Goal: Task Accomplishment & Management: Manage account settings

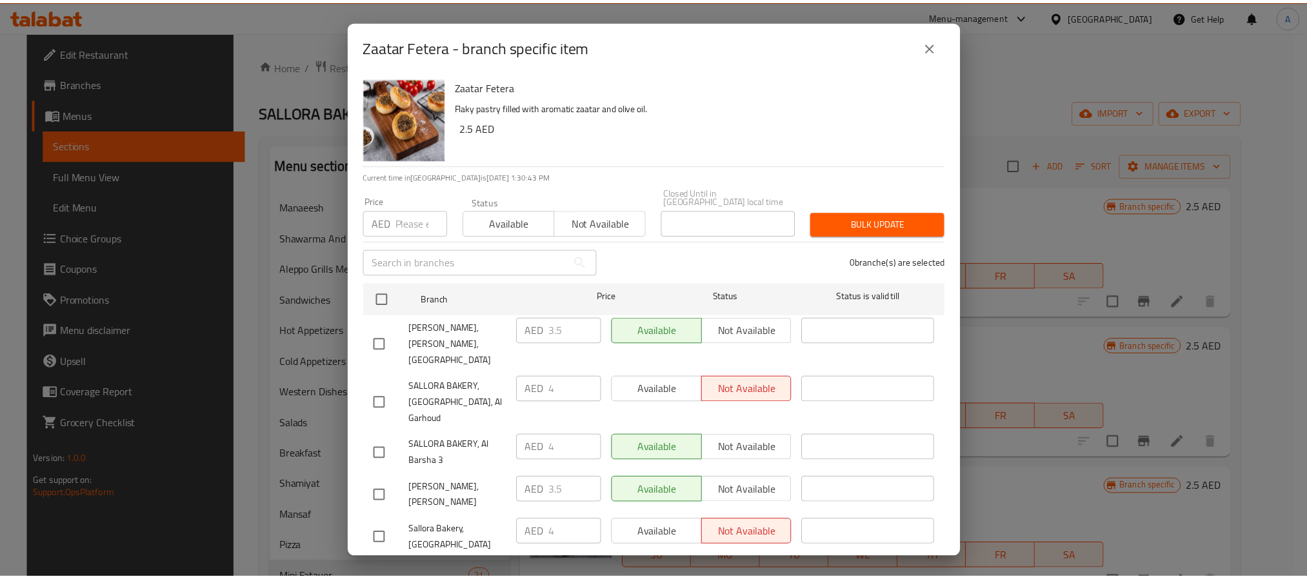
scroll to position [290, 0]
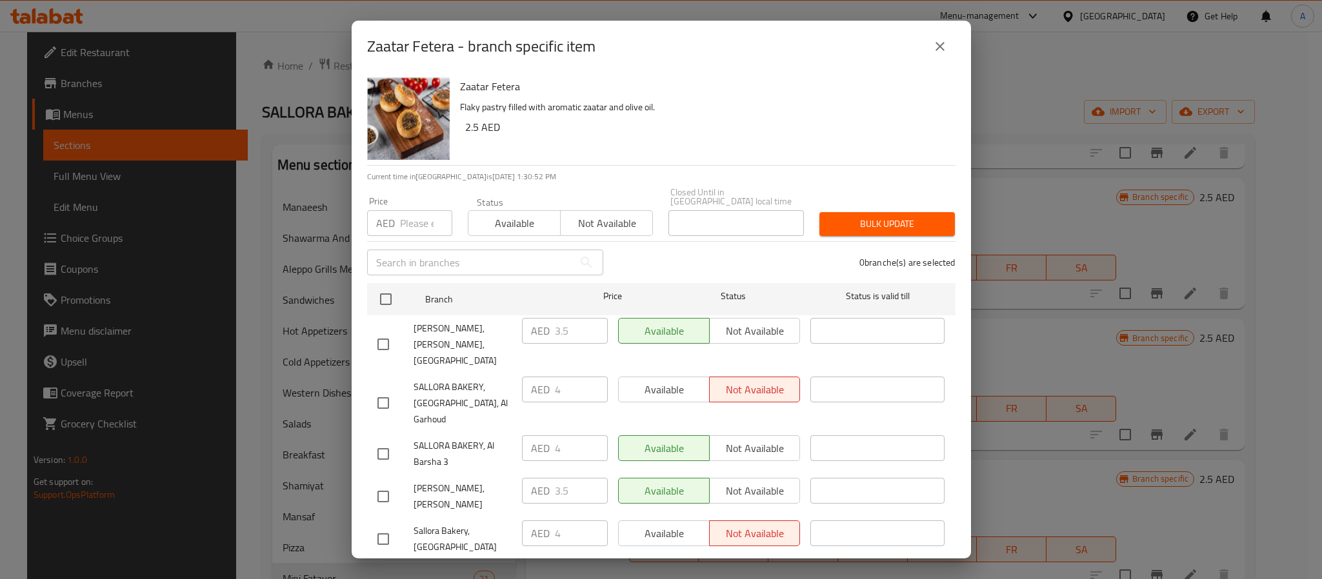
click at [608, 138] on div "Zaatar Fetera Flaky pastry filled with aromatic zaatar and olive oil. 2.5 AED" at bounding box center [702, 118] width 495 height 93
click at [937, 50] on icon "close" at bounding box center [939, 46] width 15 height 15
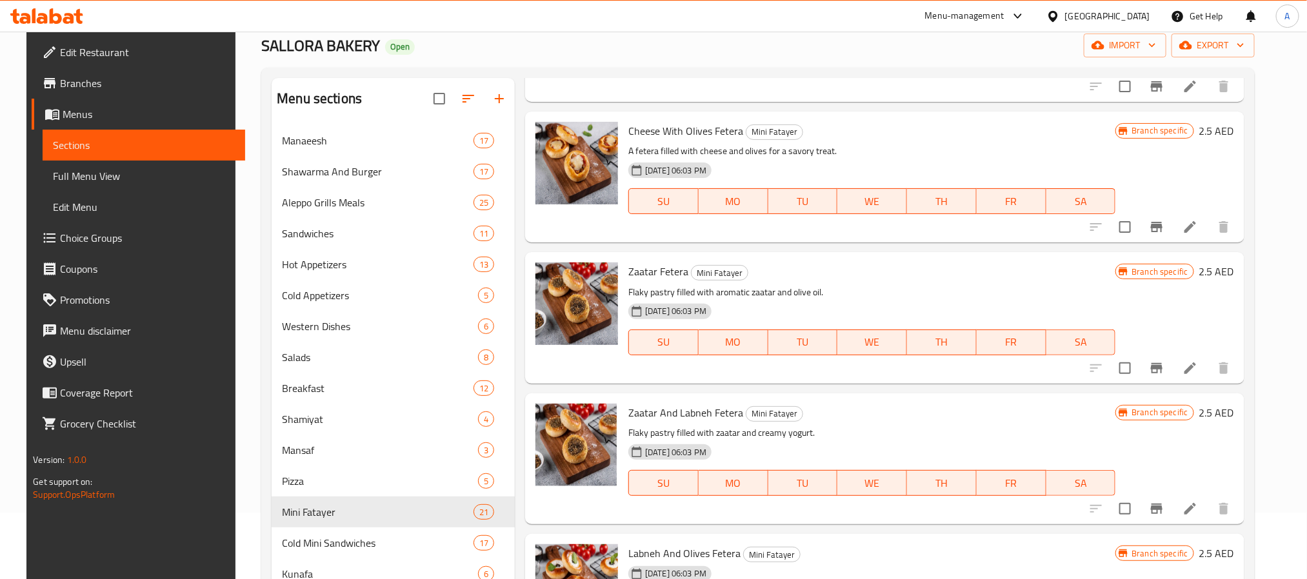
scroll to position [97, 0]
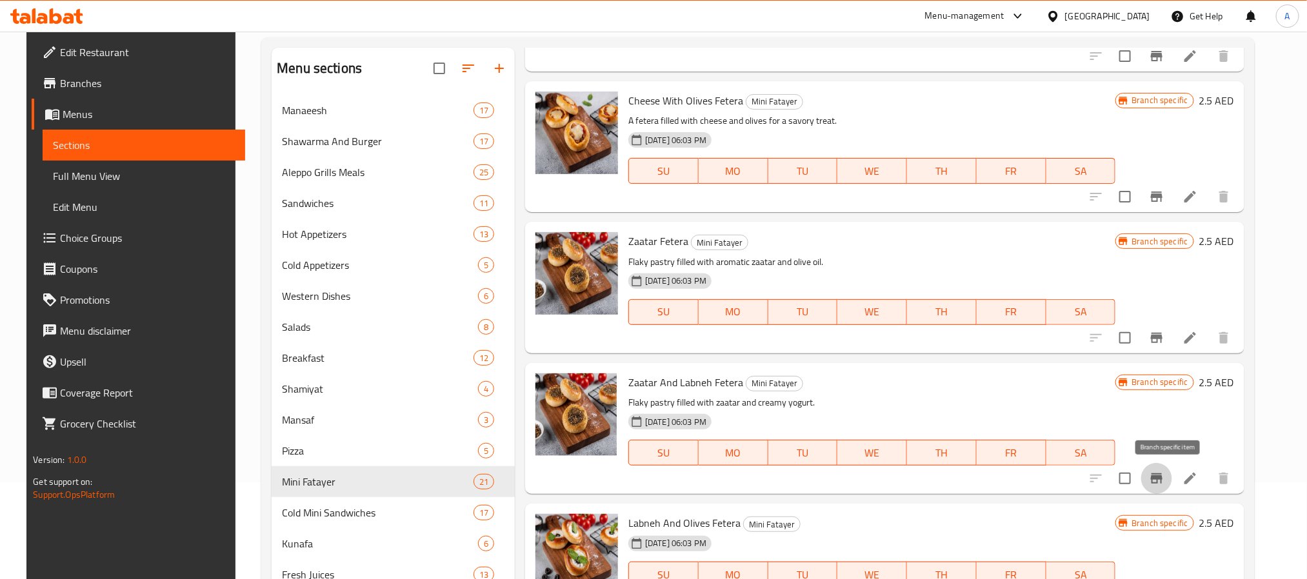
click at [1165, 468] on button "Branch-specific-item" at bounding box center [1156, 478] width 31 height 31
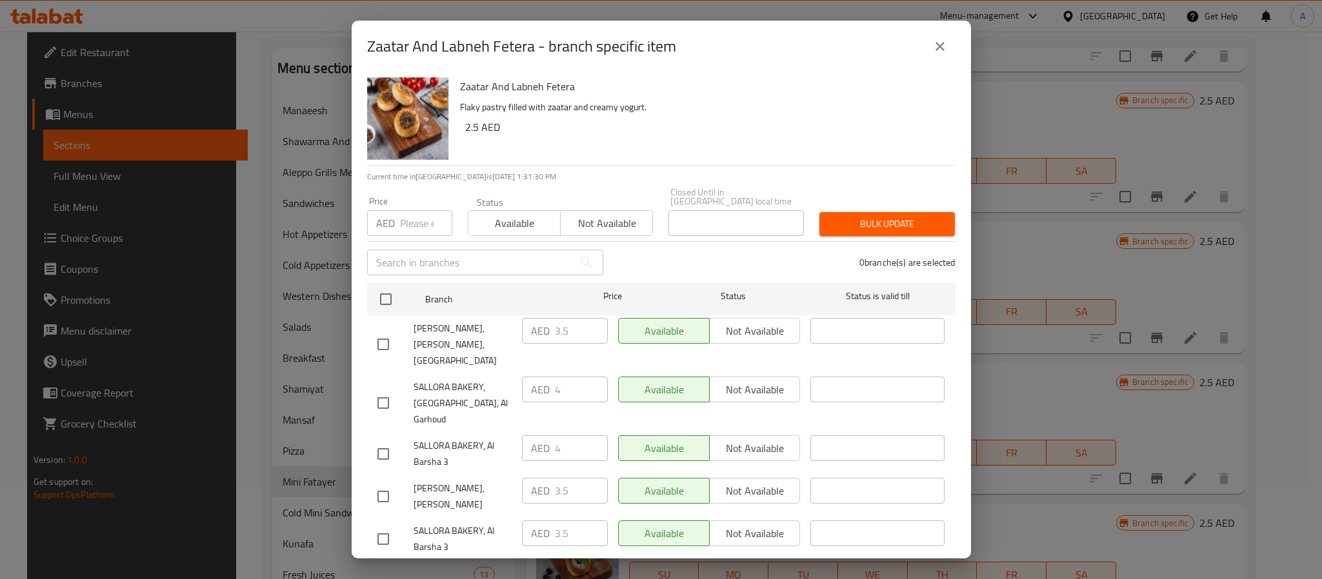
click at [947, 47] on button "close" at bounding box center [939, 46] width 31 height 31
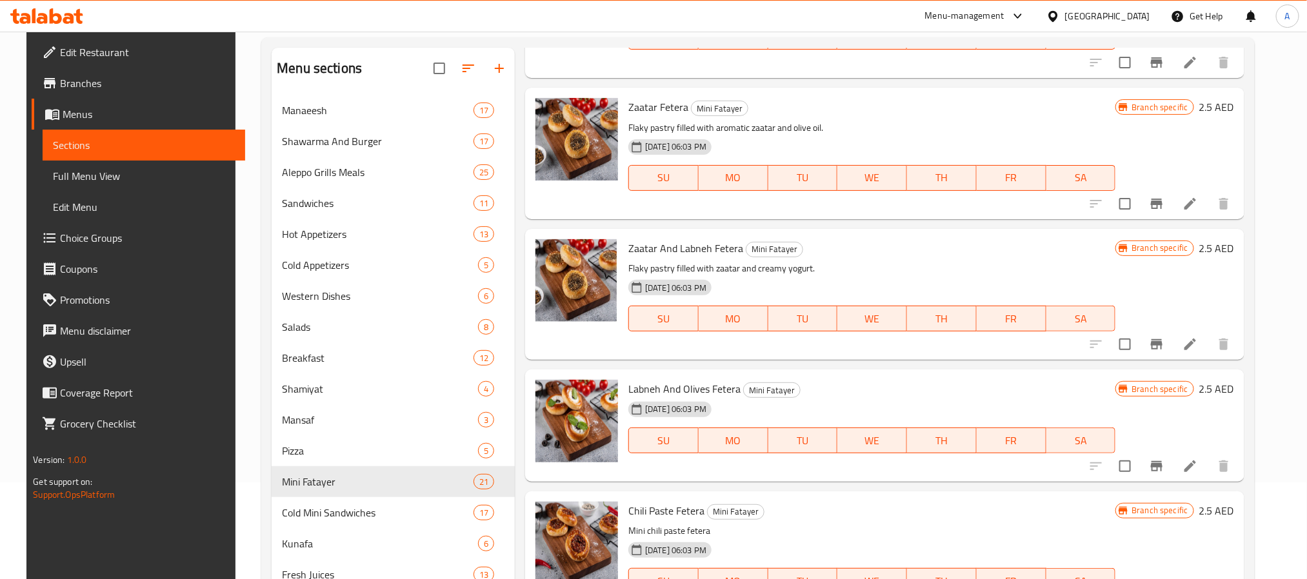
scroll to position [484, 0]
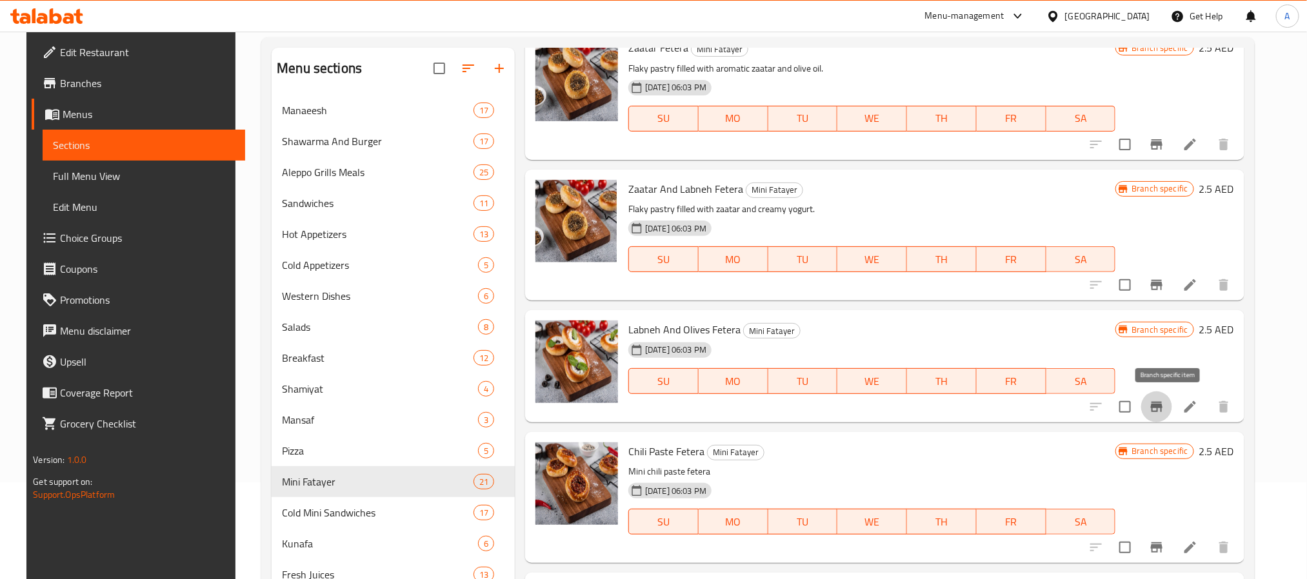
click at [1162, 418] on button "Branch-specific-item" at bounding box center [1156, 407] width 31 height 31
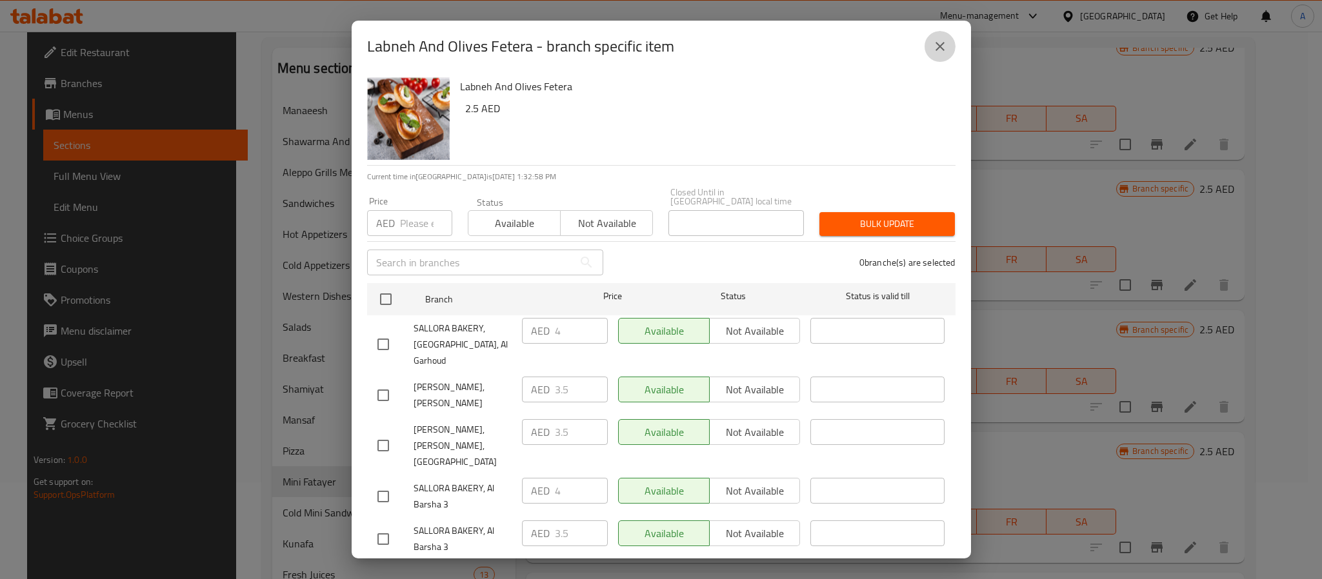
drag, startPoint x: 45, startPoint y: 513, endPoint x: 941, endPoint y: 48, distance: 1009.3
click at [941, 48] on icon "close" at bounding box center [939, 46] width 15 height 15
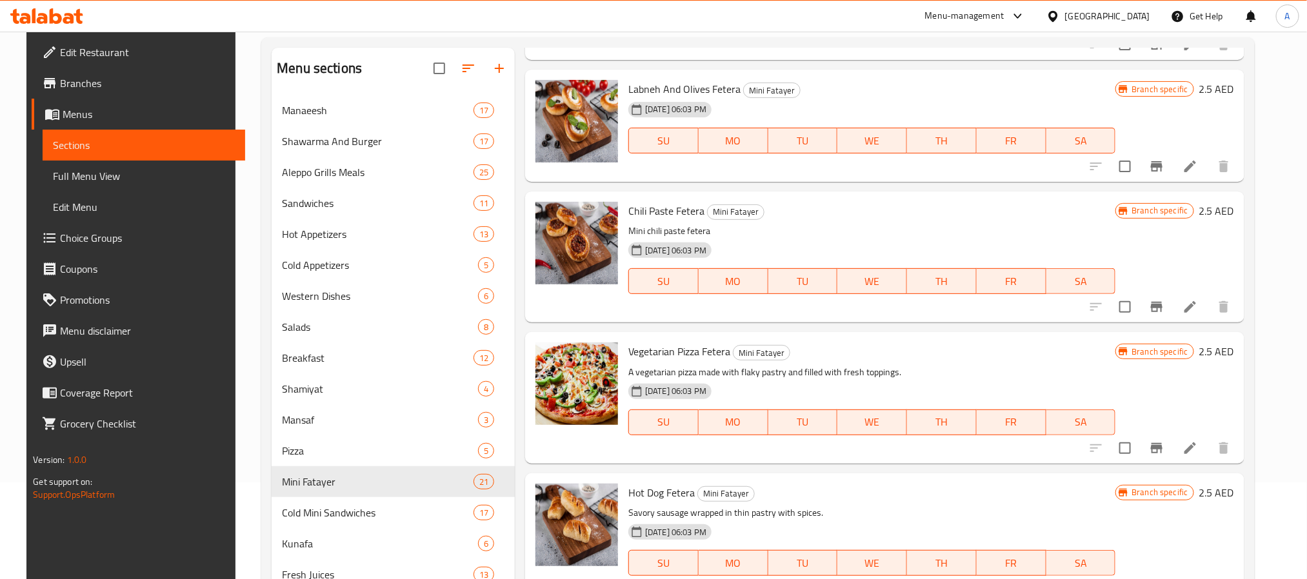
scroll to position [774, 0]
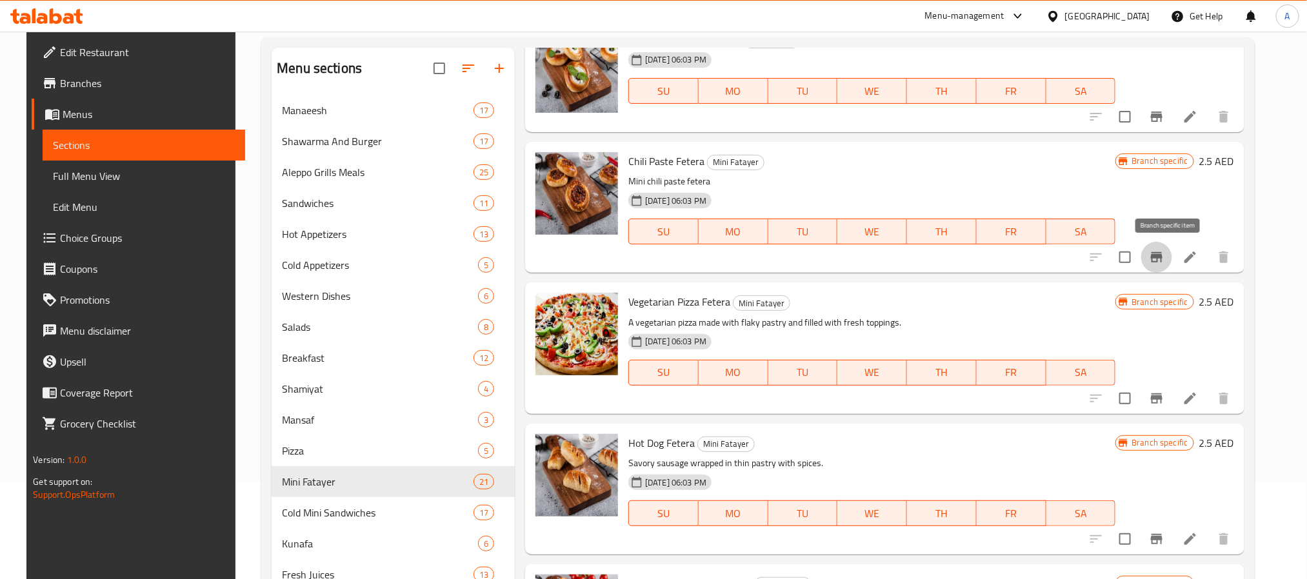
click at [1163, 258] on icon "Branch-specific-item" at bounding box center [1157, 257] width 12 height 10
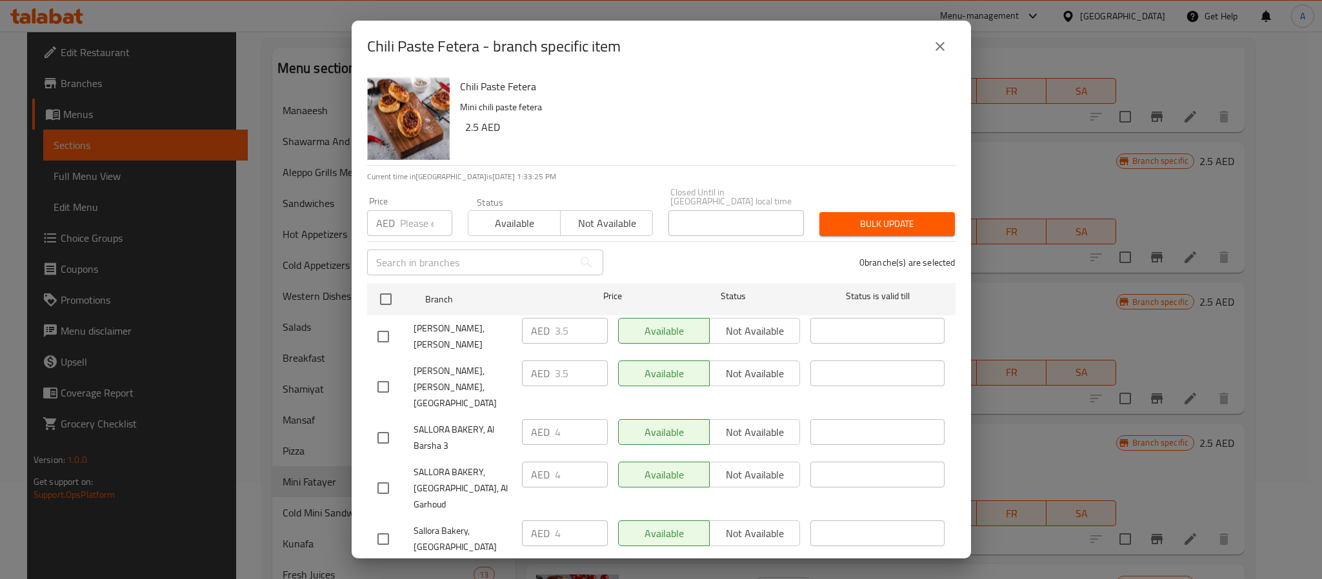
click at [935, 41] on icon "close" at bounding box center [939, 46] width 15 height 15
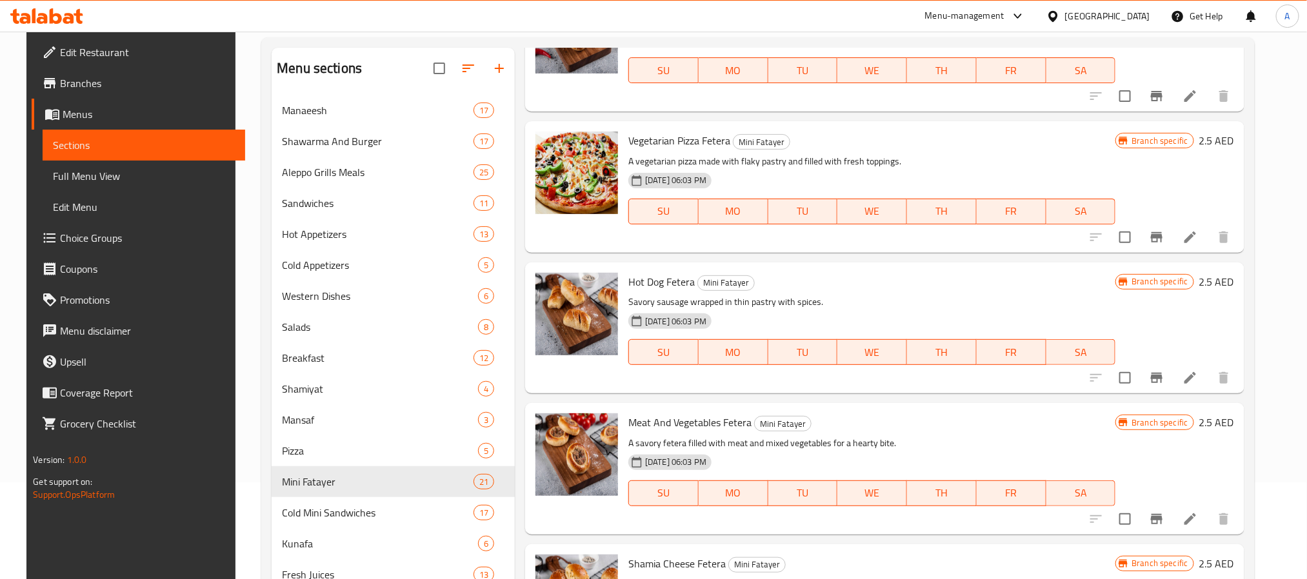
scroll to position [968, 0]
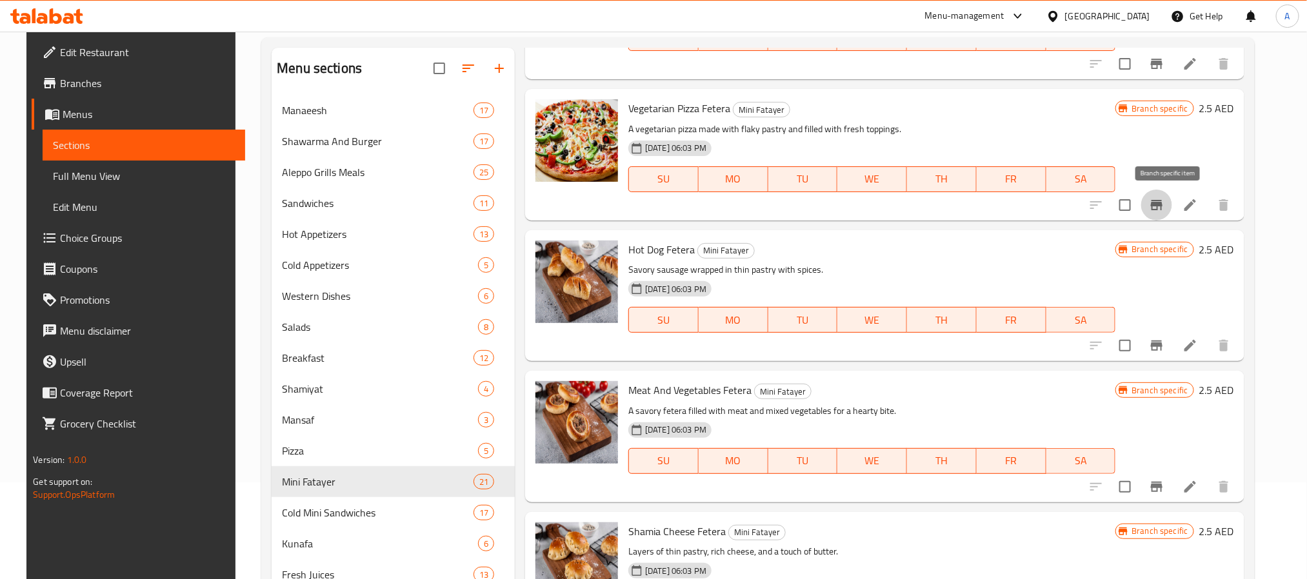
click at [1163, 206] on icon "Branch-specific-item" at bounding box center [1157, 205] width 12 height 10
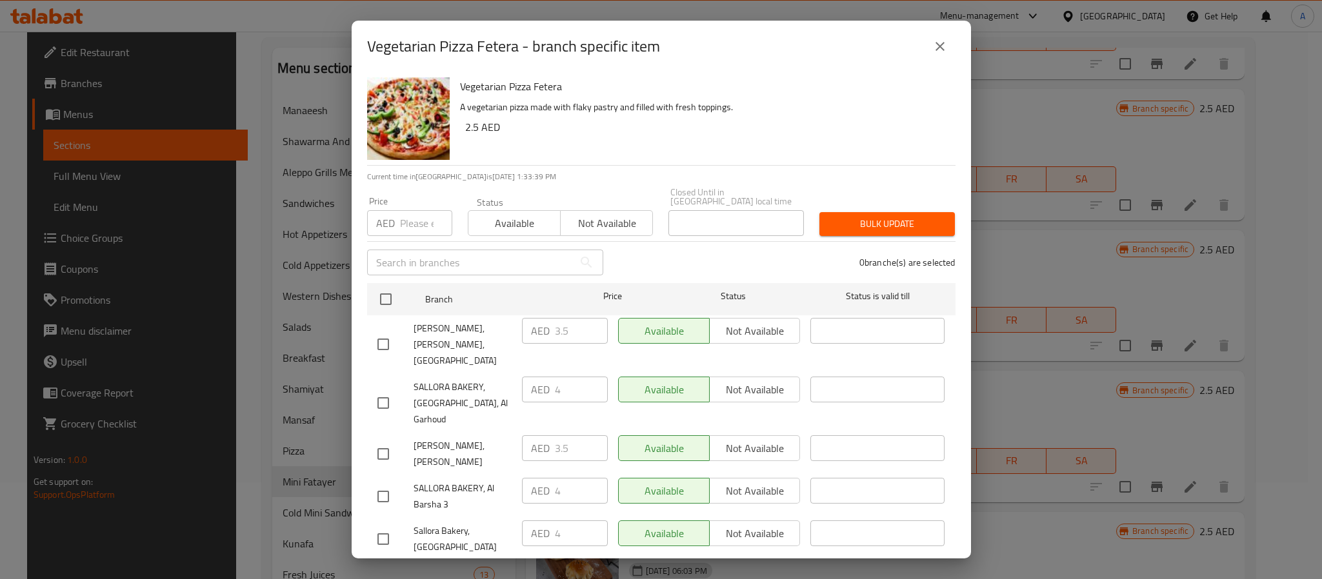
click at [945, 41] on icon "close" at bounding box center [939, 46] width 15 height 15
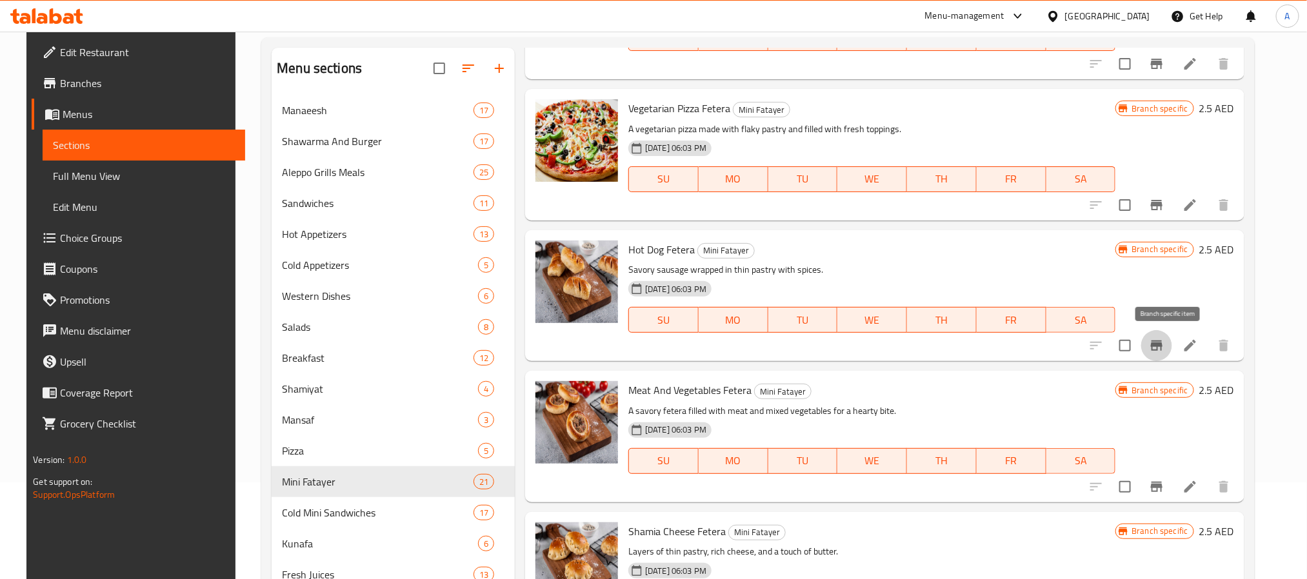
click at [1163, 346] on icon "Branch-specific-item" at bounding box center [1157, 346] width 12 height 10
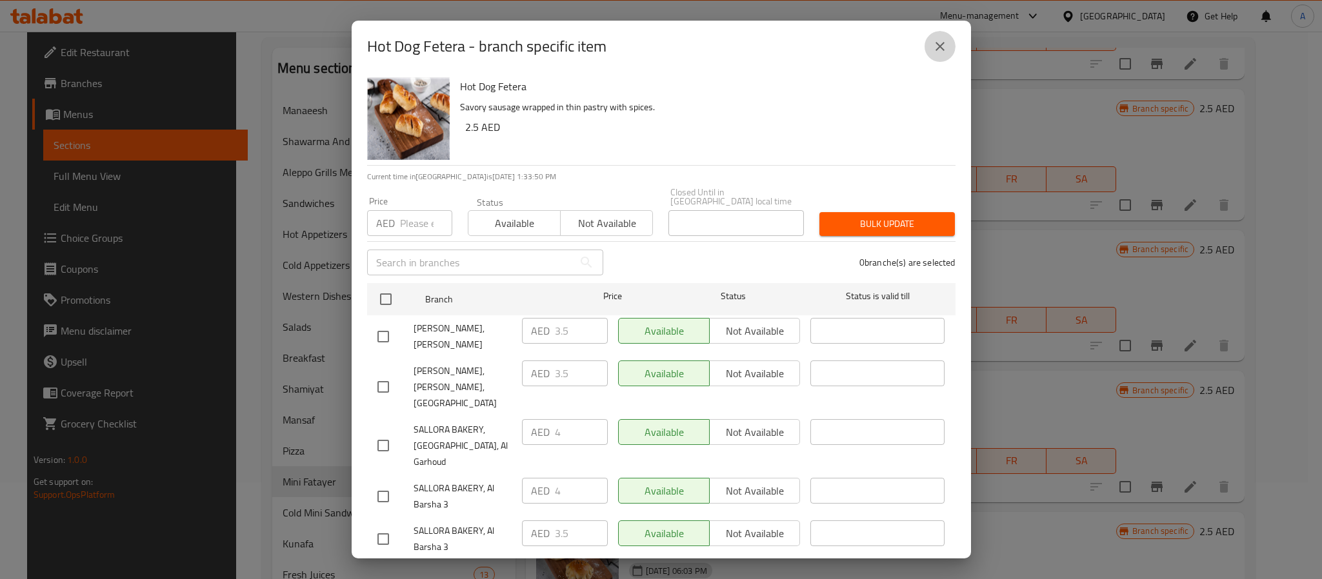
click at [932, 45] on icon "close" at bounding box center [939, 46] width 15 height 15
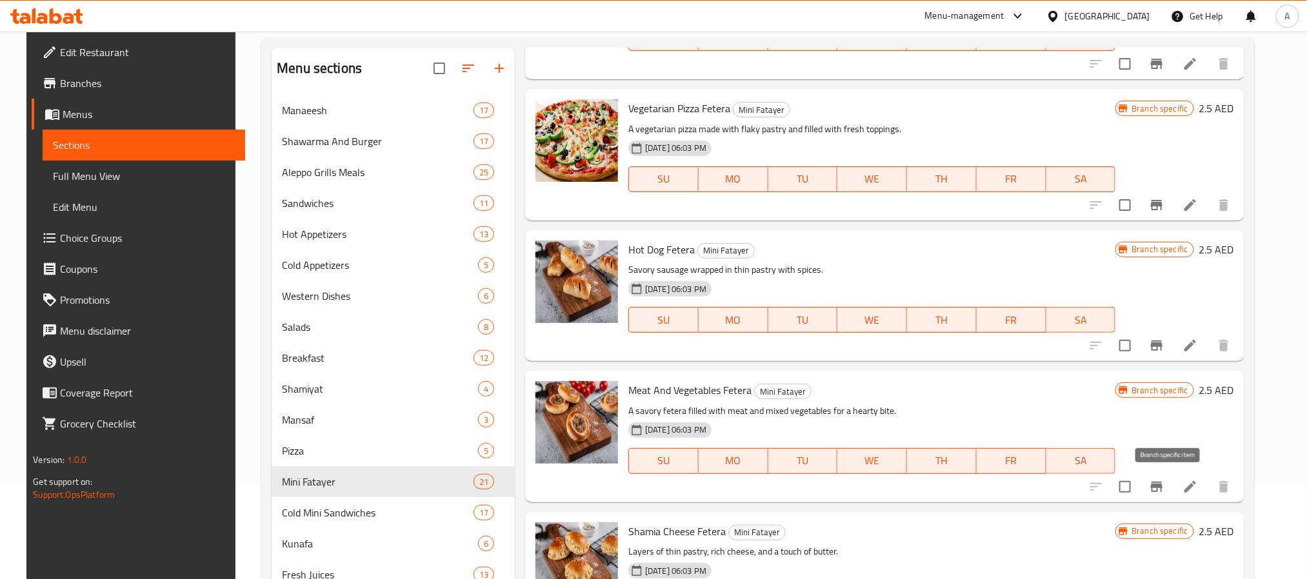
click at [1172, 484] on button "Branch-specific-item" at bounding box center [1156, 487] width 31 height 31
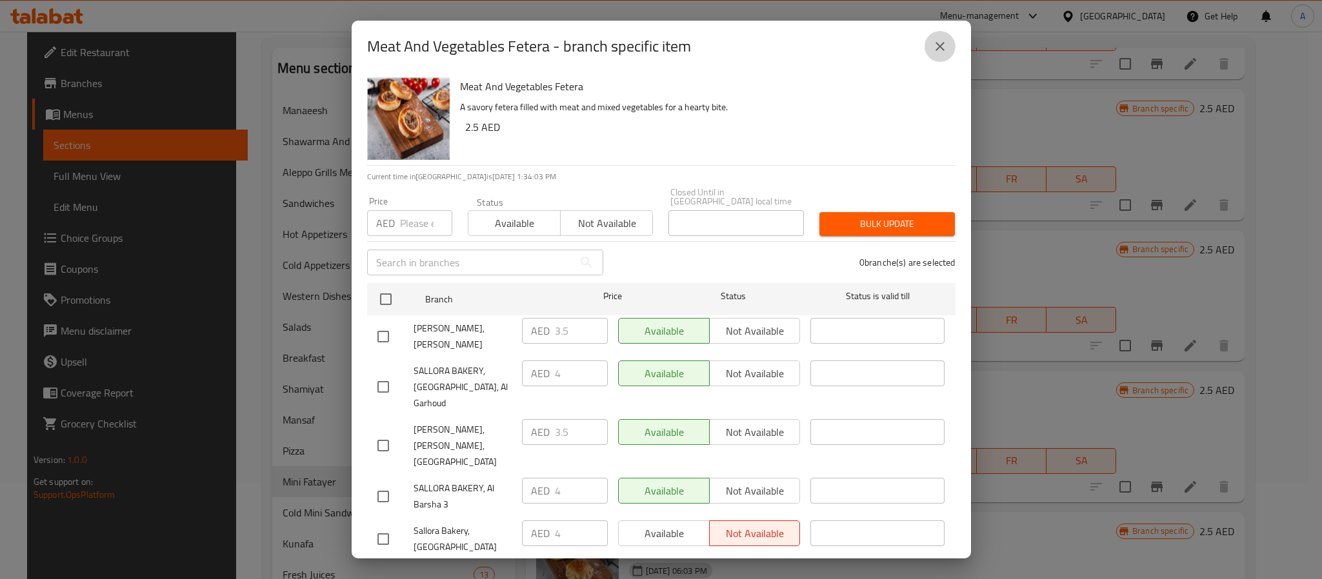
click at [945, 50] on icon "close" at bounding box center [939, 46] width 15 height 15
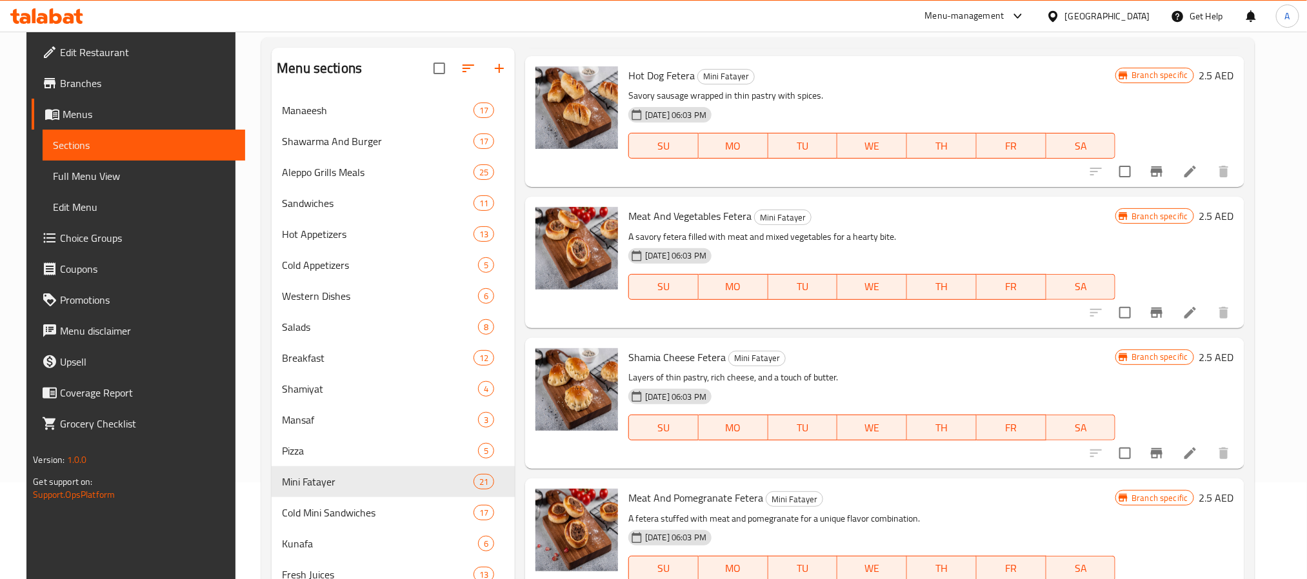
scroll to position [1161, 0]
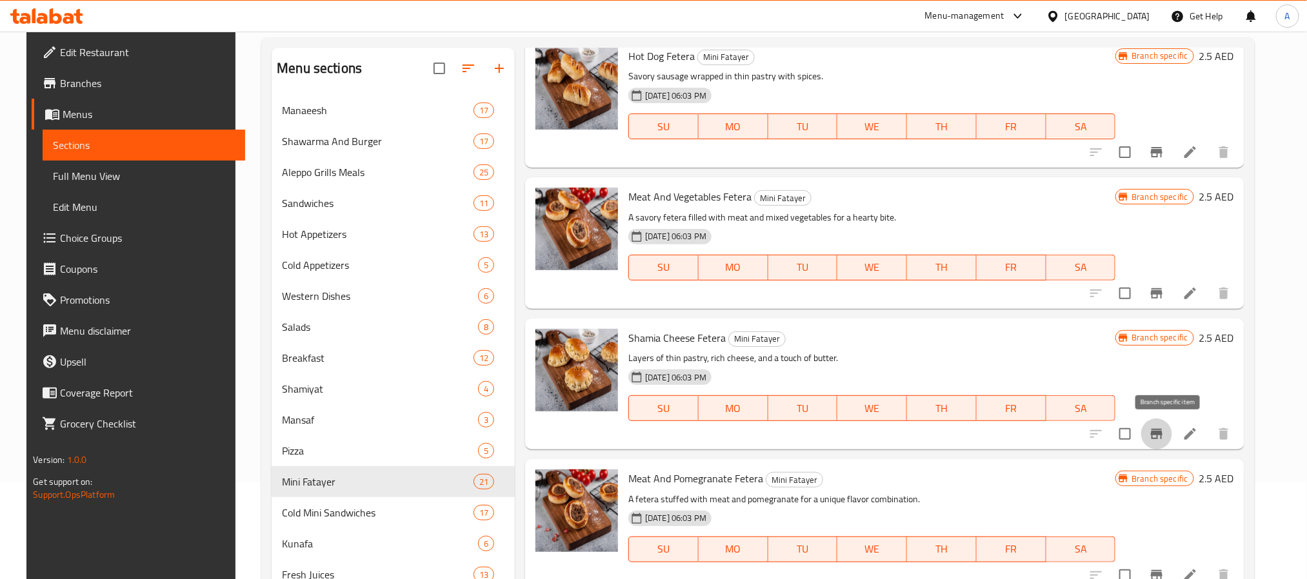
click at [1164, 428] on icon "Branch-specific-item" at bounding box center [1156, 433] width 15 height 15
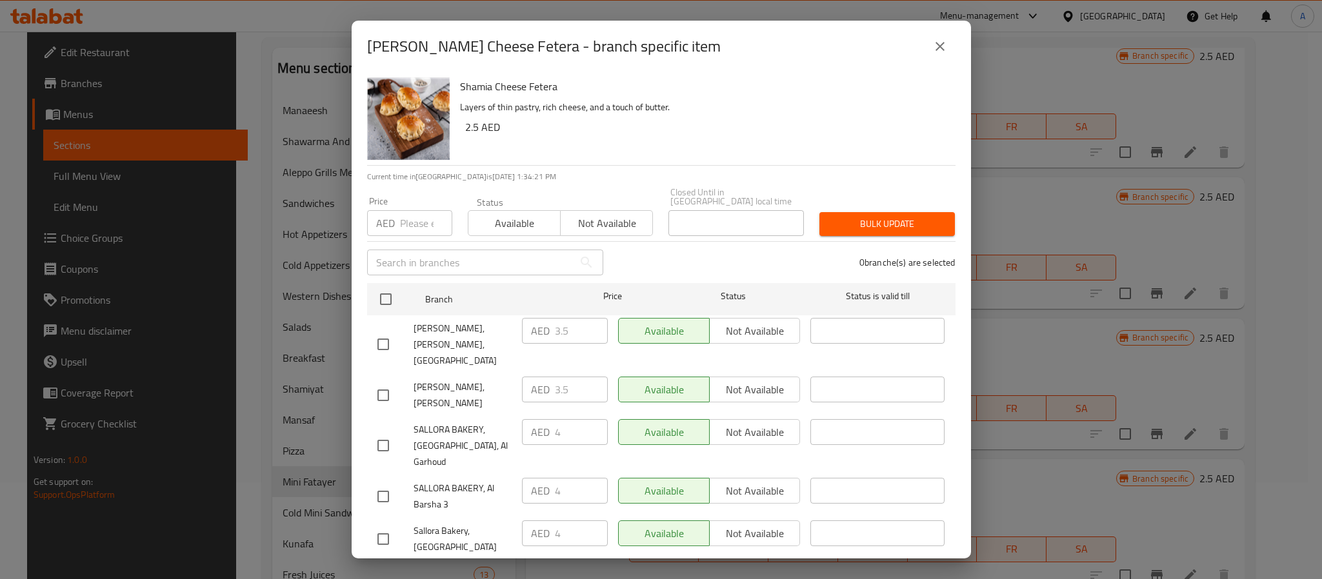
click at [939, 45] on icon "close" at bounding box center [939, 46] width 9 height 9
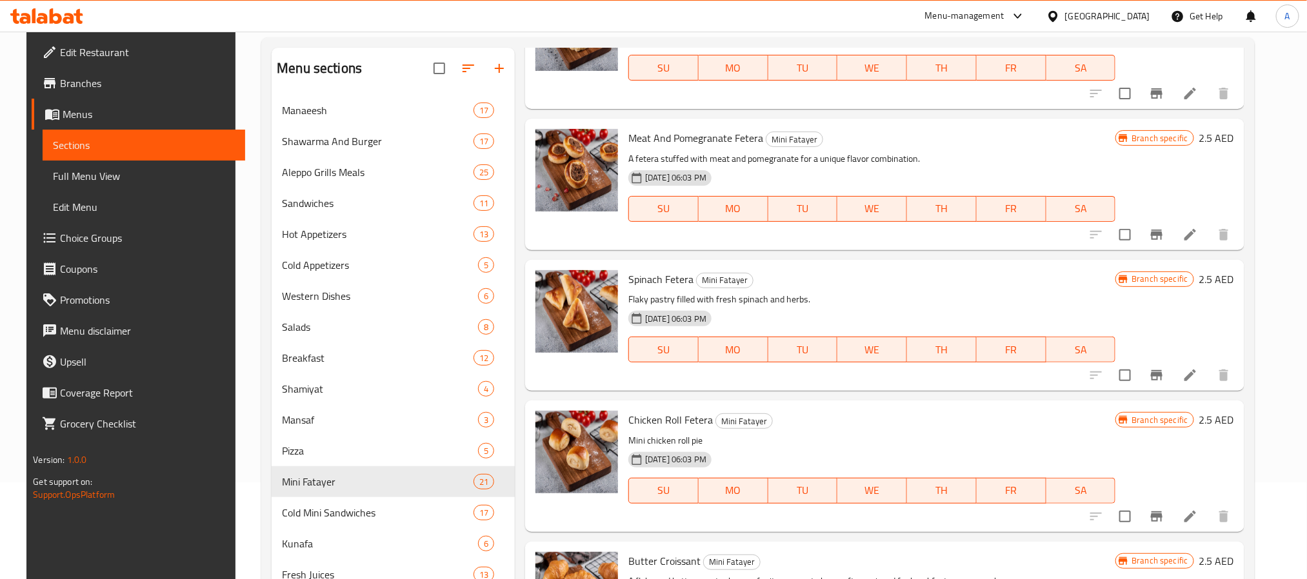
scroll to position [1548, 0]
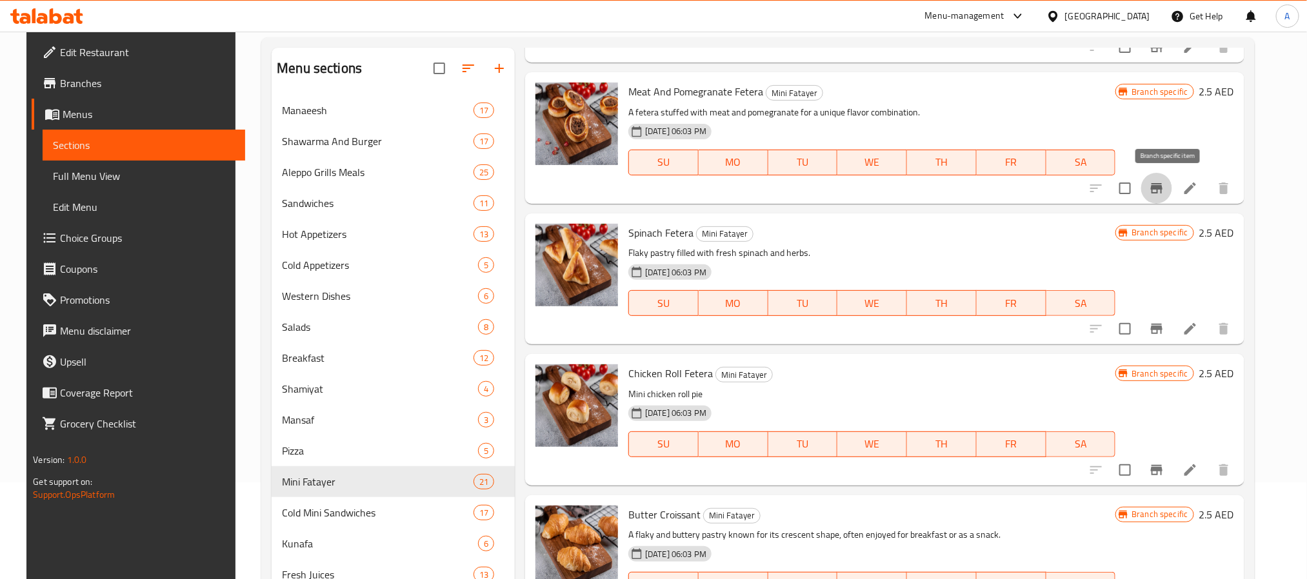
click at [1163, 185] on icon "Branch-specific-item" at bounding box center [1156, 188] width 15 height 15
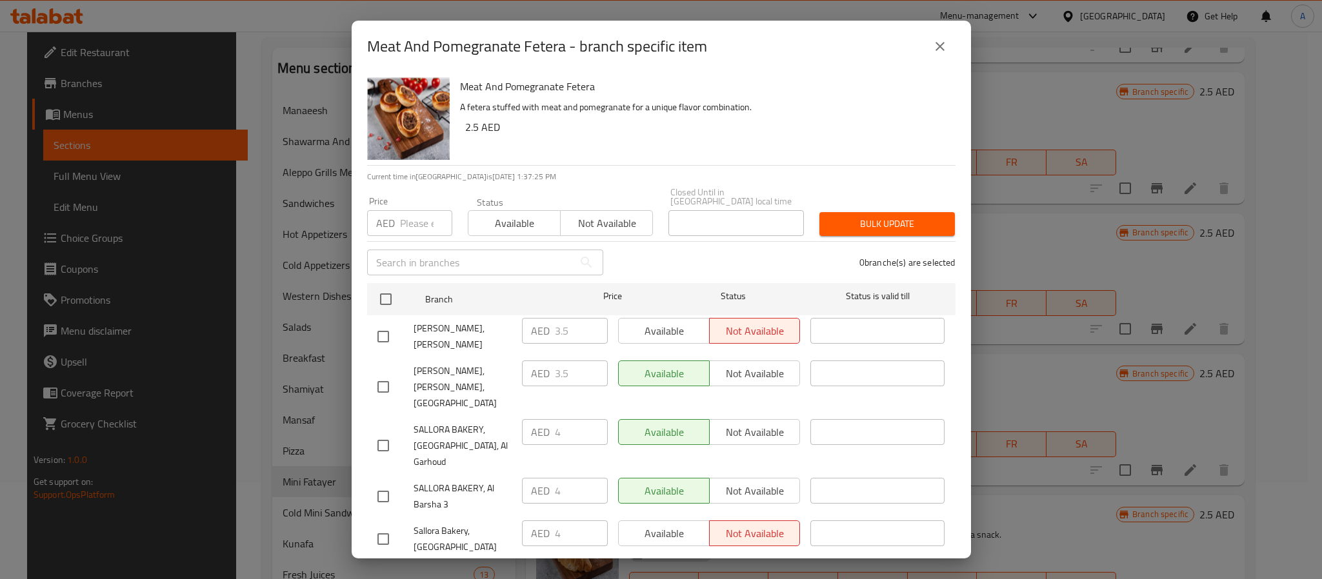
click at [935, 43] on icon "close" at bounding box center [939, 46] width 15 height 15
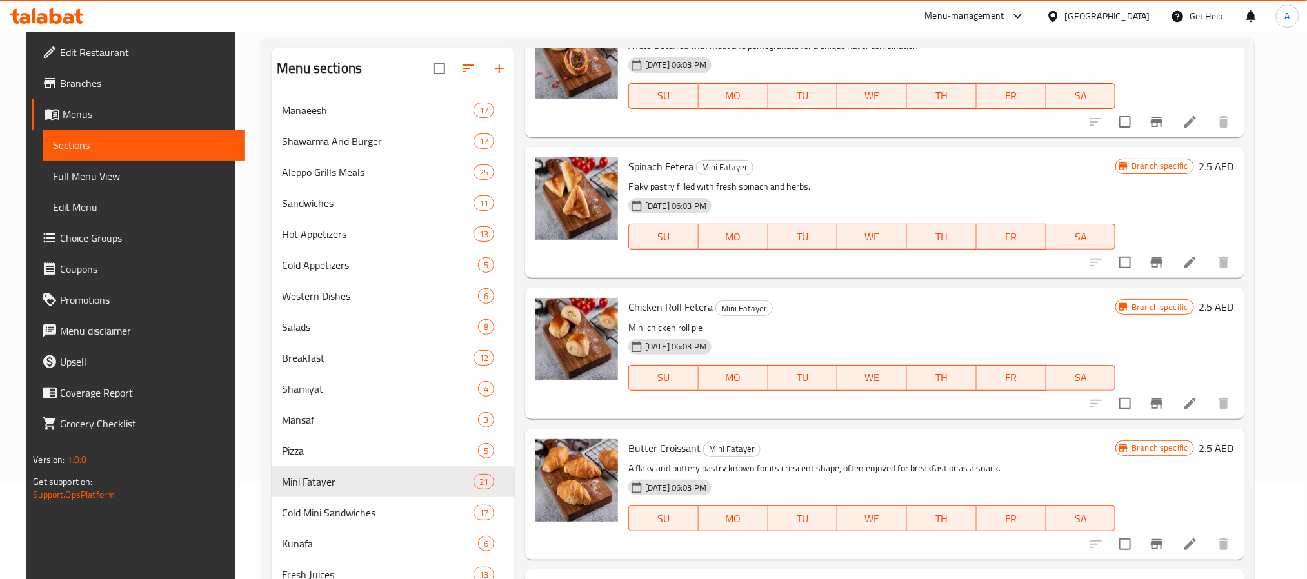
scroll to position [1645, 0]
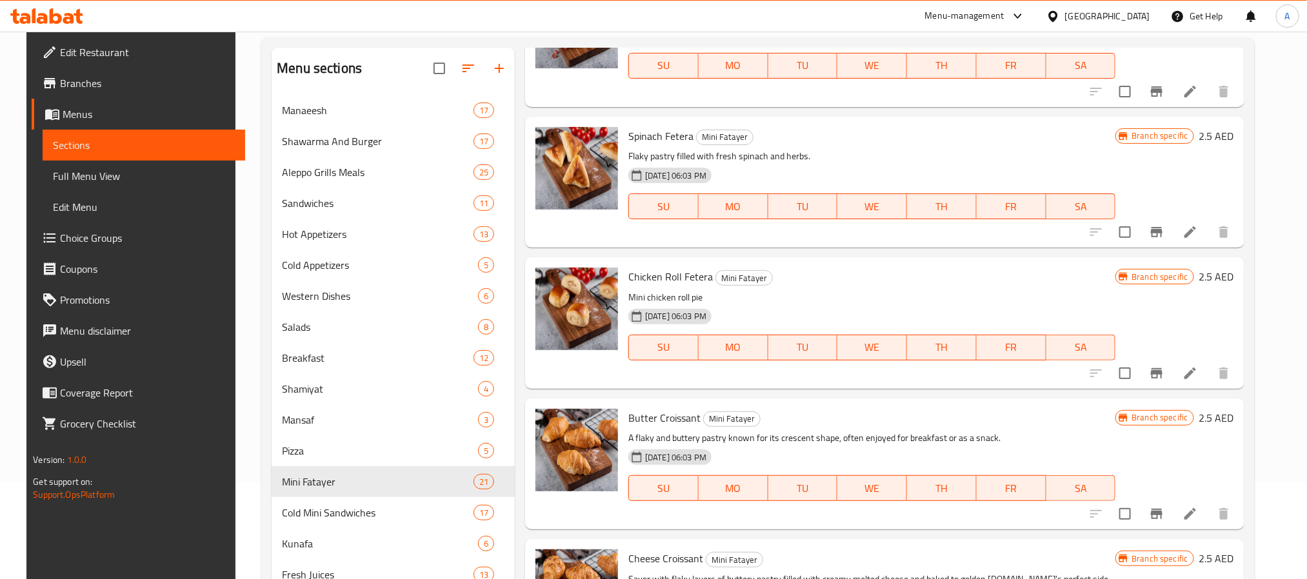
click at [1163, 227] on icon "Branch-specific-item" at bounding box center [1157, 232] width 12 height 10
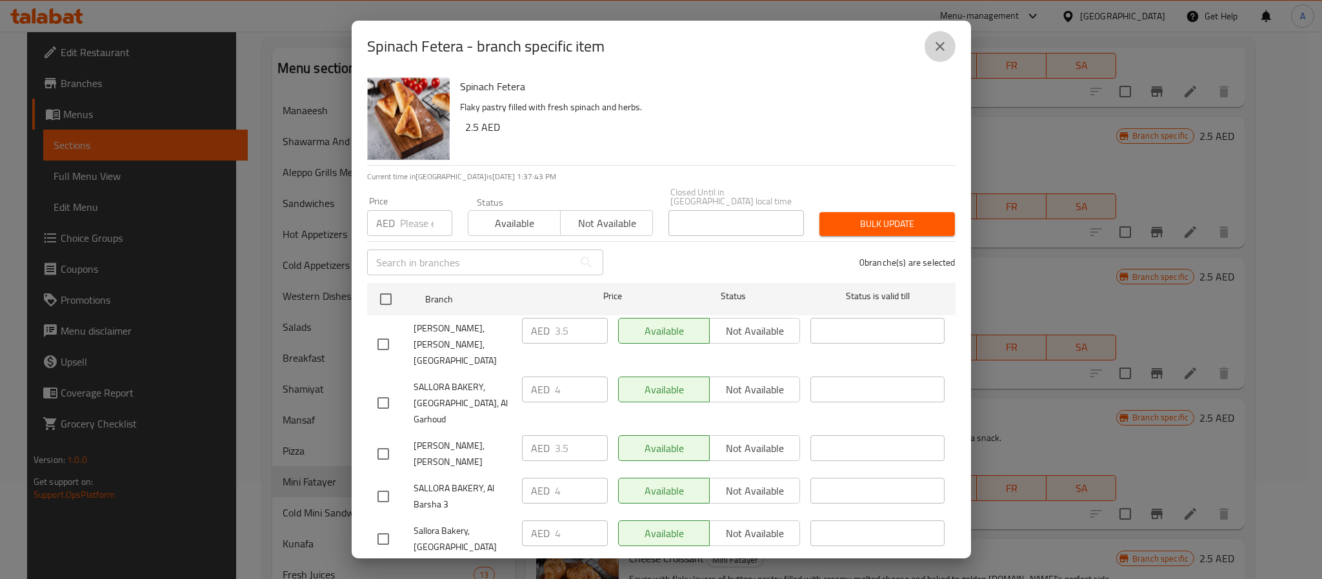
click at [934, 46] on icon "close" at bounding box center [939, 46] width 15 height 15
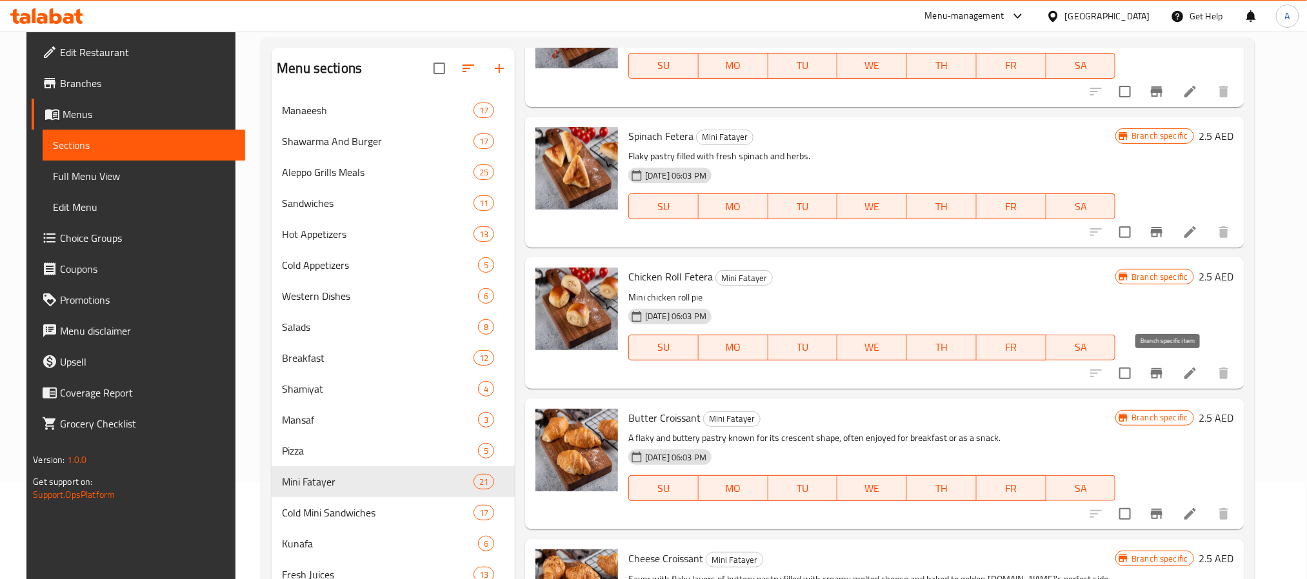
click at [1168, 382] on button "Branch-specific-item" at bounding box center [1156, 373] width 31 height 31
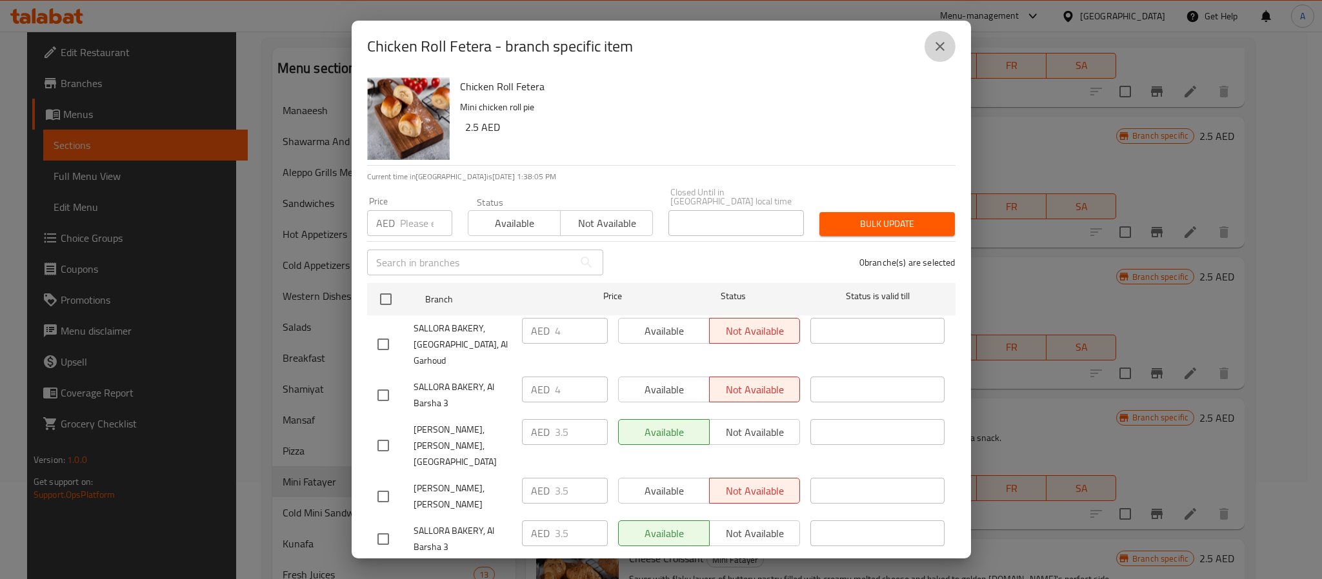
click at [953, 47] on button "close" at bounding box center [939, 46] width 31 height 31
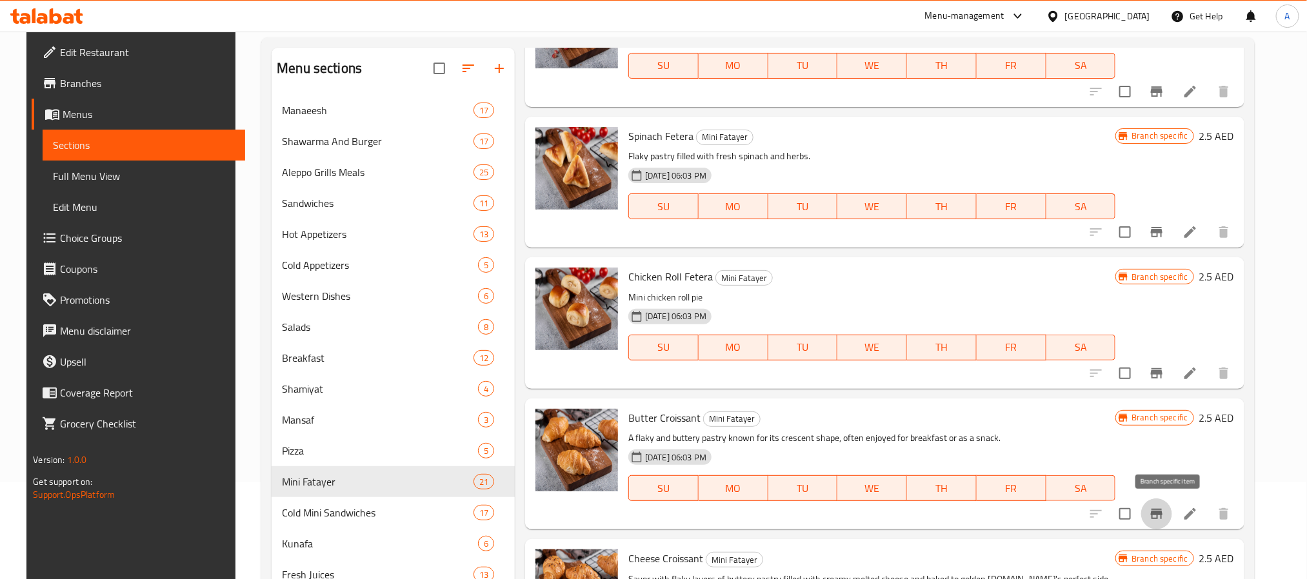
click at [1164, 510] on icon "Branch-specific-item" at bounding box center [1156, 513] width 15 height 15
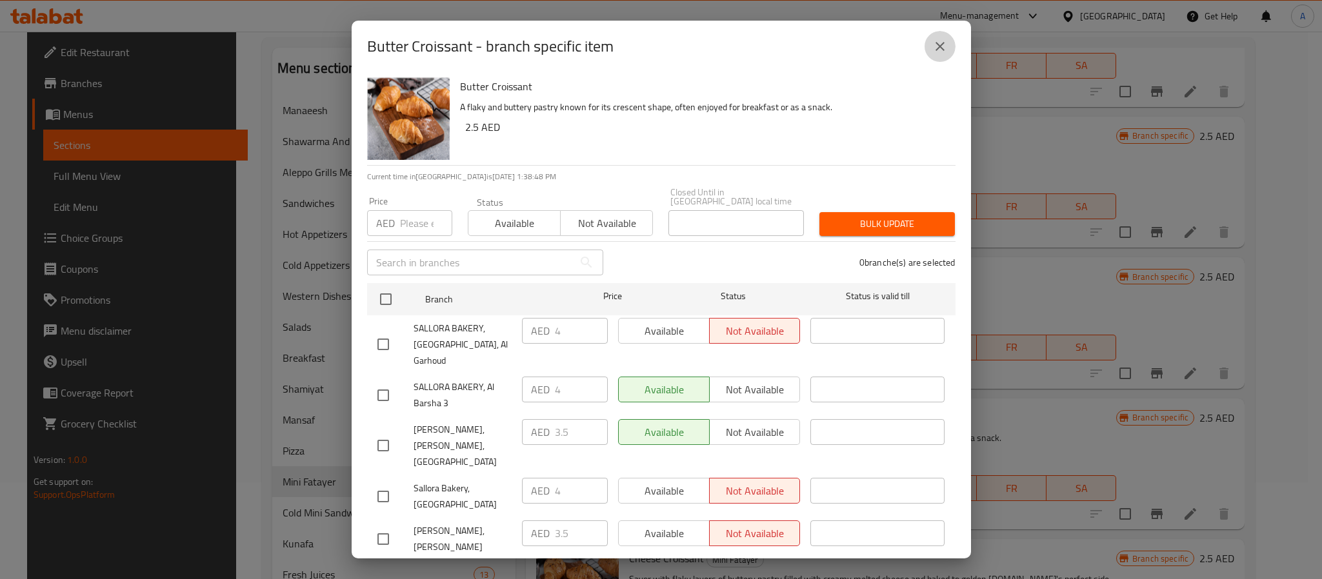
click at [951, 50] on button "close" at bounding box center [939, 46] width 31 height 31
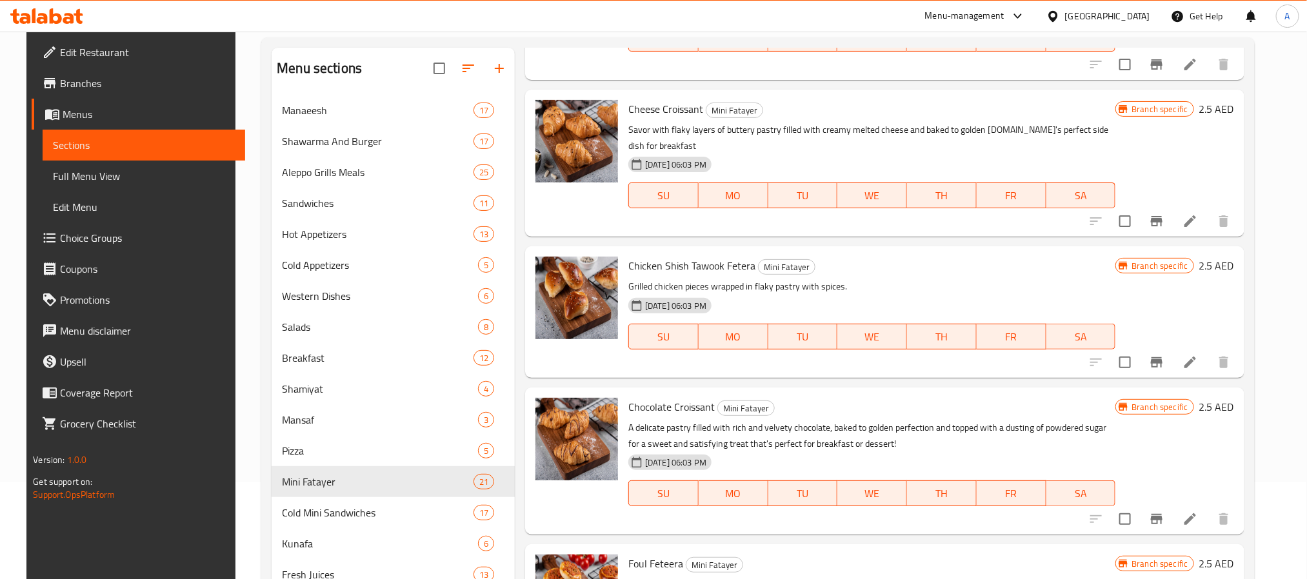
scroll to position [2129, 0]
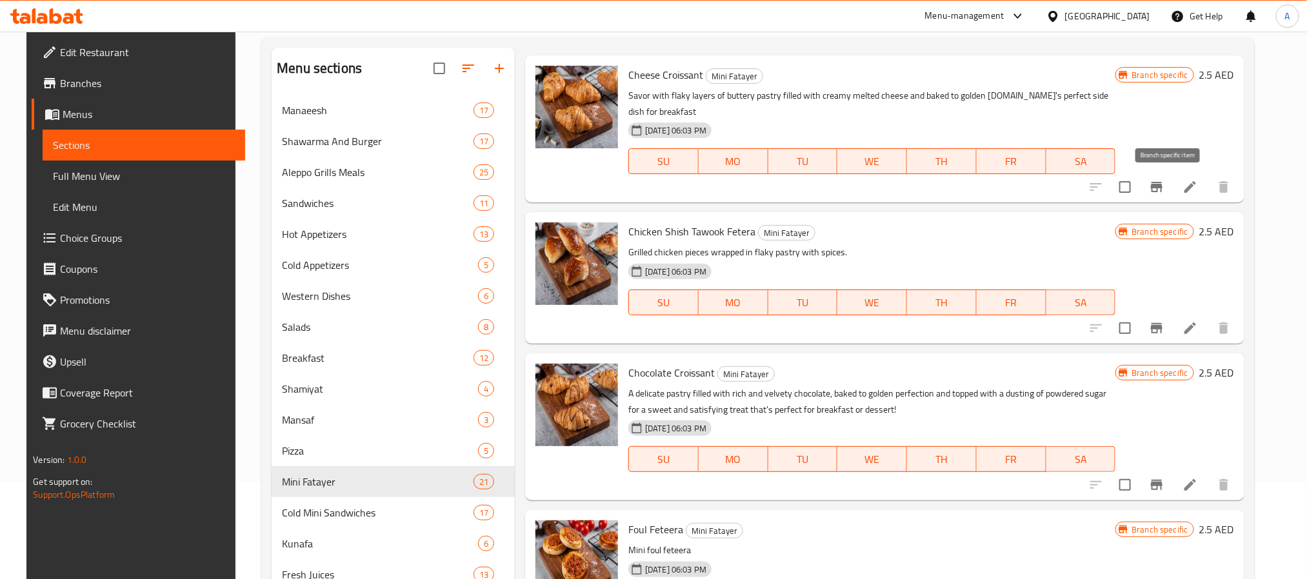
click at [1172, 181] on button "Branch-specific-item" at bounding box center [1156, 187] width 31 height 31
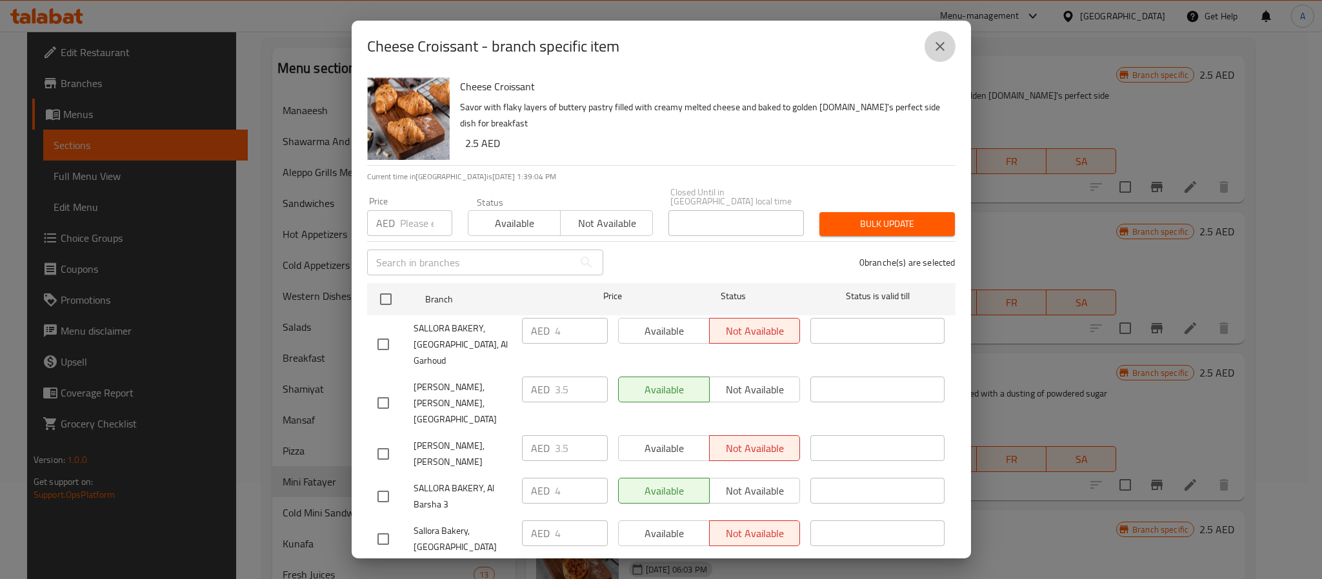
click at [941, 41] on icon "close" at bounding box center [939, 46] width 15 height 15
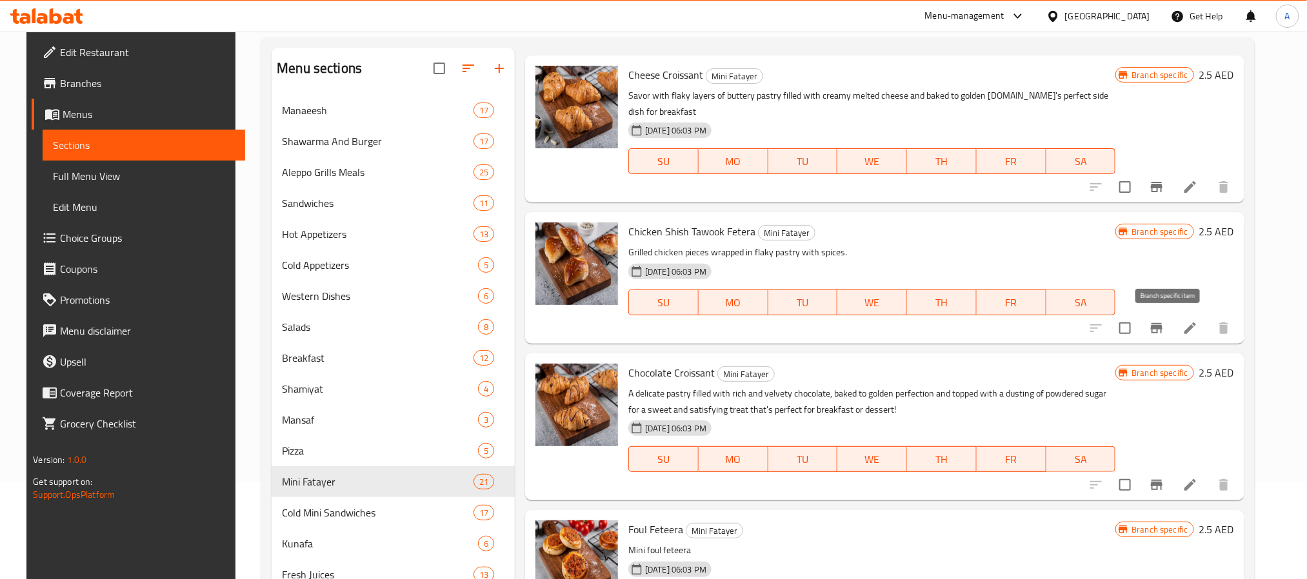
click at [1166, 337] on button "Branch-specific-item" at bounding box center [1156, 328] width 31 height 31
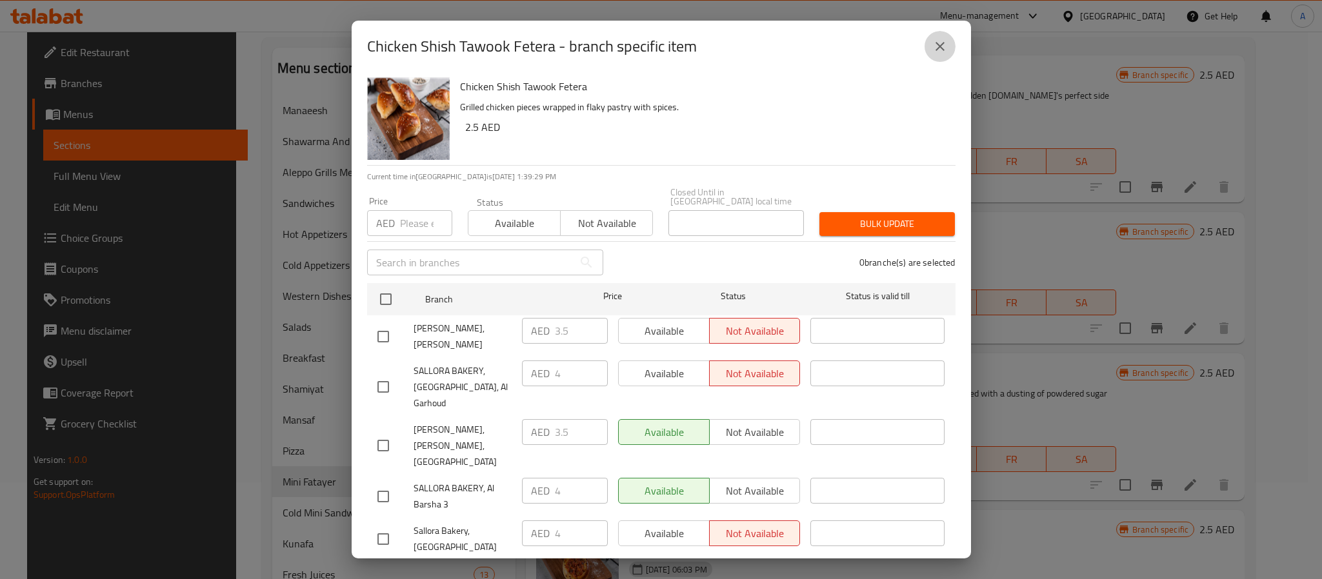
click at [939, 45] on icon "close" at bounding box center [939, 46] width 15 height 15
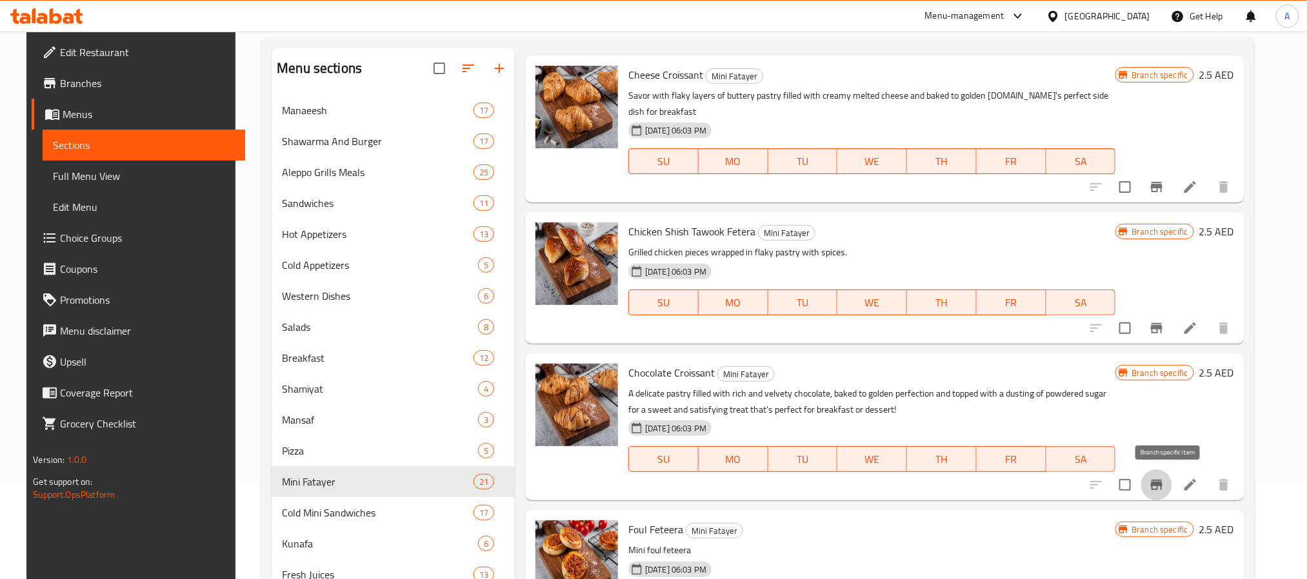
click at [1164, 492] on icon "Branch-specific-item" at bounding box center [1156, 484] width 15 height 15
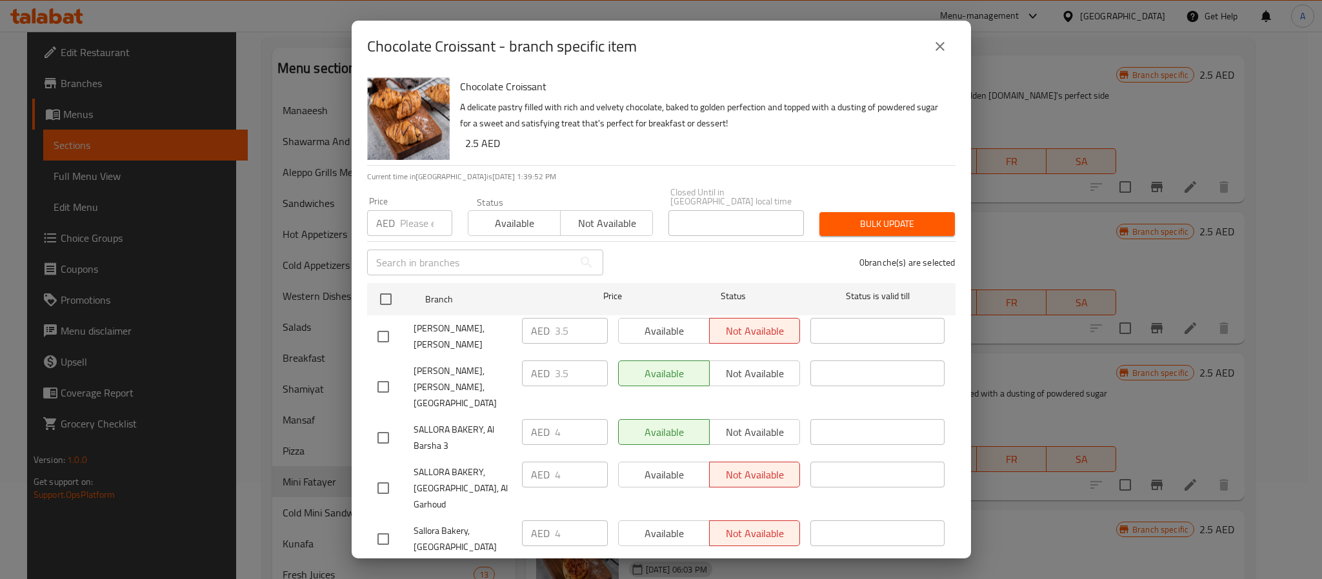
click at [933, 43] on icon "close" at bounding box center [939, 46] width 15 height 15
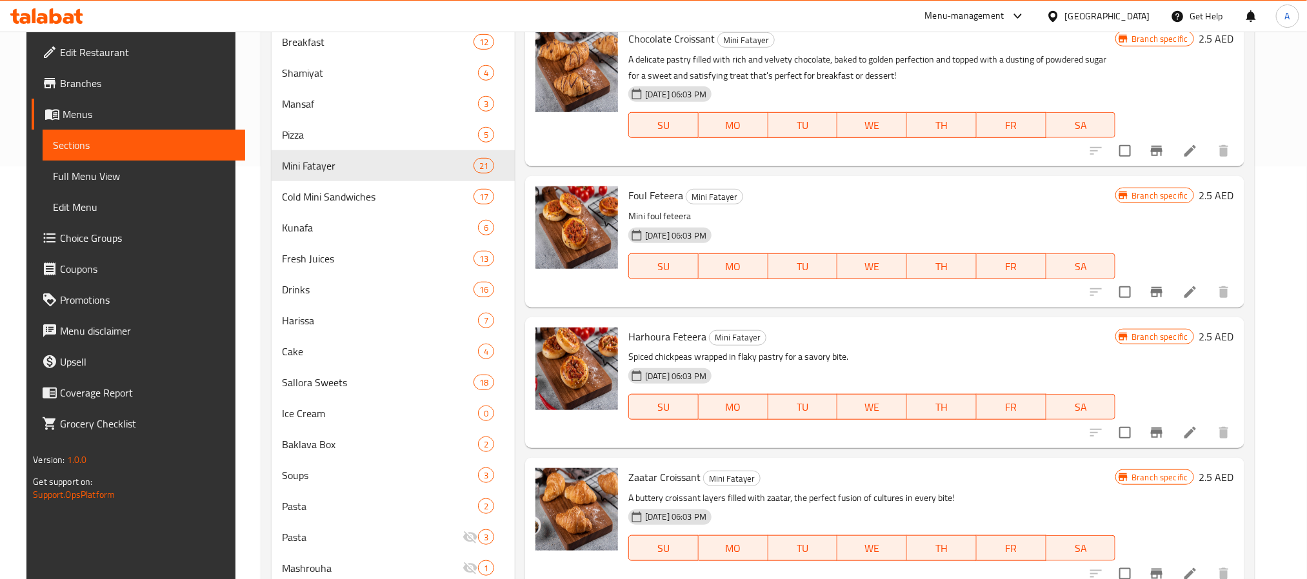
scroll to position [457, 0]
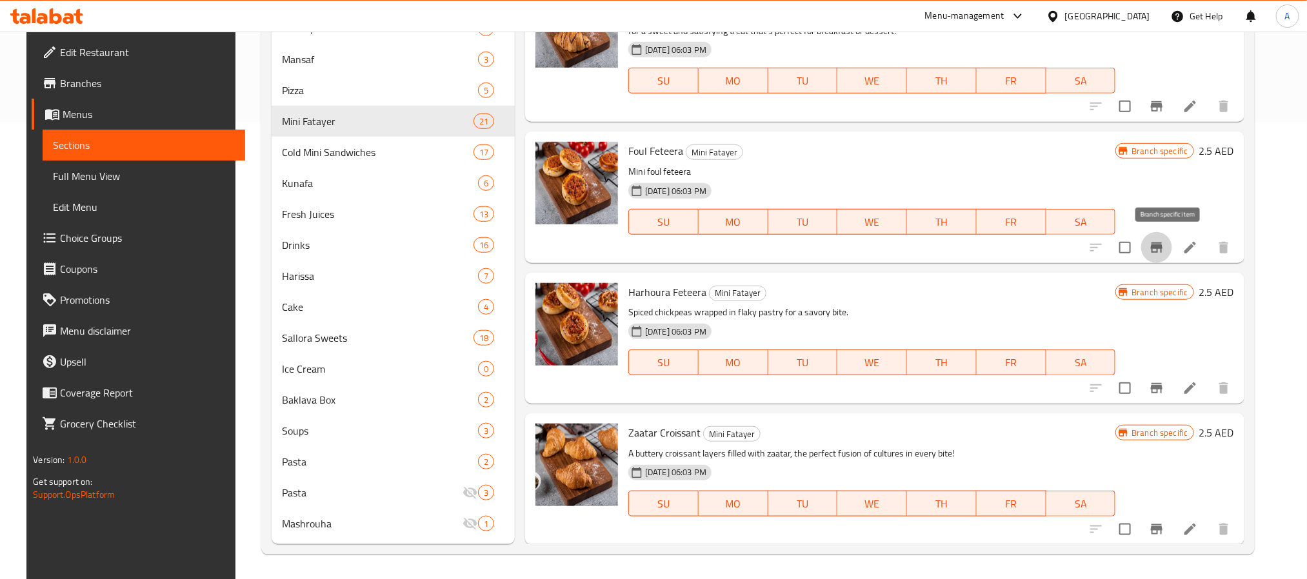
click at [1163, 245] on icon "Branch-specific-item" at bounding box center [1157, 248] width 12 height 10
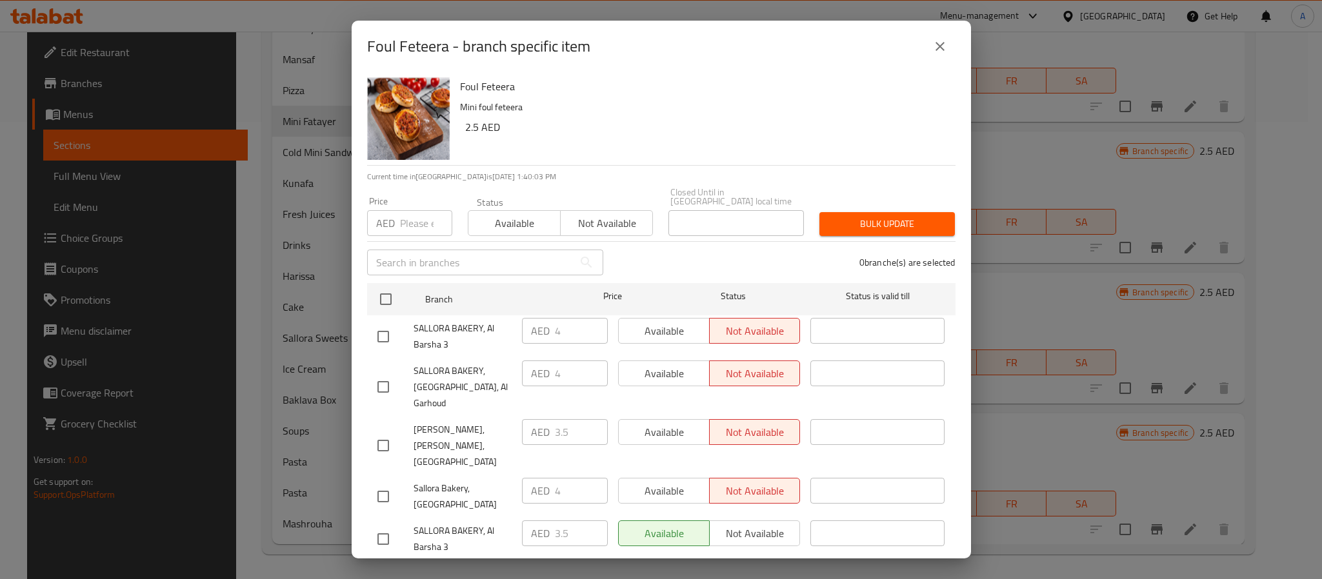
click at [933, 35] on button "close" at bounding box center [939, 46] width 31 height 31
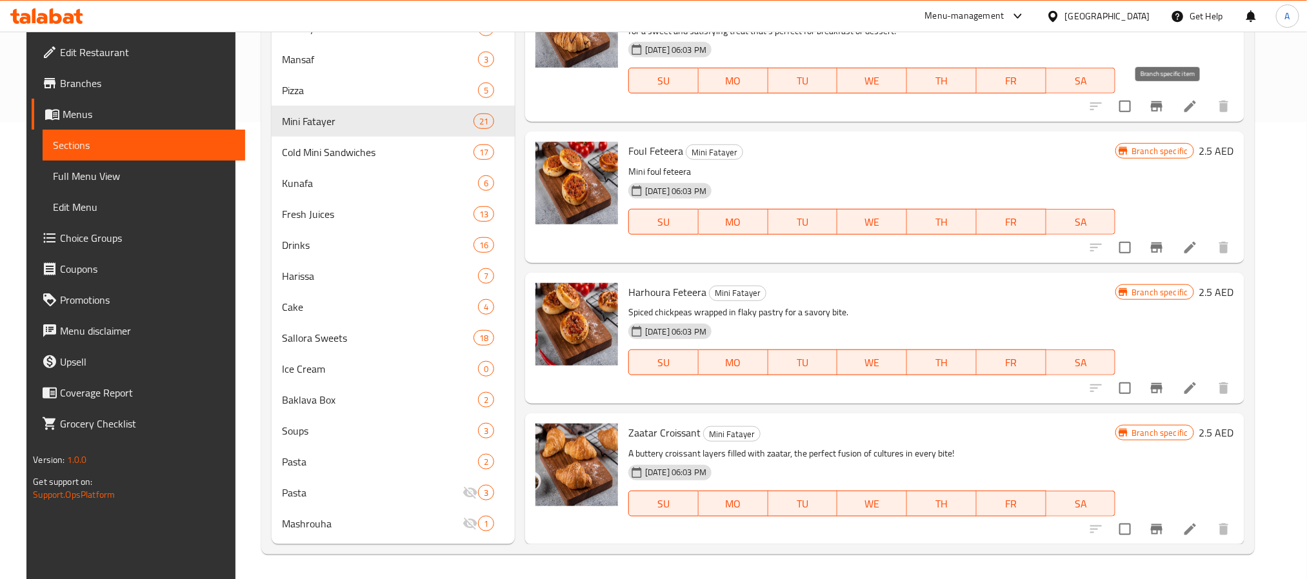
click at [1160, 101] on button "Branch-specific-item" at bounding box center [1156, 106] width 31 height 31
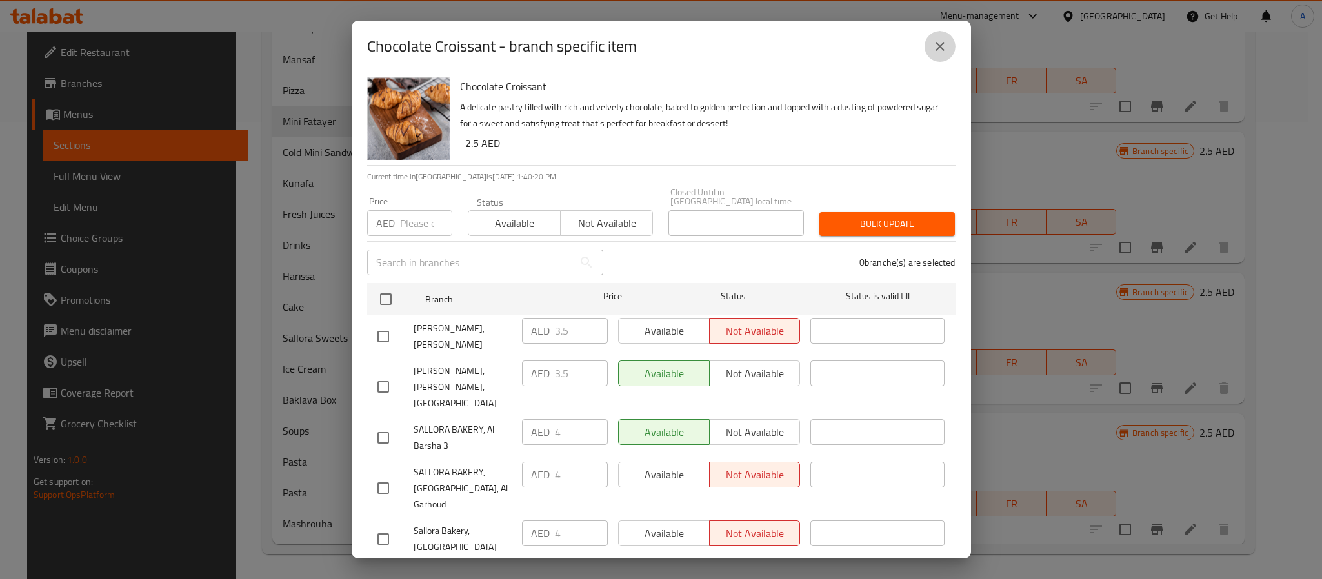
click at [929, 39] on button "close" at bounding box center [939, 46] width 31 height 31
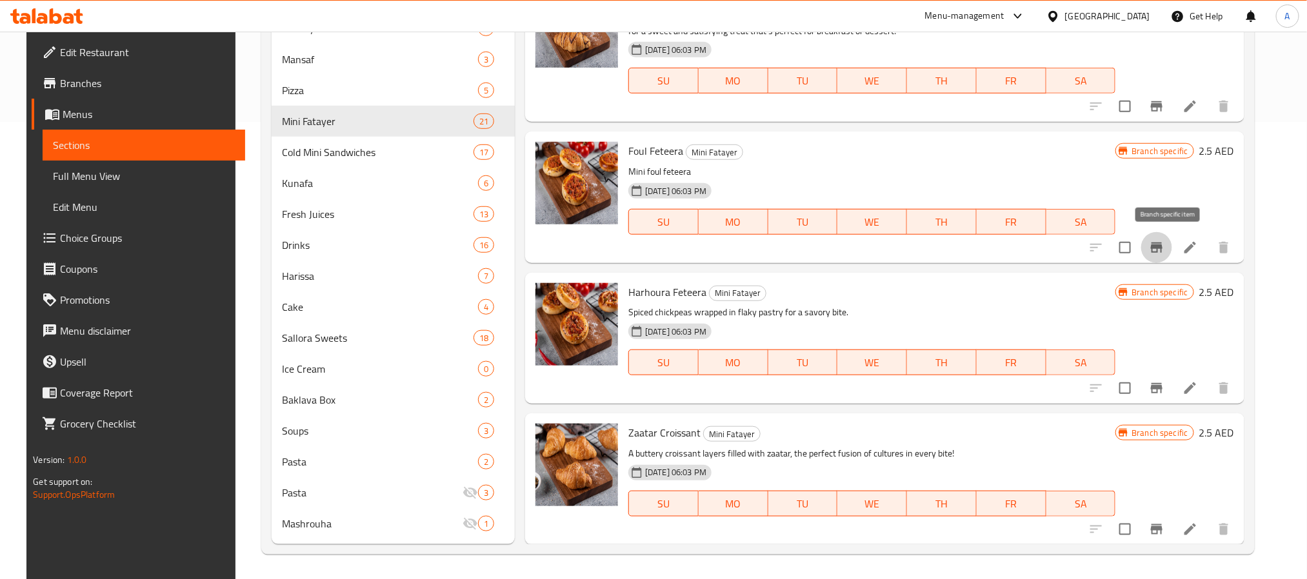
click at [1163, 246] on icon "Branch-specific-item" at bounding box center [1157, 248] width 12 height 10
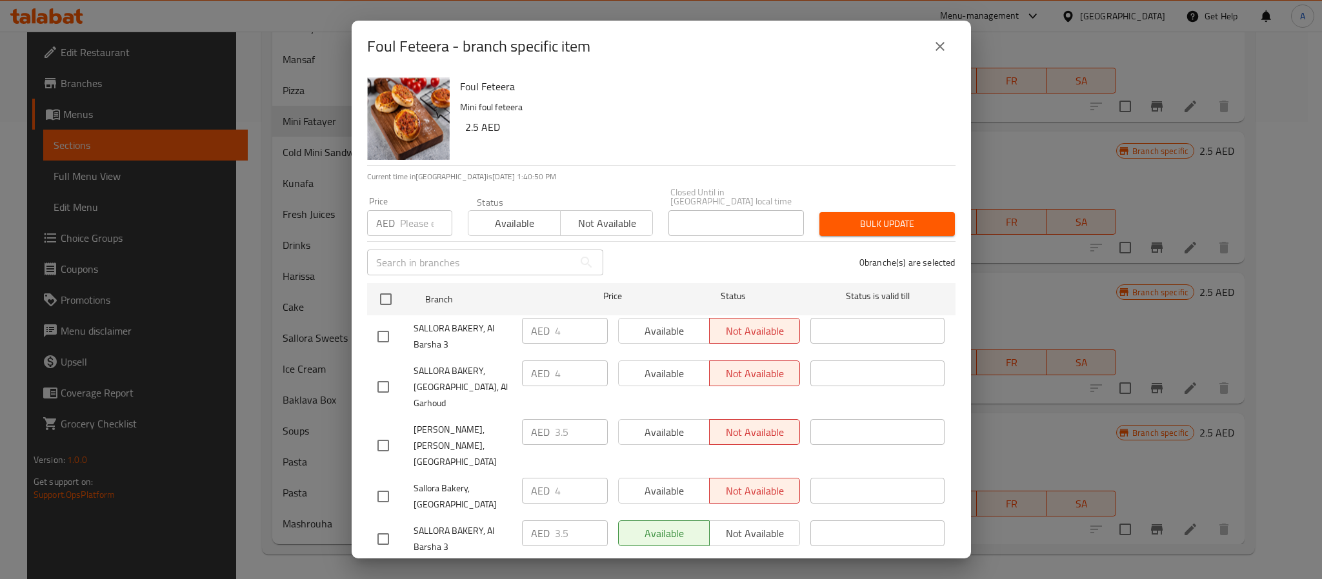
click at [931, 41] on button "close" at bounding box center [939, 46] width 31 height 31
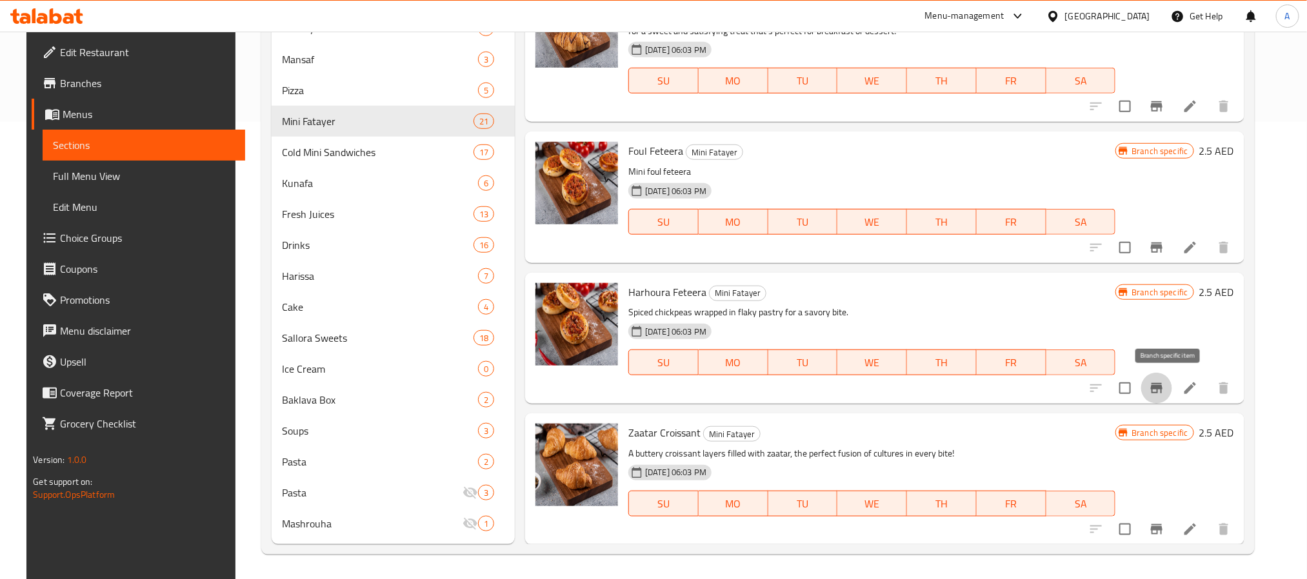
click at [1163, 397] on button "Branch-specific-item" at bounding box center [1156, 388] width 31 height 31
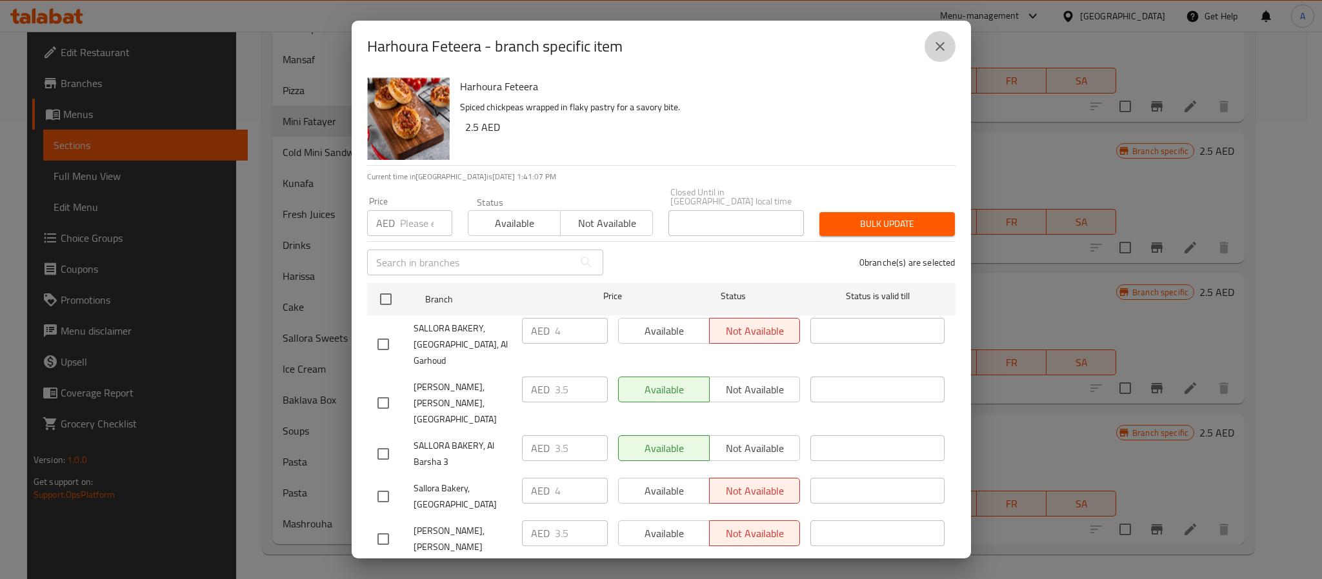
click at [937, 46] on icon "close" at bounding box center [939, 46] width 15 height 15
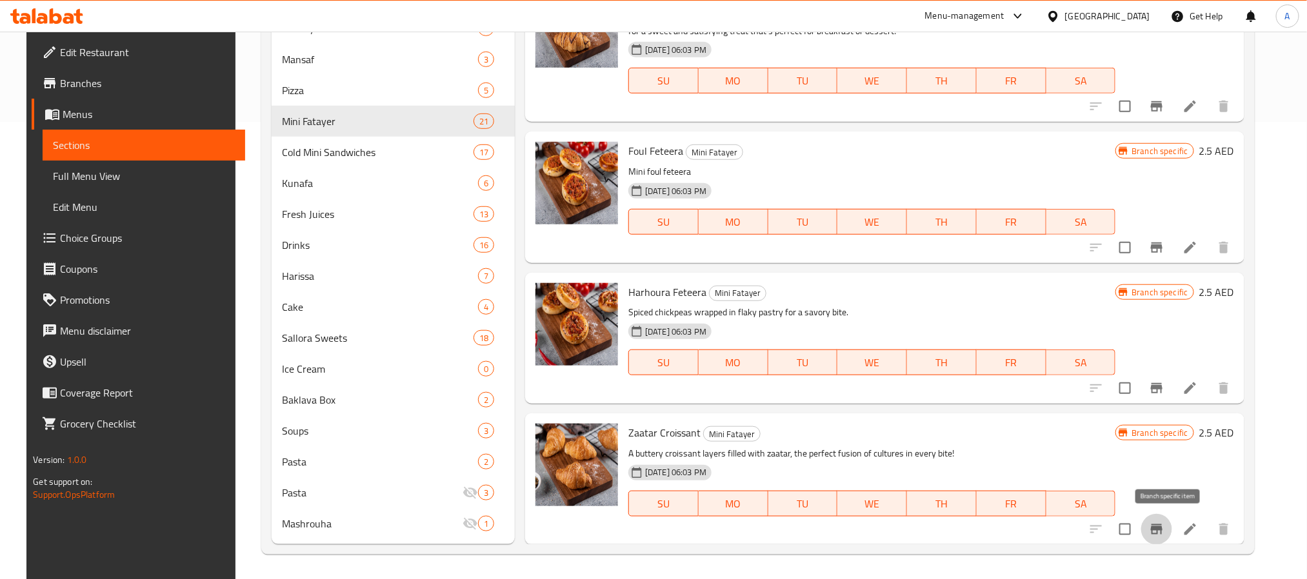
click at [1163, 528] on icon "Branch-specific-item" at bounding box center [1157, 529] width 12 height 10
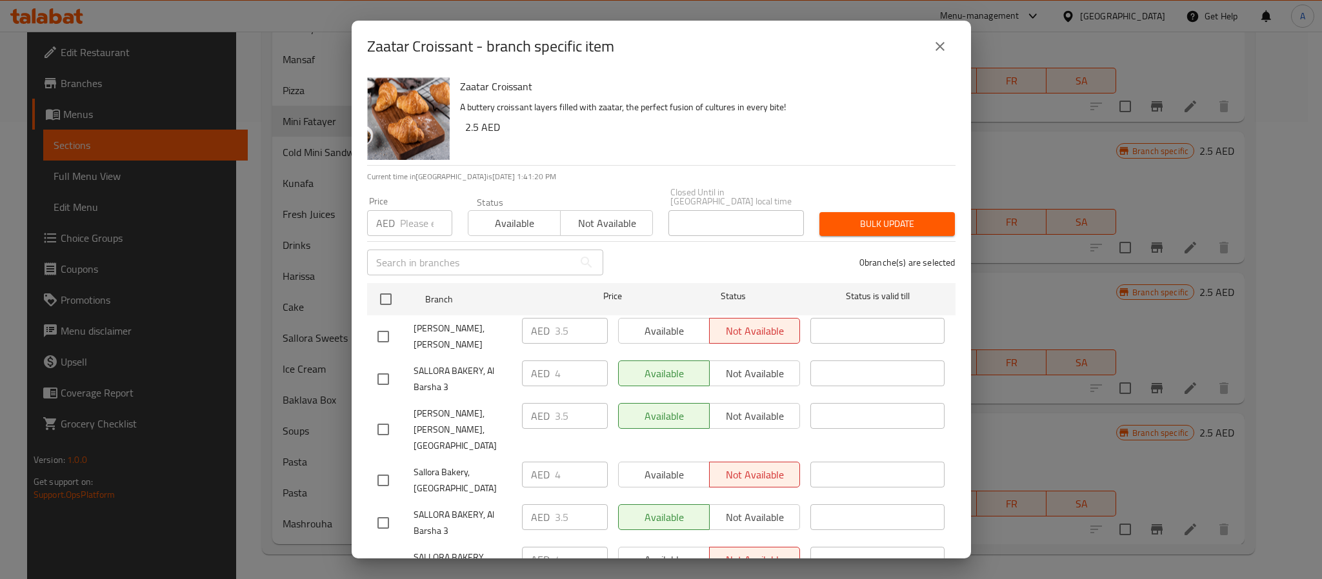
click at [655, 159] on div "Zaatar Croissant A buttery croissant layers filled with zaatar, the perfect fus…" at bounding box center [702, 118] width 495 height 93
click at [939, 45] on icon "close" at bounding box center [939, 46] width 9 height 9
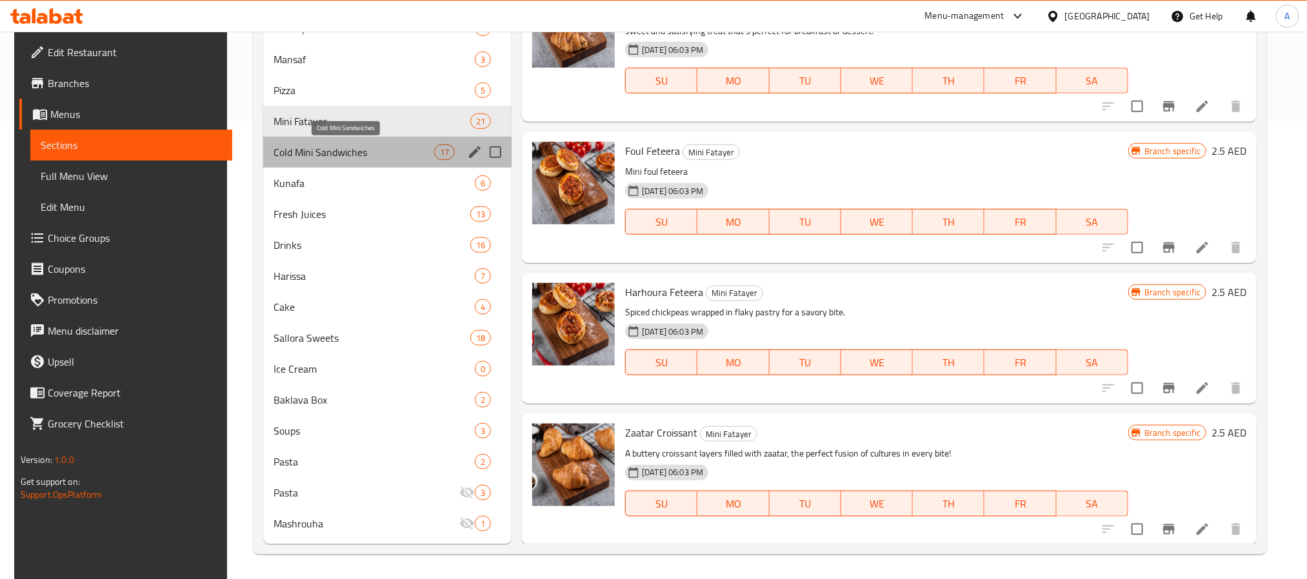
click at [376, 150] on span "Cold Mini Sandwiches" at bounding box center [354, 152] width 161 height 15
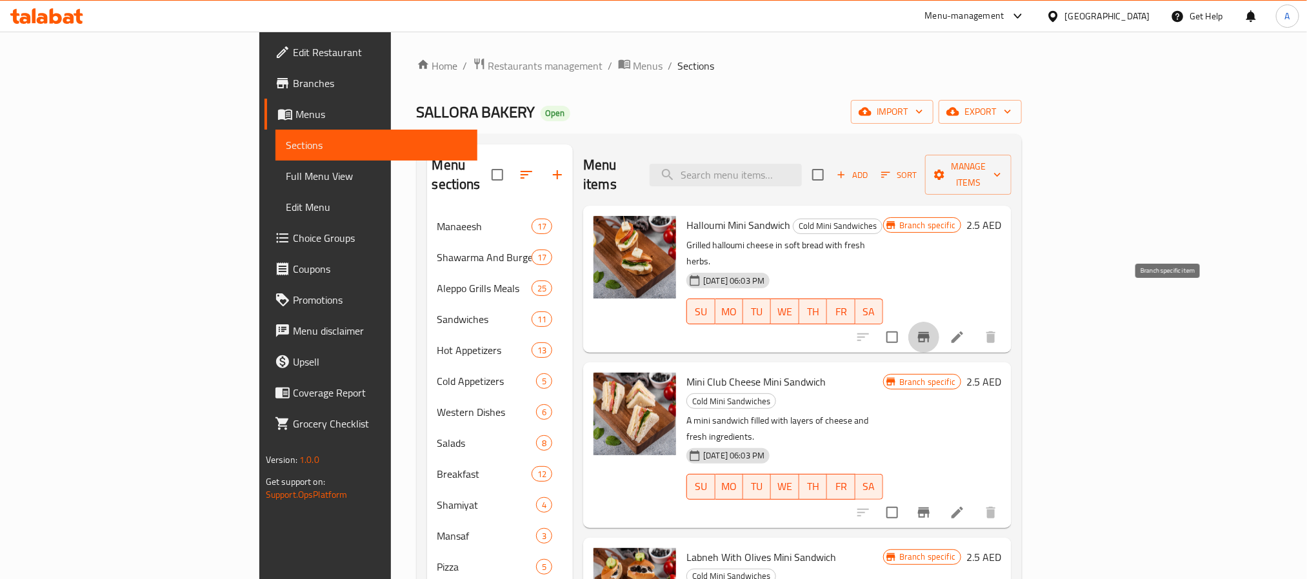
click at [930, 332] on icon "Branch-specific-item" at bounding box center [924, 337] width 12 height 10
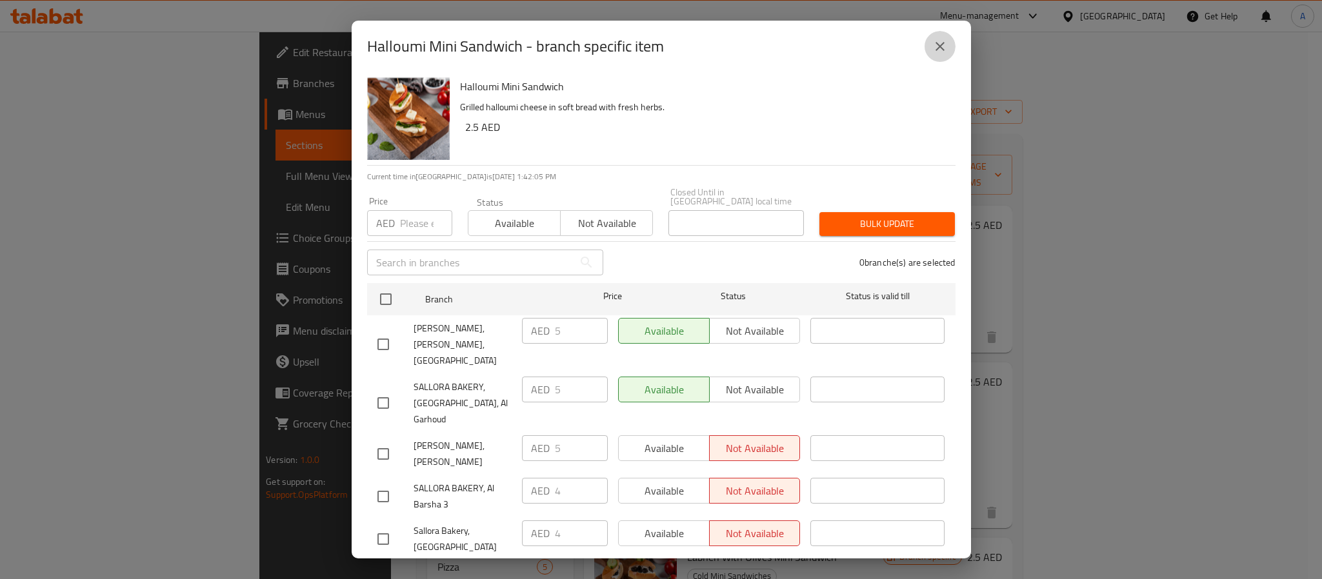
click at [934, 37] on button "close" at bounding box center [939, 46] width 31 height 31
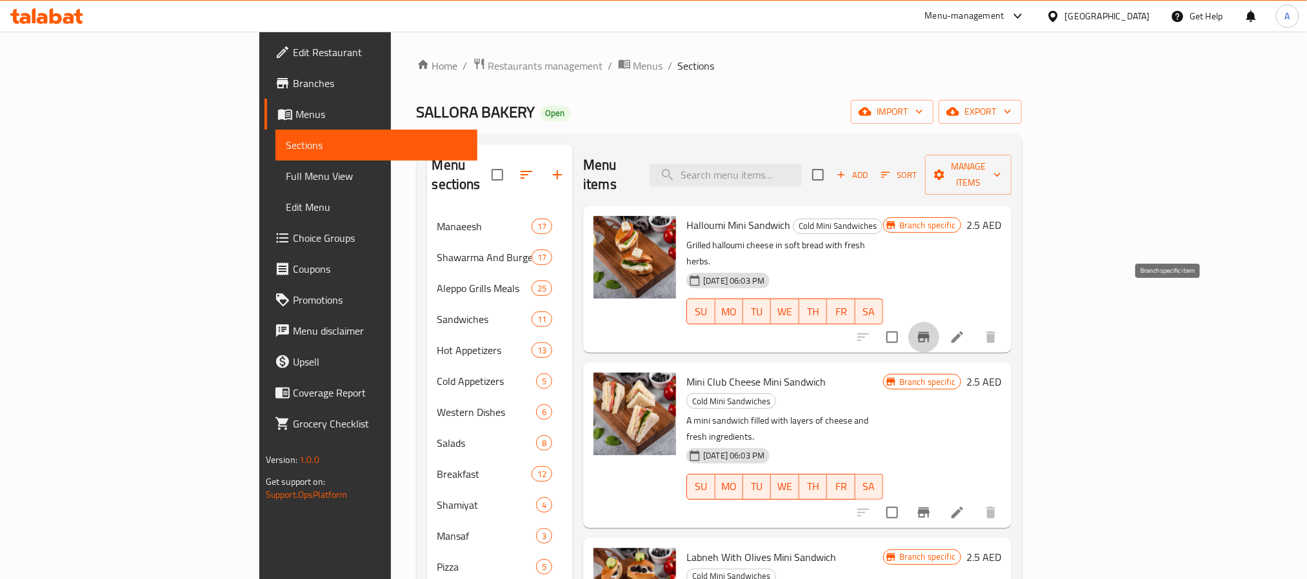
click at [930, 332] on icon "Branch-specific-item" at bounding box center [924, 337] width 12 height 10
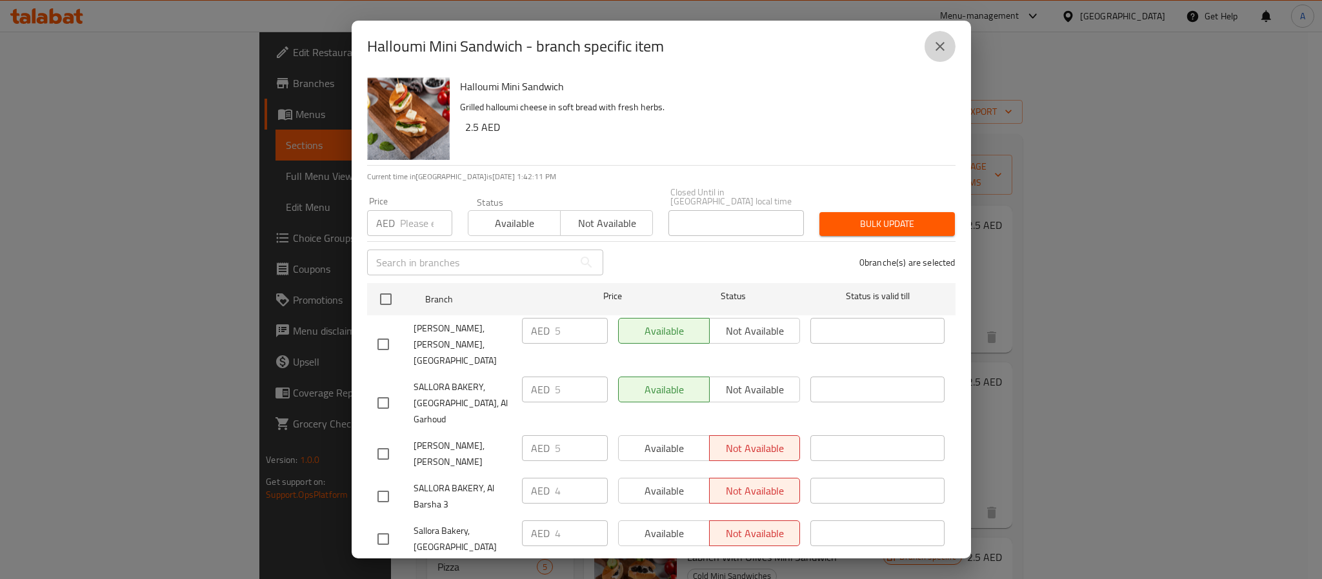
click at [937, 35] on button "close" at bounding box center [939, 46] width 31 height 31
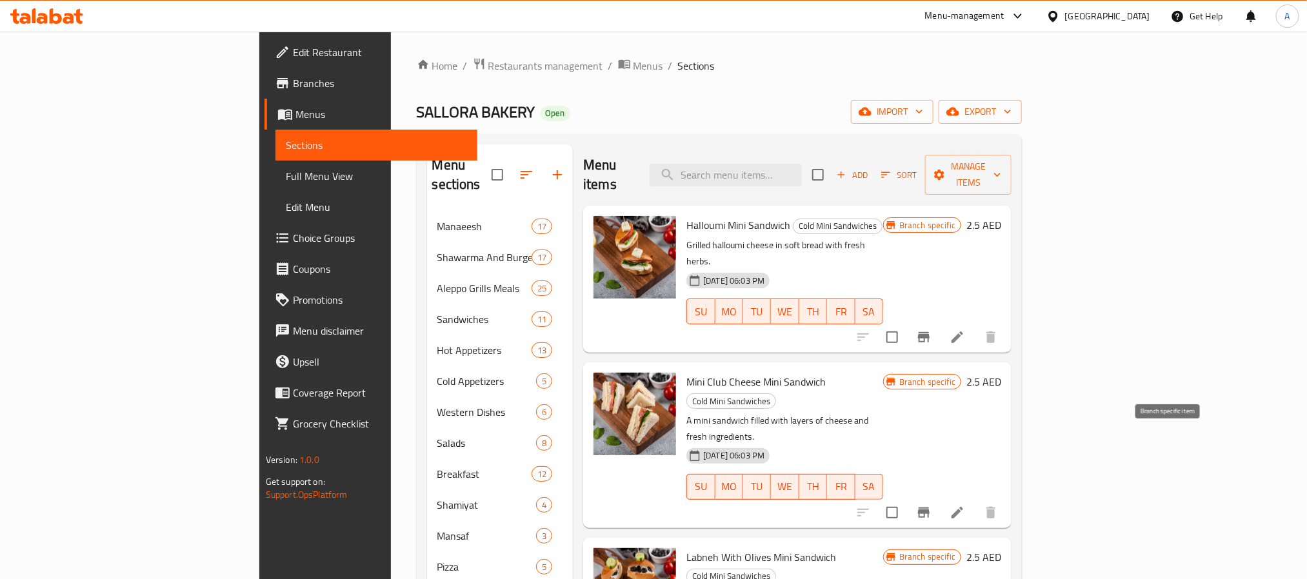
click at [932, 505] on icon "Branch-specific-item" at bounding box center [923, 512] width 15 height 15
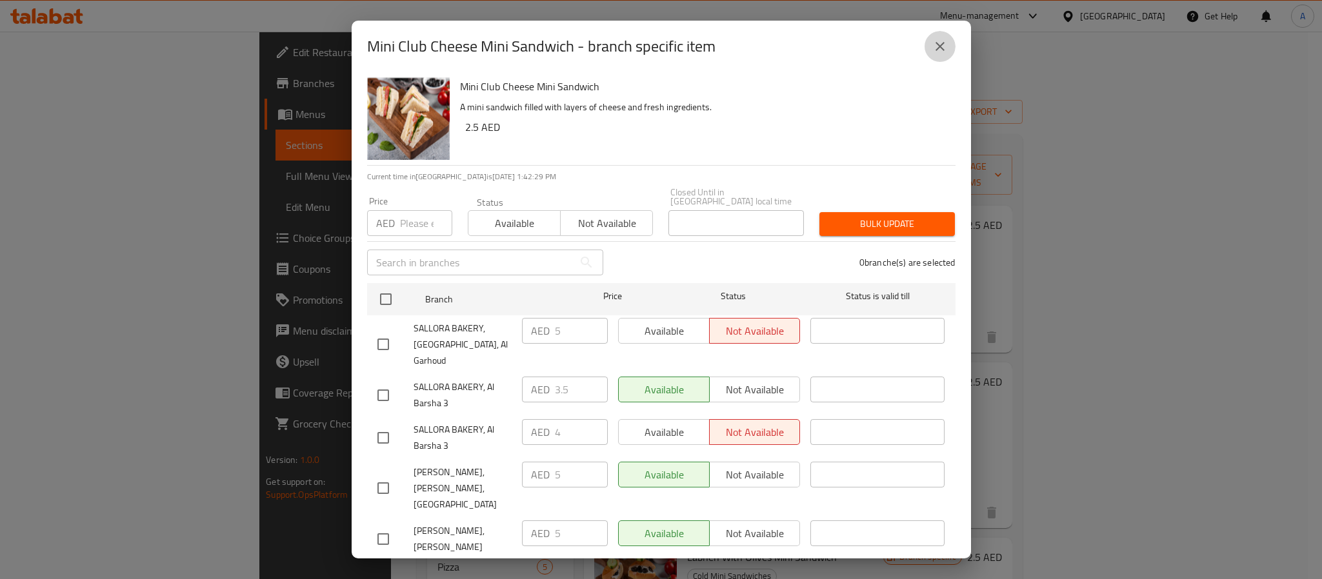
click at [941, 54] on button "close" at bounding box center [939, 46] width 31 height 31
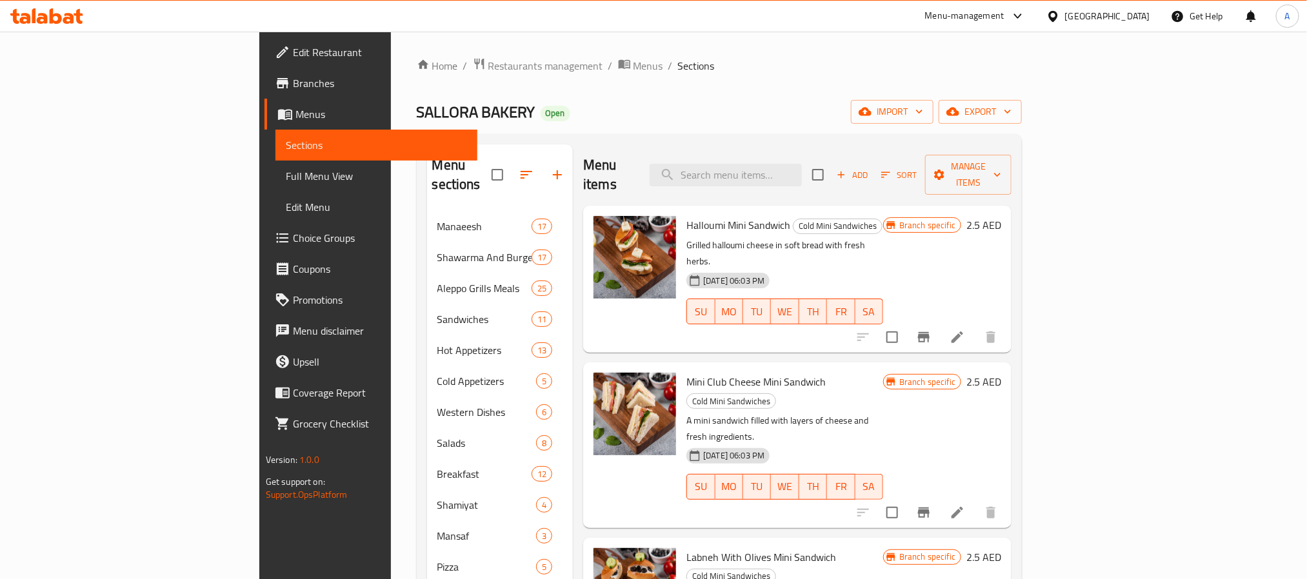
scroll to position [97, 0]
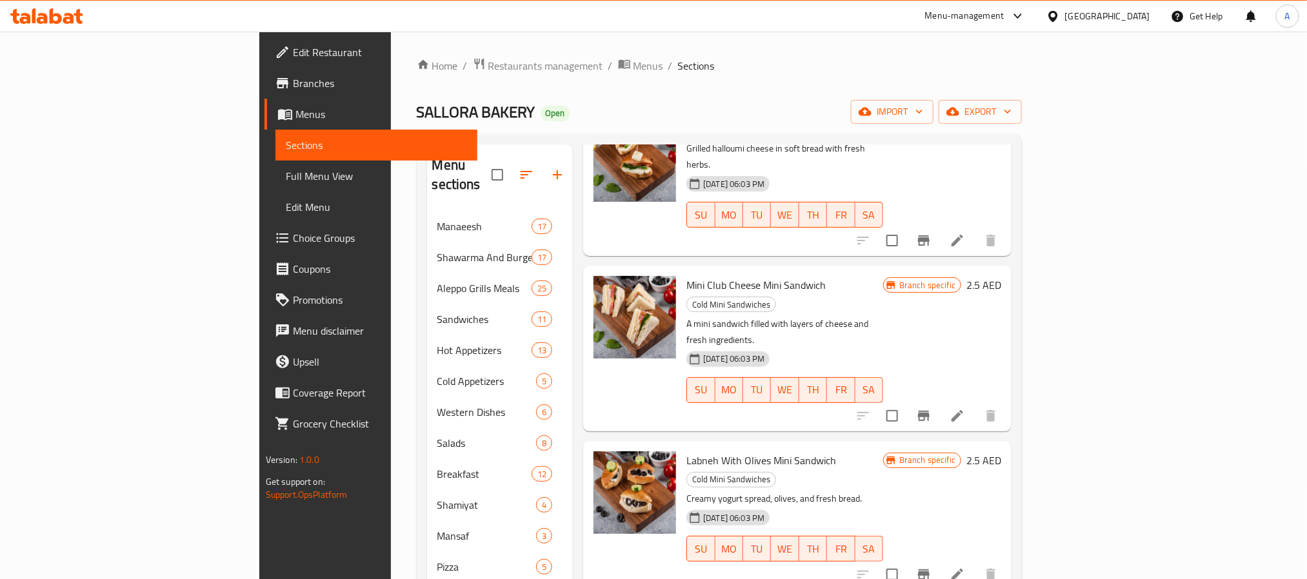
click at [932, 567] on icon "Branch-specific-item" at bounding box center [923, 574] width 15 height 15
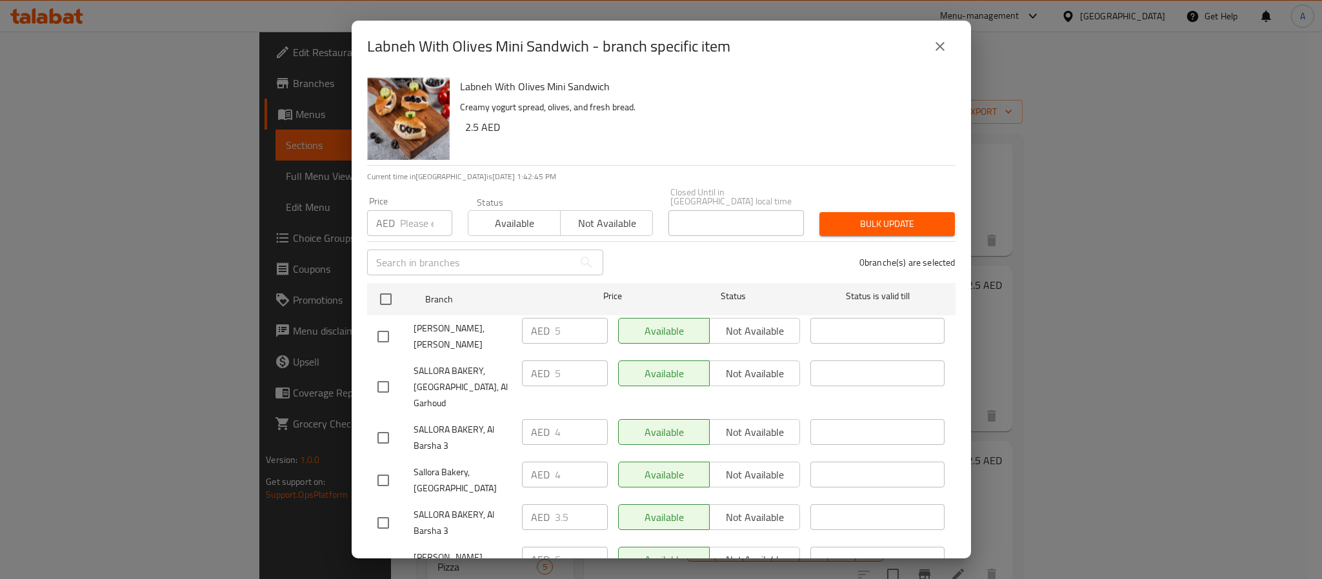
click at [941, 45] on icon "close" at bounding box center [939, 46] width 9 height 9
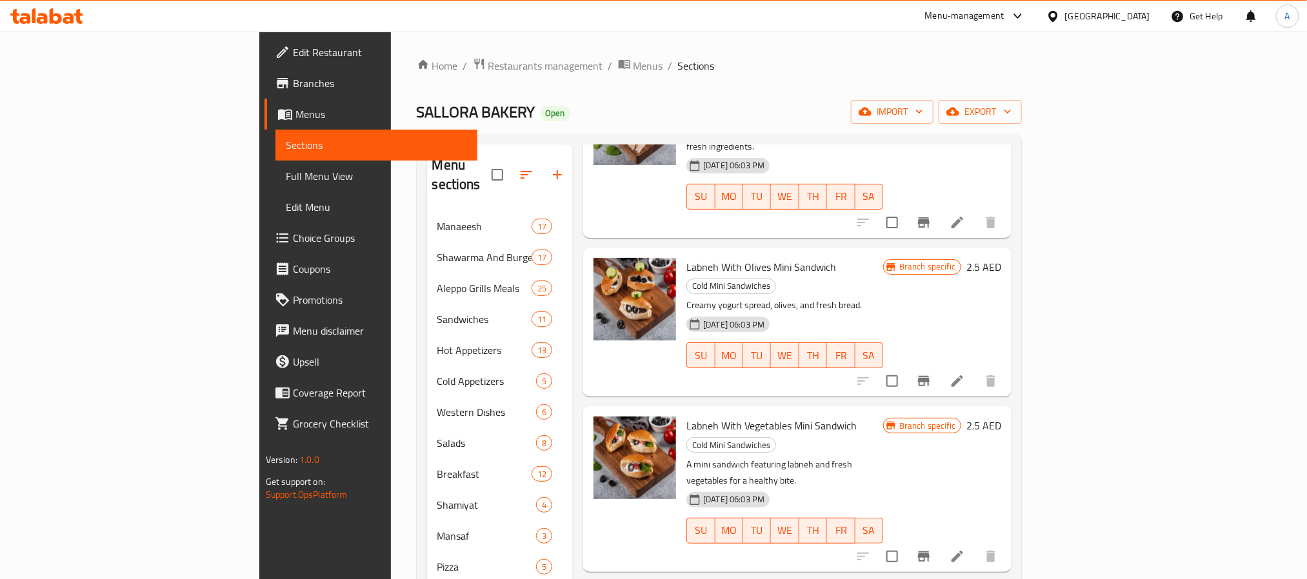
scroll to position [387, 0]
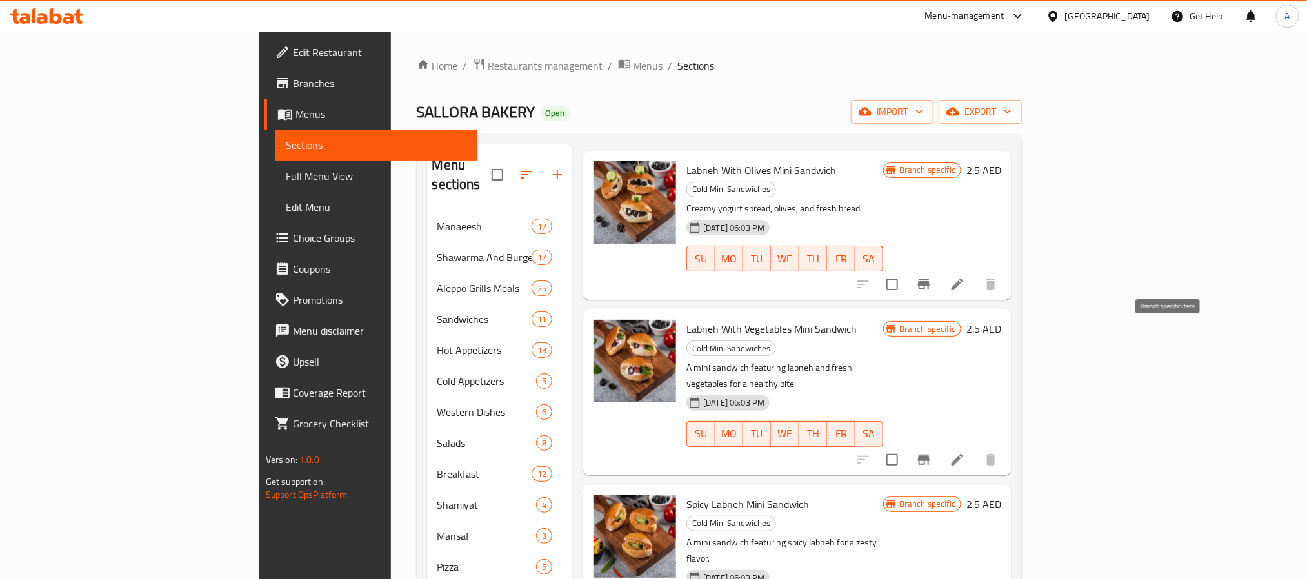
click at [932, 452] on icon "Branch-specific-item" at bounding box center [923, 459] width 15 height 15
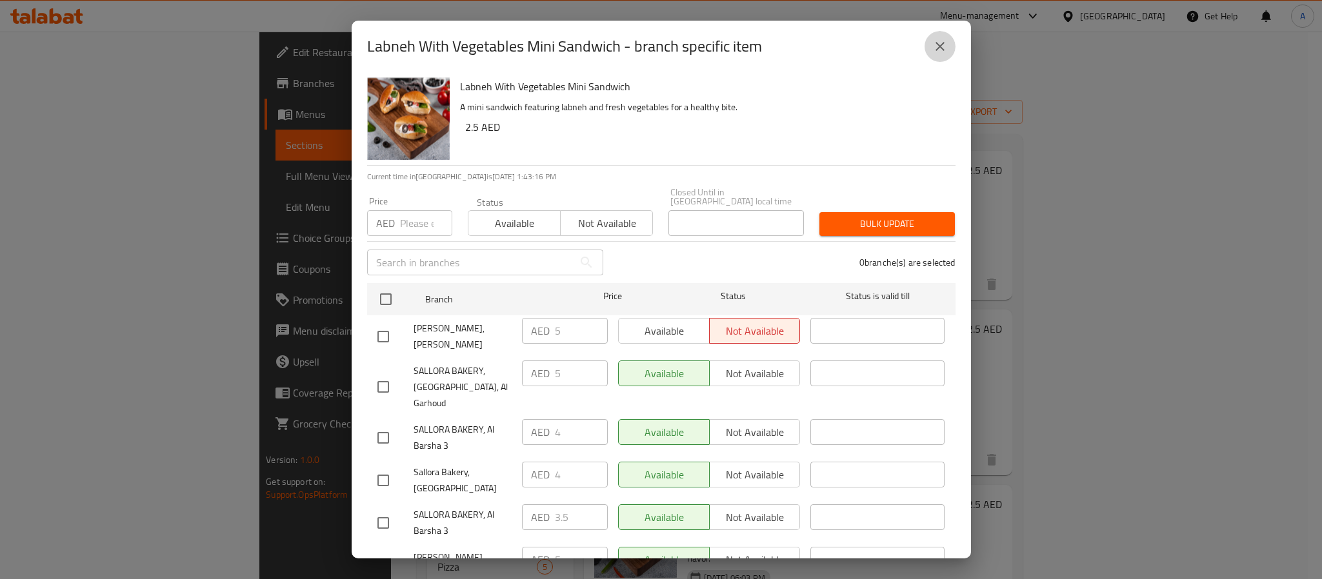
click at [929, 43] on button "close" at bounding box center [939, 46] width 31 height 31
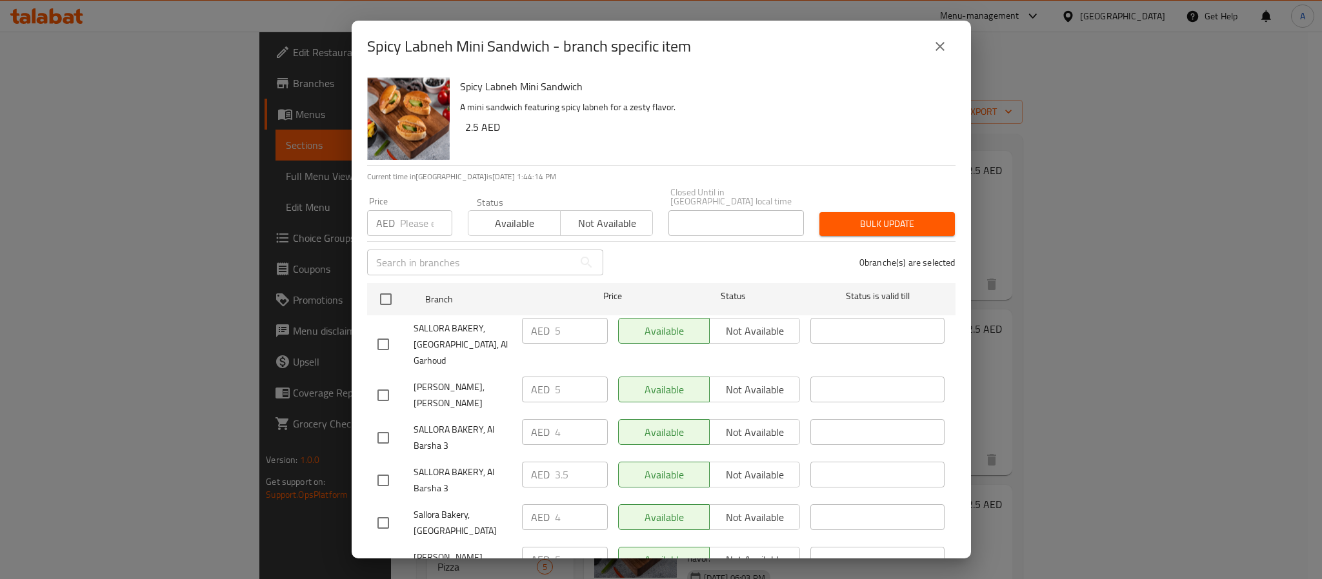
click at [947, 45] on button "close" at bounding box center [939, 46] width 31 height 31
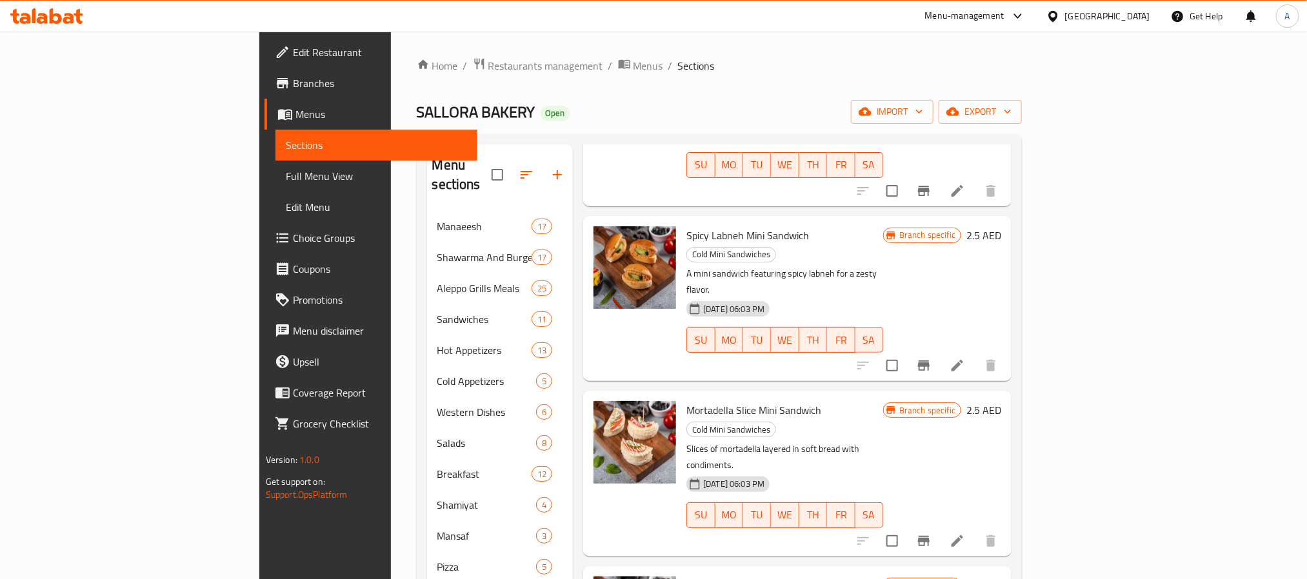
scroll to position [677, 0]
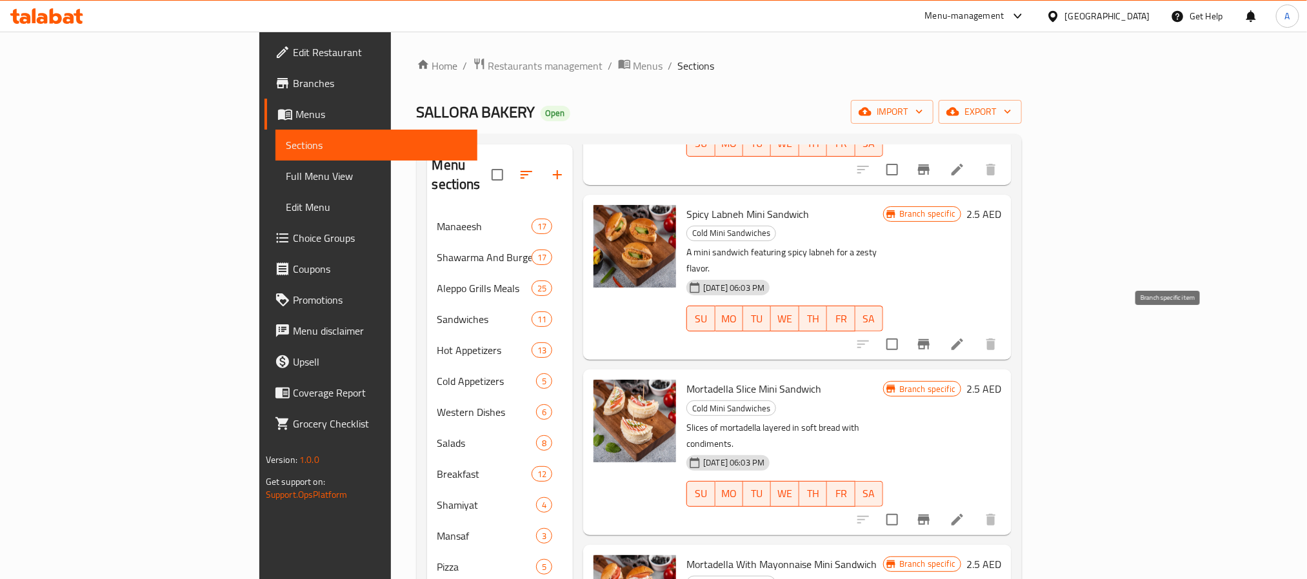
click at [932, 512] on icon "Branch-specific-item" at bounding box center [923, 519] width 15 height 15
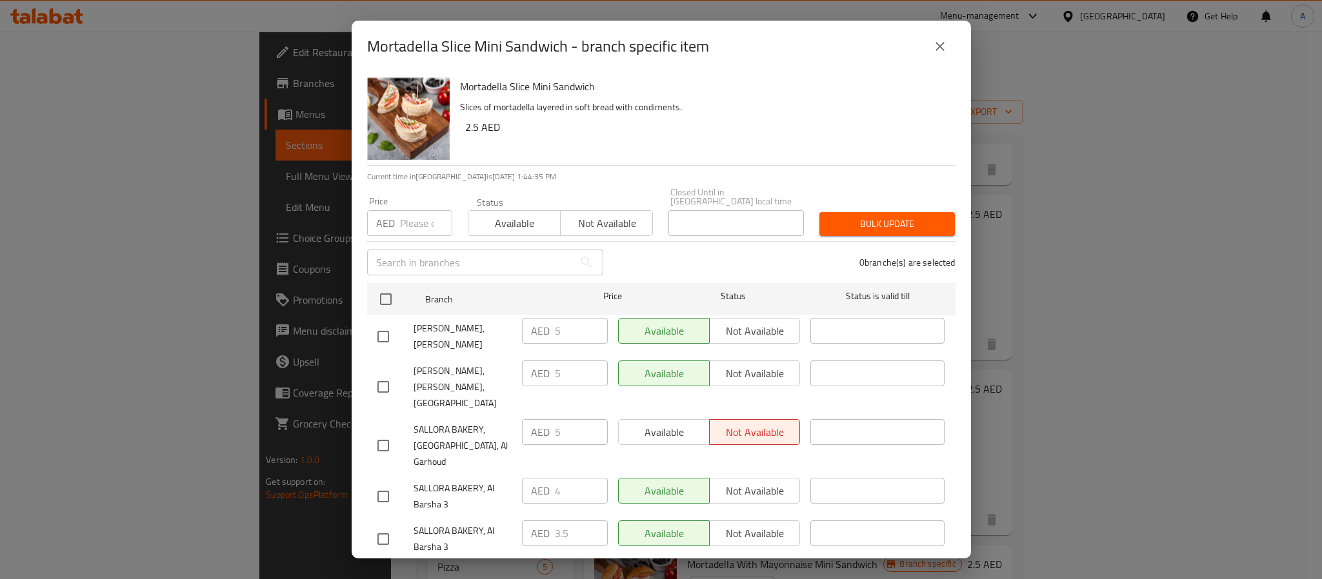
click at [935, 50] on icon "close" at bounding box center [939, 46] width 9 height 9
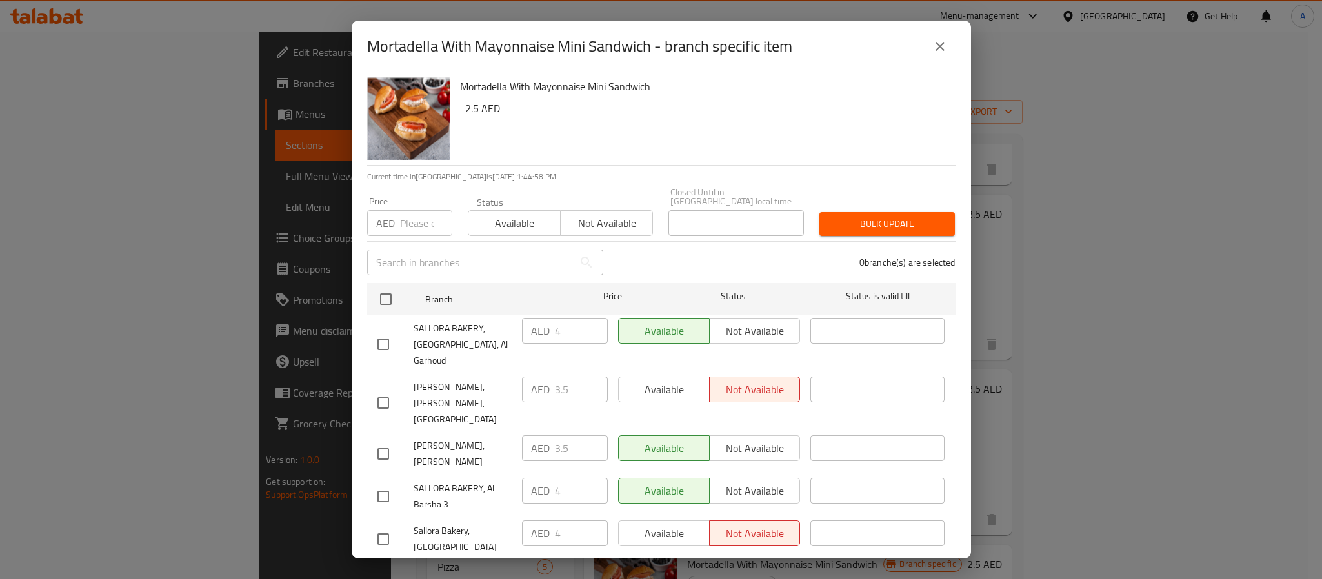
click at [947, 47] on button "close" at bounding box center [939, 46] width 31 height 31
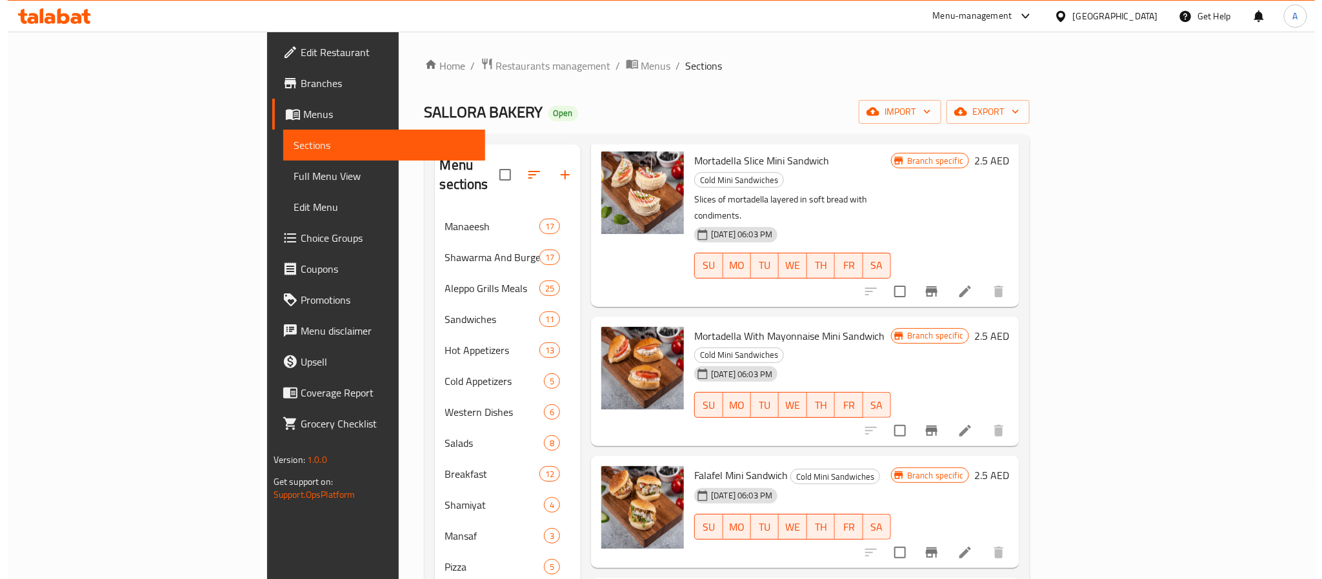
scroll to position [968, 0]
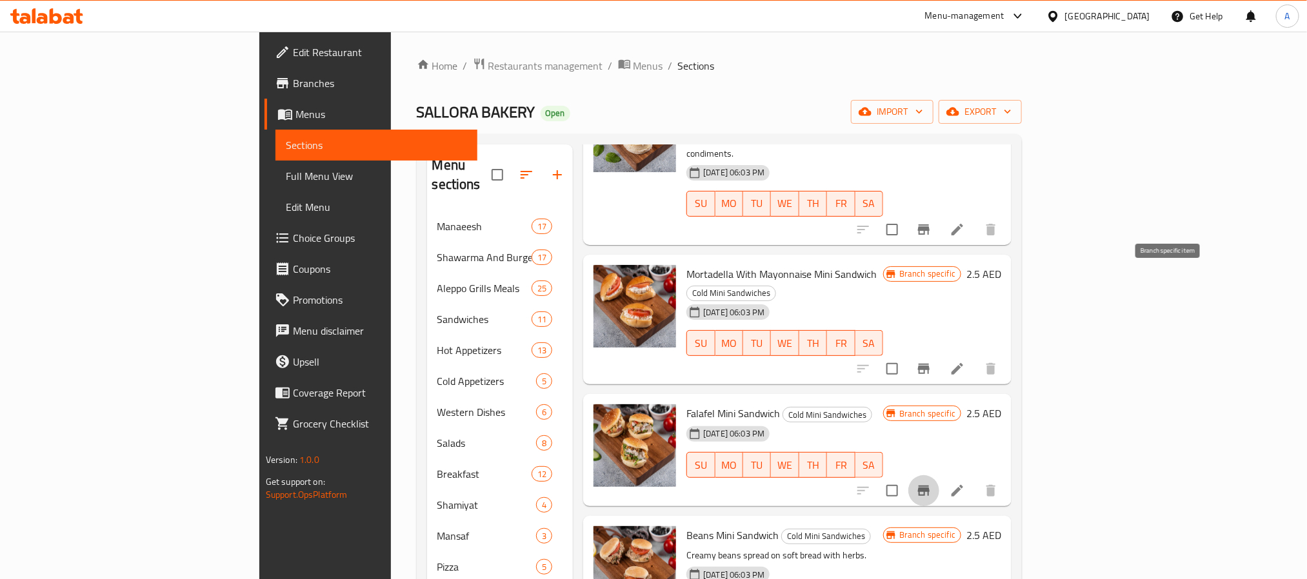
click at [930, 486] on icon "Branch-specific-item" at bounding box center [924, 491] width 12 height 10
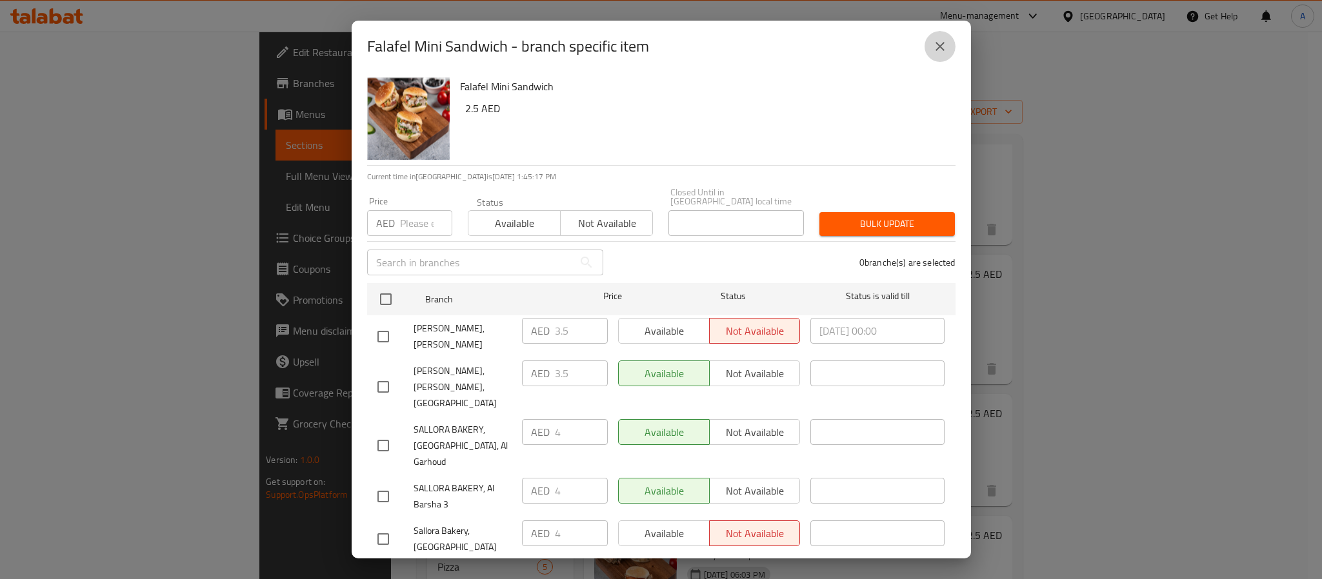
click at [935, 45] on icon "close" at bounding box center [939, 46] width 15 height 15
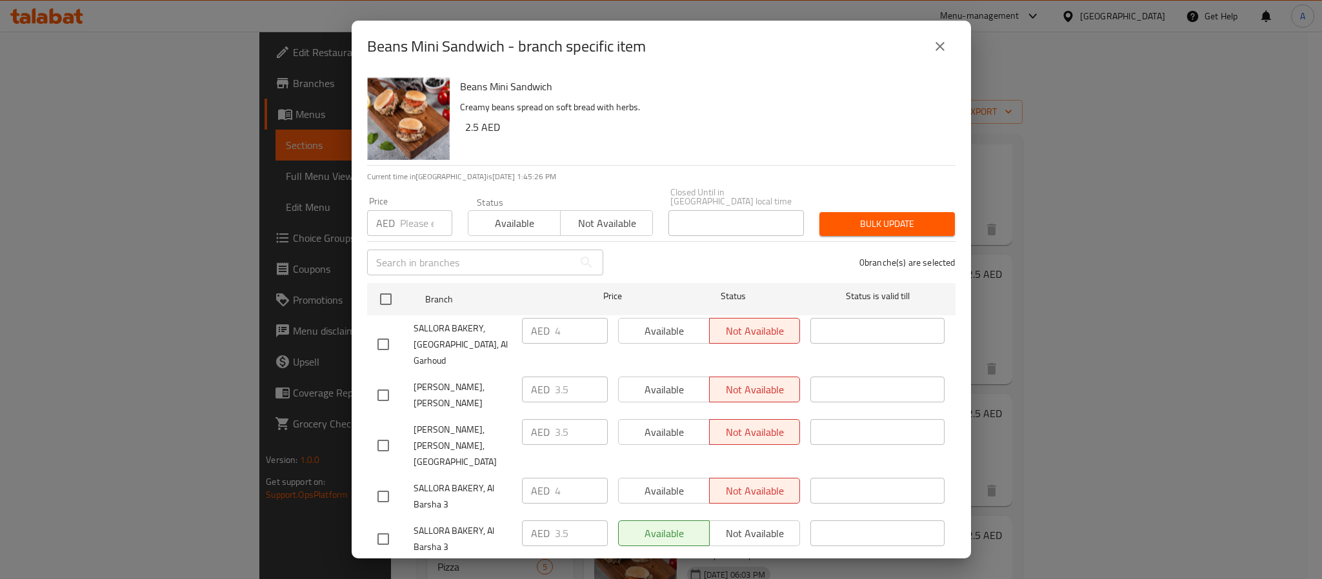
scroll to position [35, 0]
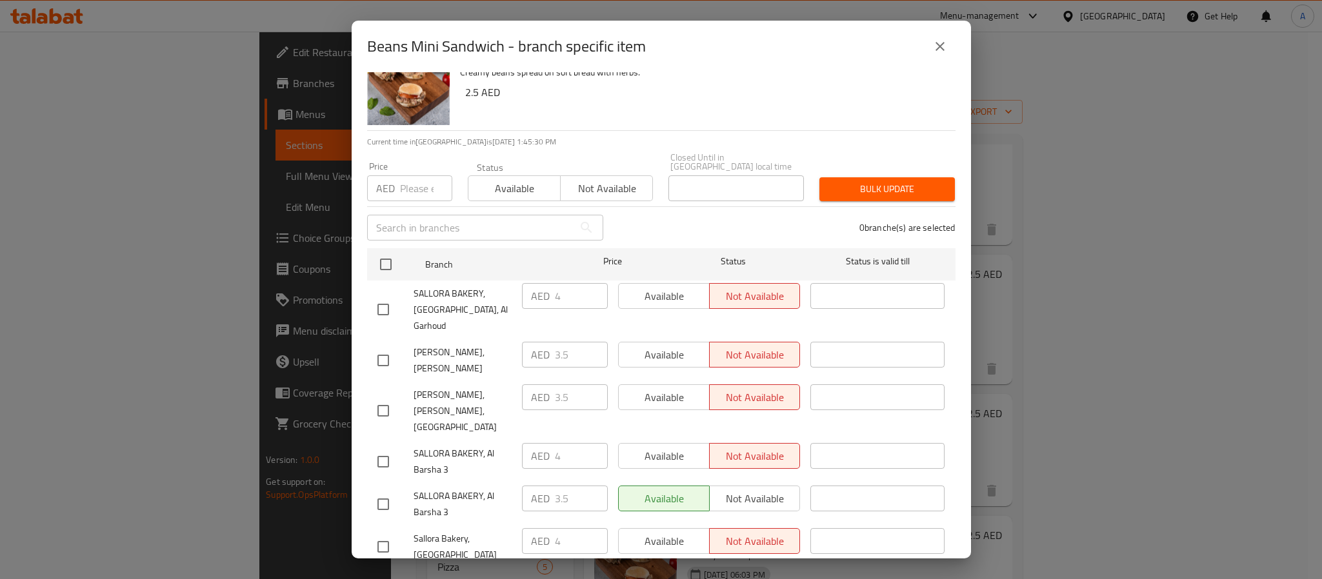
click at [386, 305] on input "checkbox" at bounding box center [383, 309] width 27 height 27
checkbox input "false"
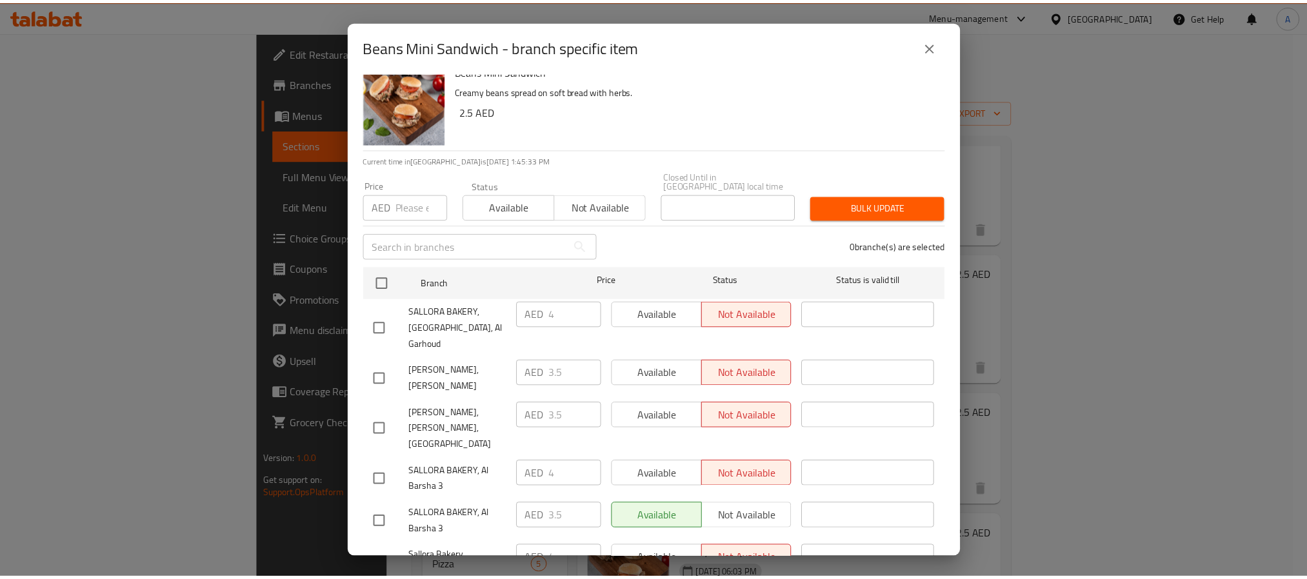
scroll to position [0, 0]
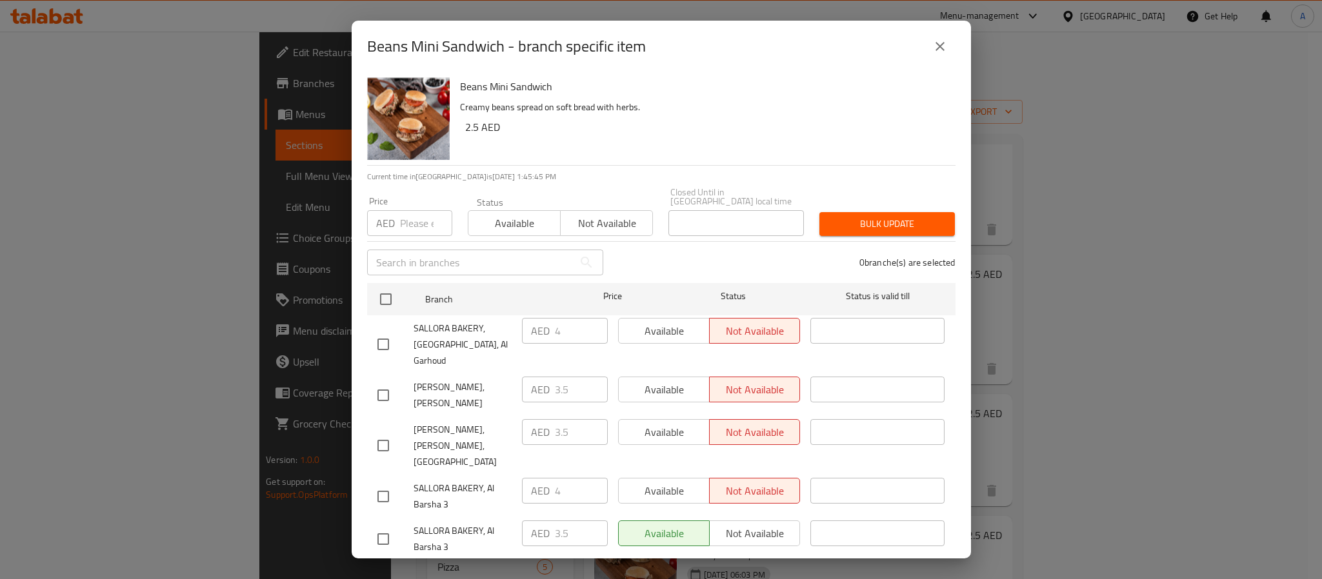
click at [959, 43] on div "Beans Mini Sandwich - branch specific item" at bounding box center [661, 47] width 619 height 52
click at [944, 51] on icon "close" at bounding box center [939, 46] width 15 height 15
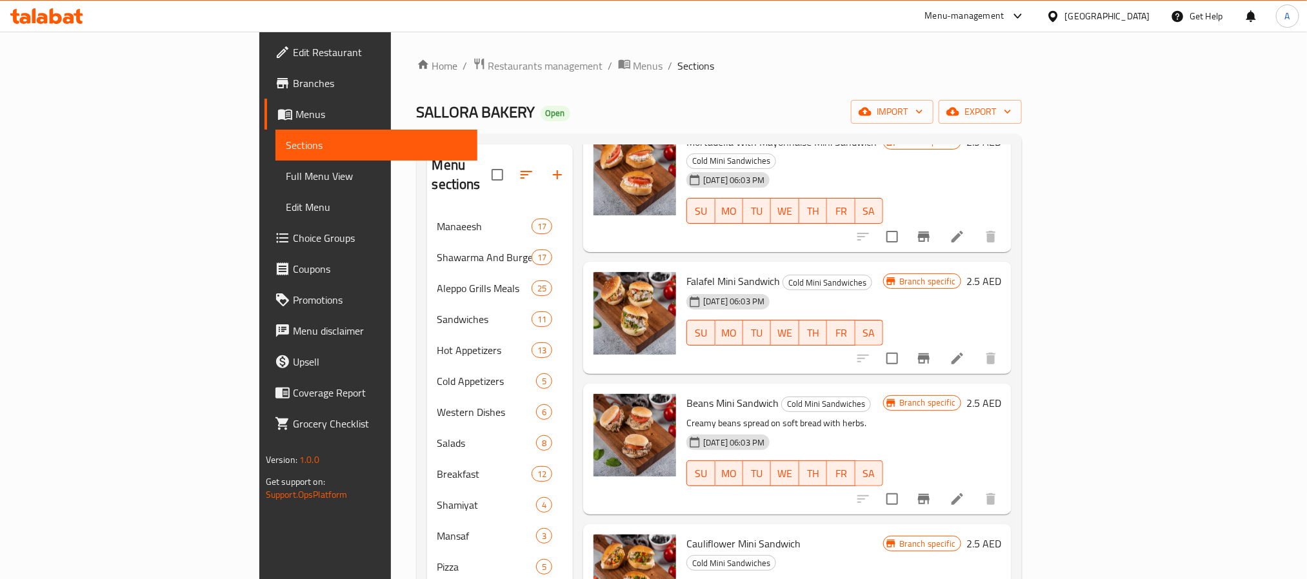
scroll to position [1161, 0]
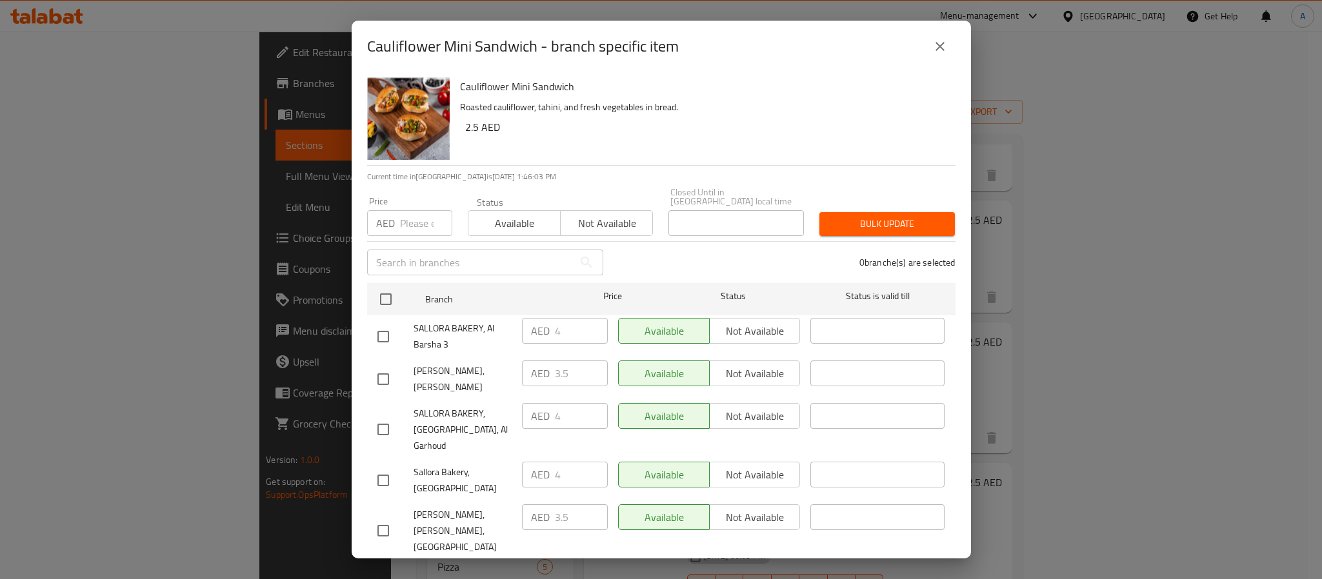
click at [945, 53] on icon "close" at bounding box center [939, 46] width 15 height 15
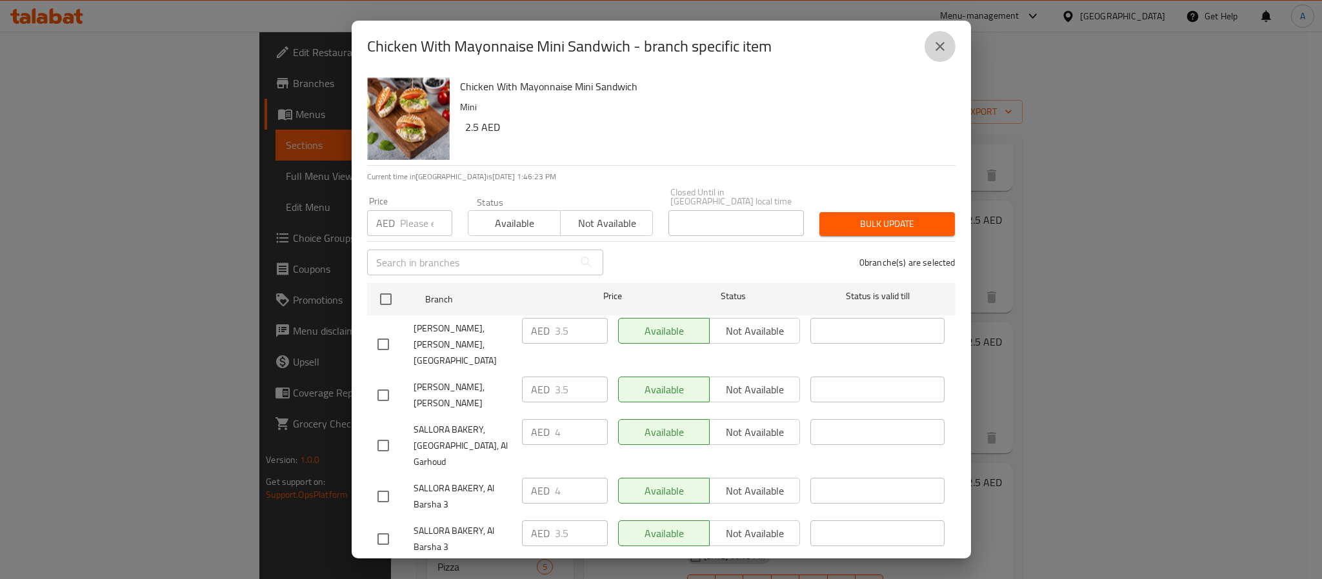
click at [934, 45] on icon "close" at bounding box center [939, 46] width 15 height 15
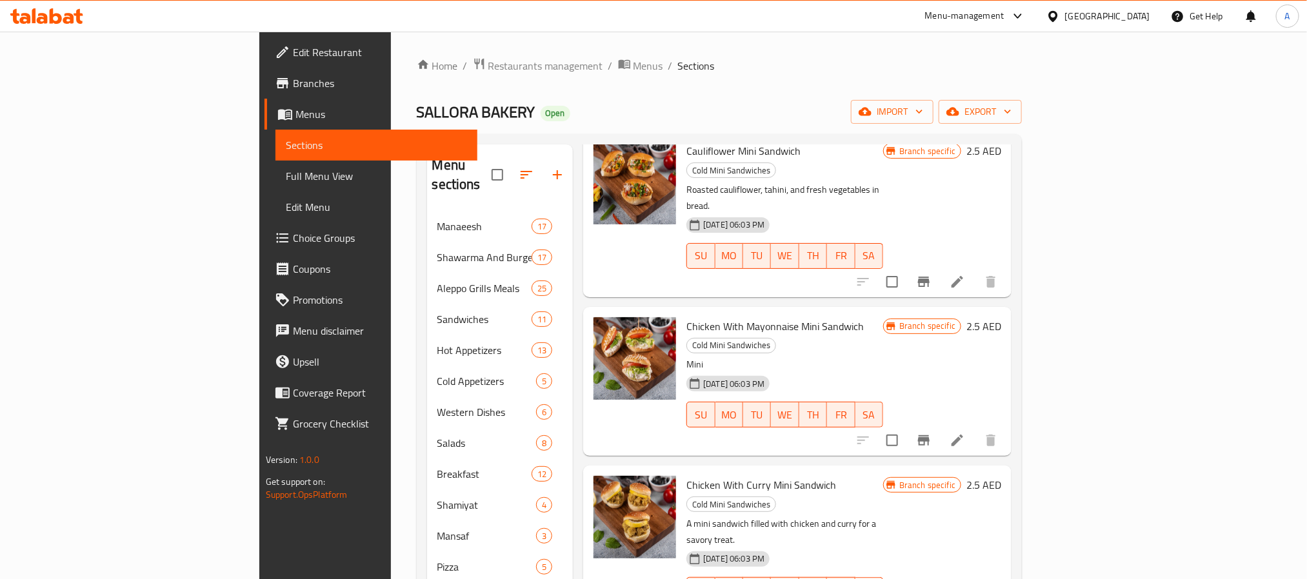
scroll to position [97, 0]
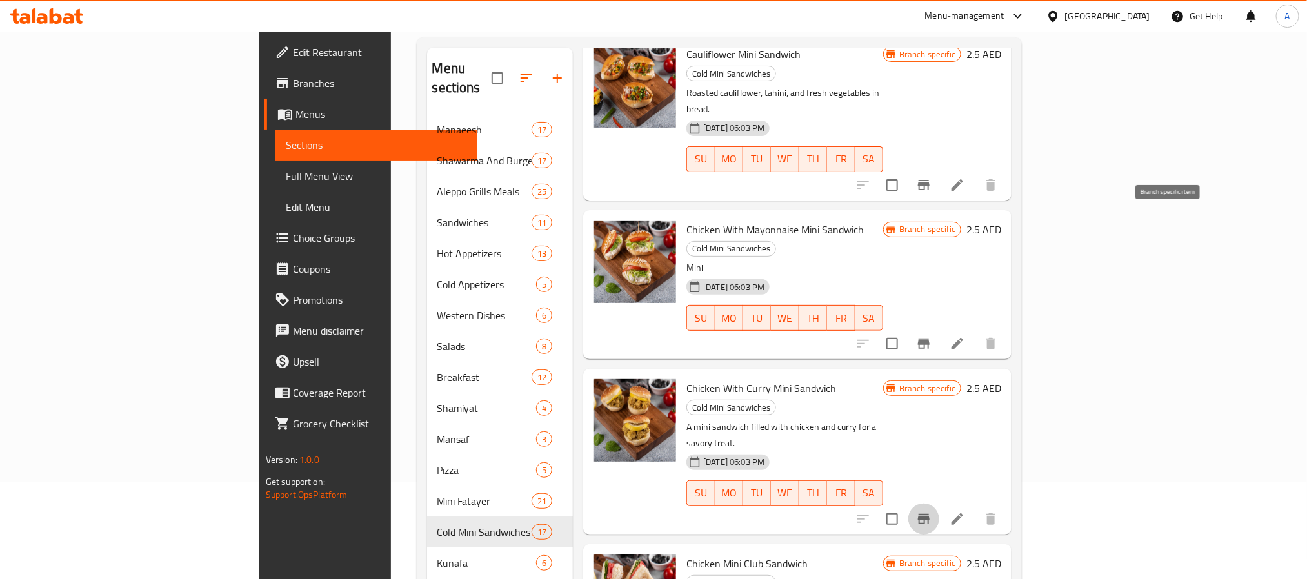
click at [930, 514] on icon "Branch-specific-item" at bounding box center [924, 519] width 12 height 10
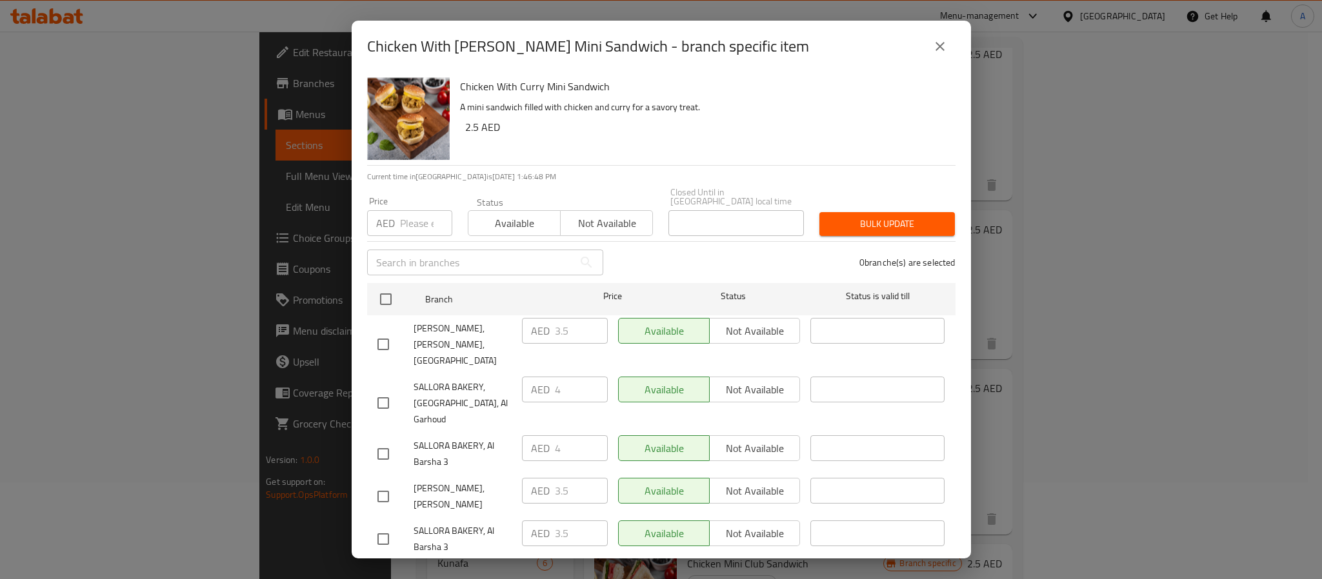
click at [946, 39] on icon "close" at bounding box center [939, 46] width 15 height 15
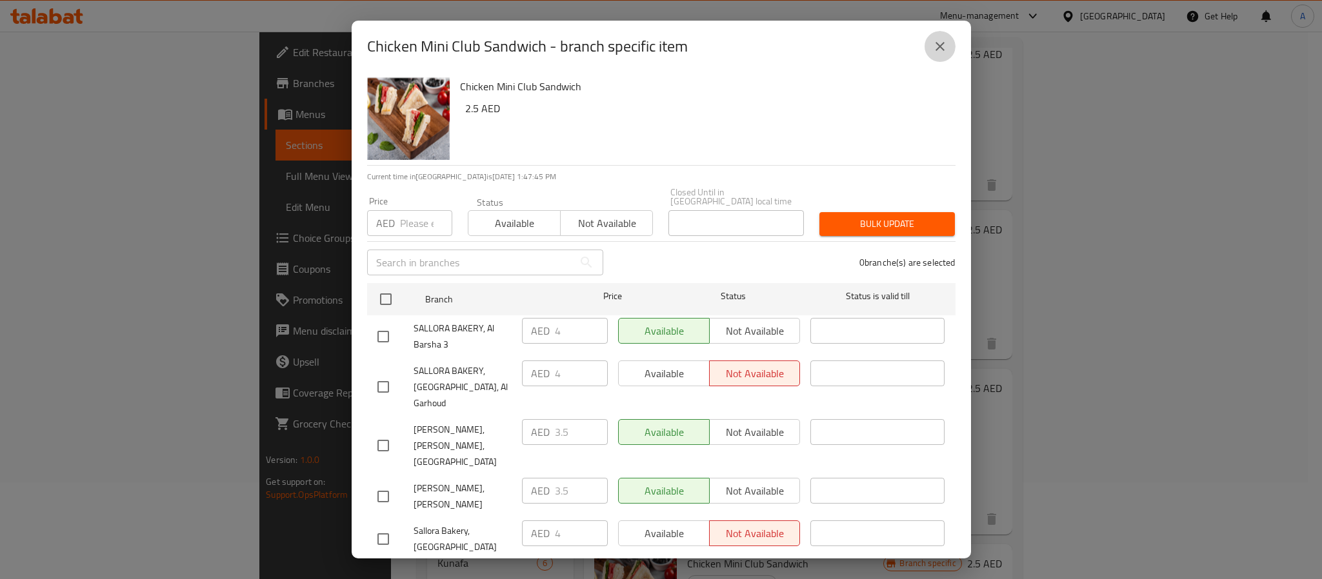
click at [952, 47] on button "close" at bounding box center [939, 46] width 31 height 31
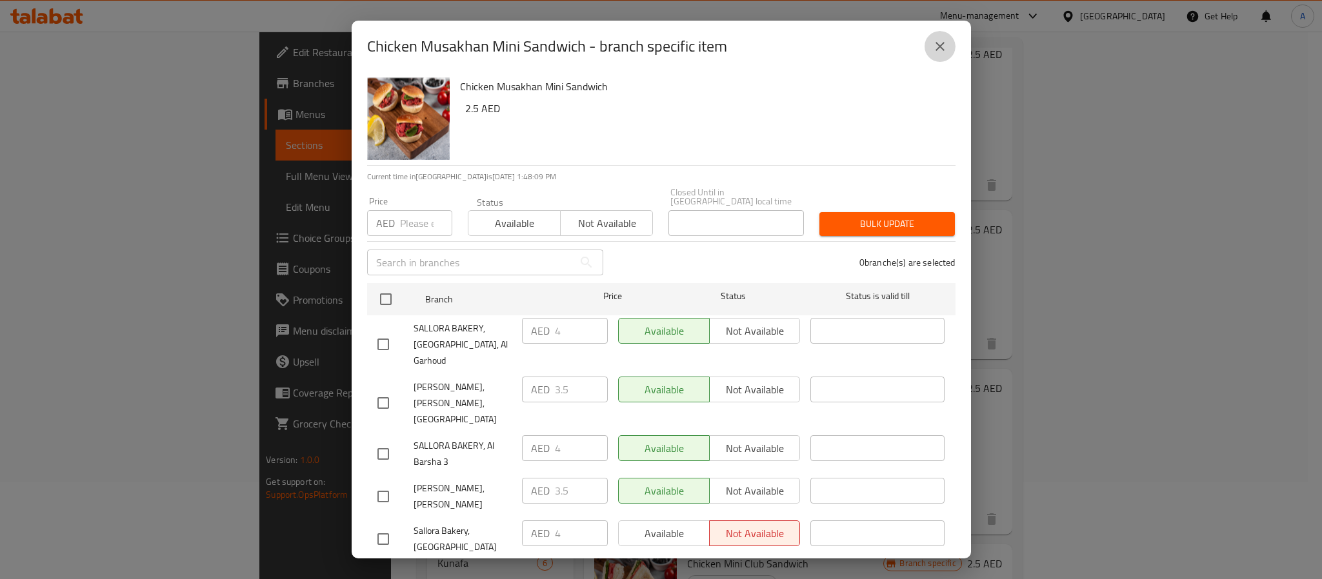
click at [948, 51] on button "close" at bounding box center [939, 46] width 31 height 31
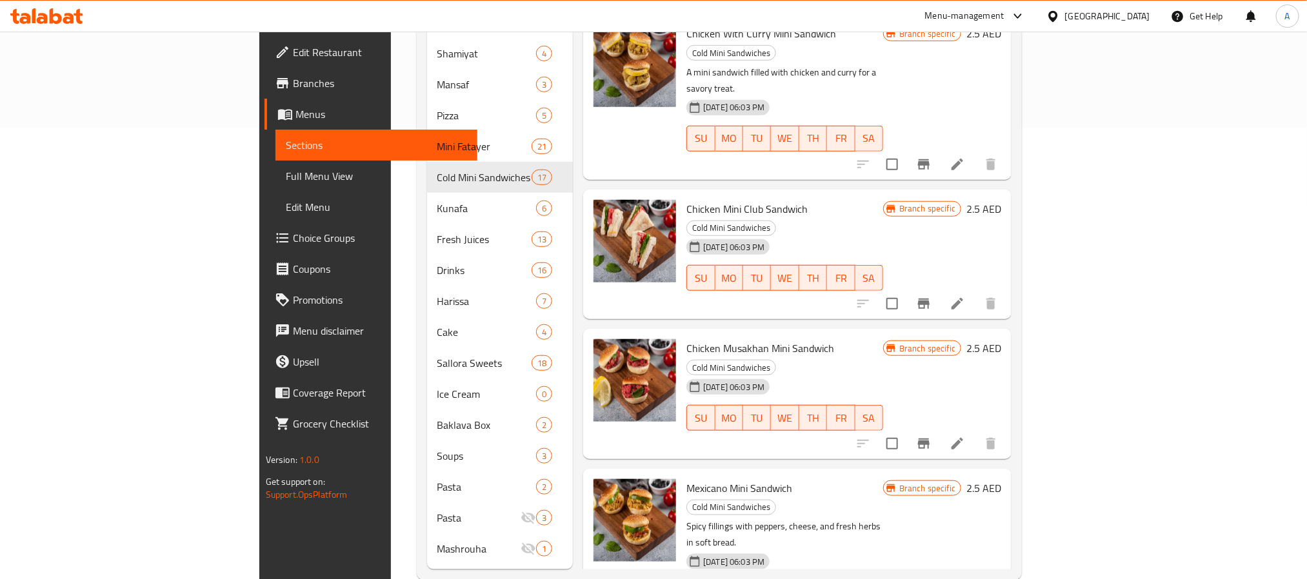
scroll to position [457, 0]
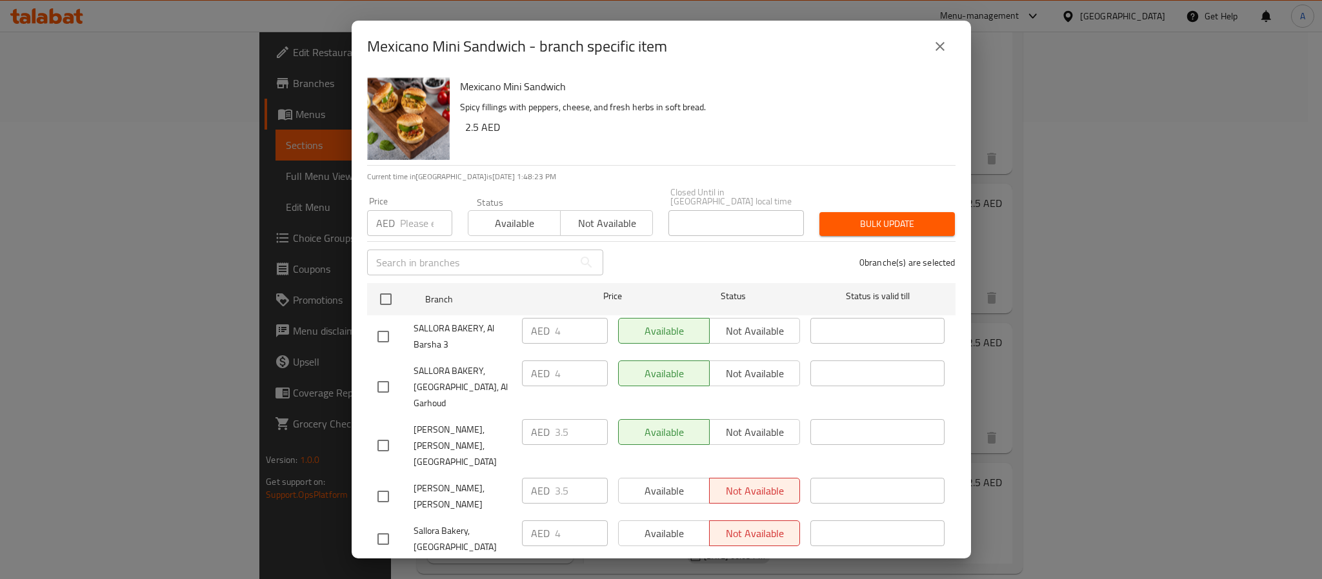
click at [935, 41] on icon "close" at bounding box center [939, 46] width 15 height 15
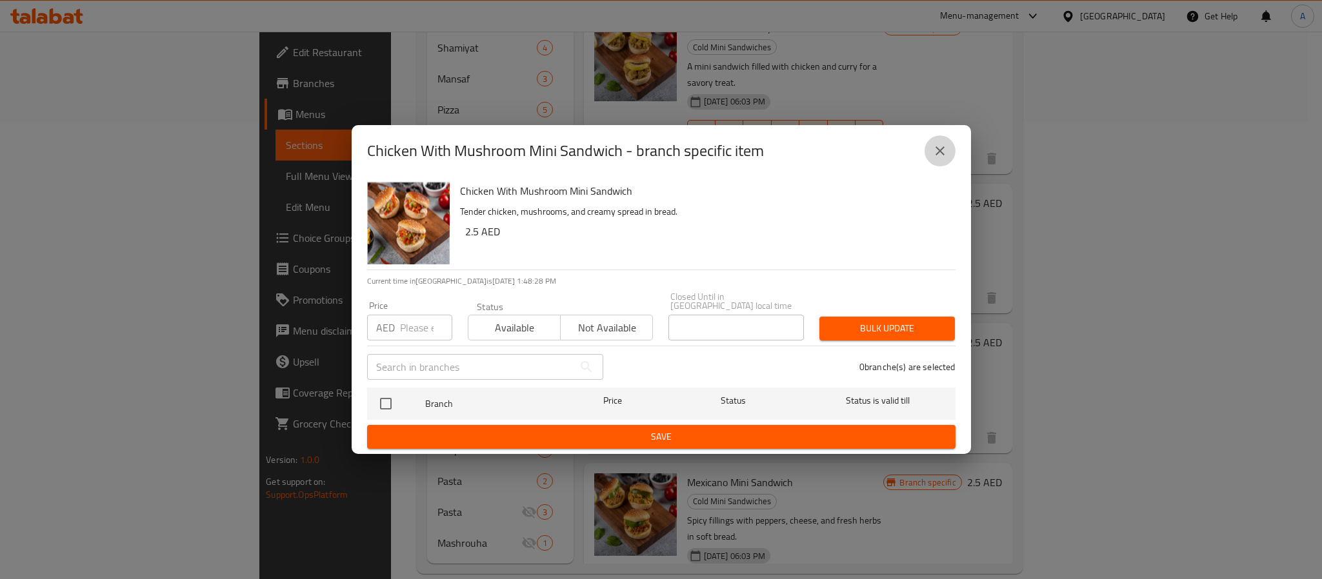
click at [944, 153] on icon "close" at bounding box center [939, 150] width 15 height 15
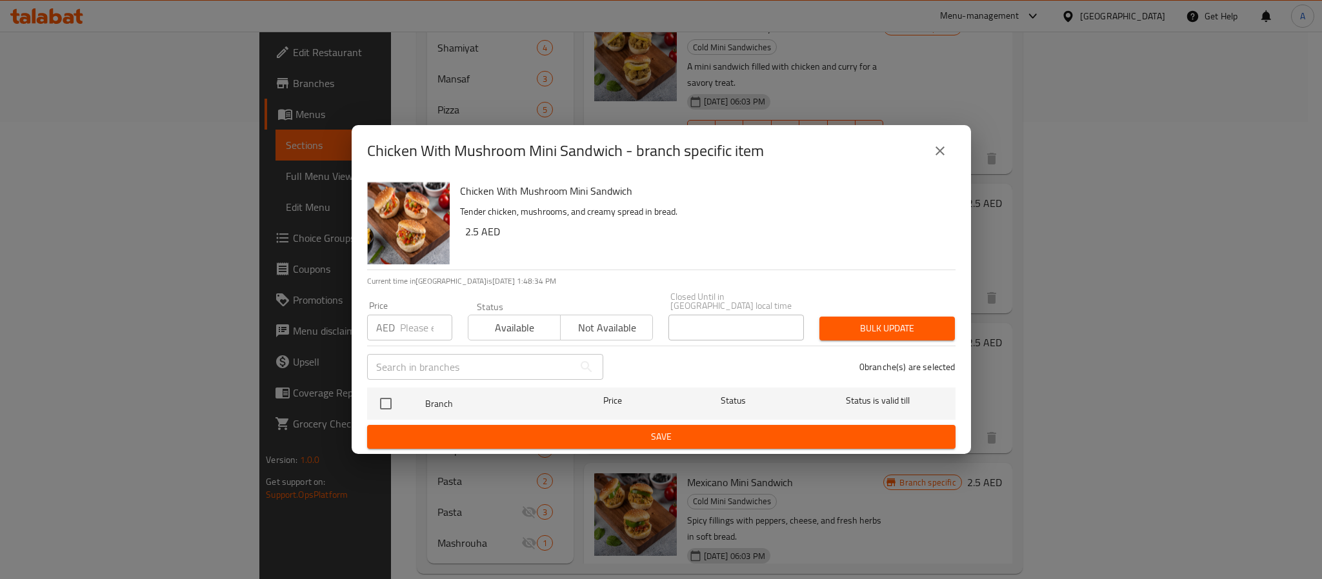
click at [950, 153] on button "close" at bounding box center [939, 150] width 31 height 31
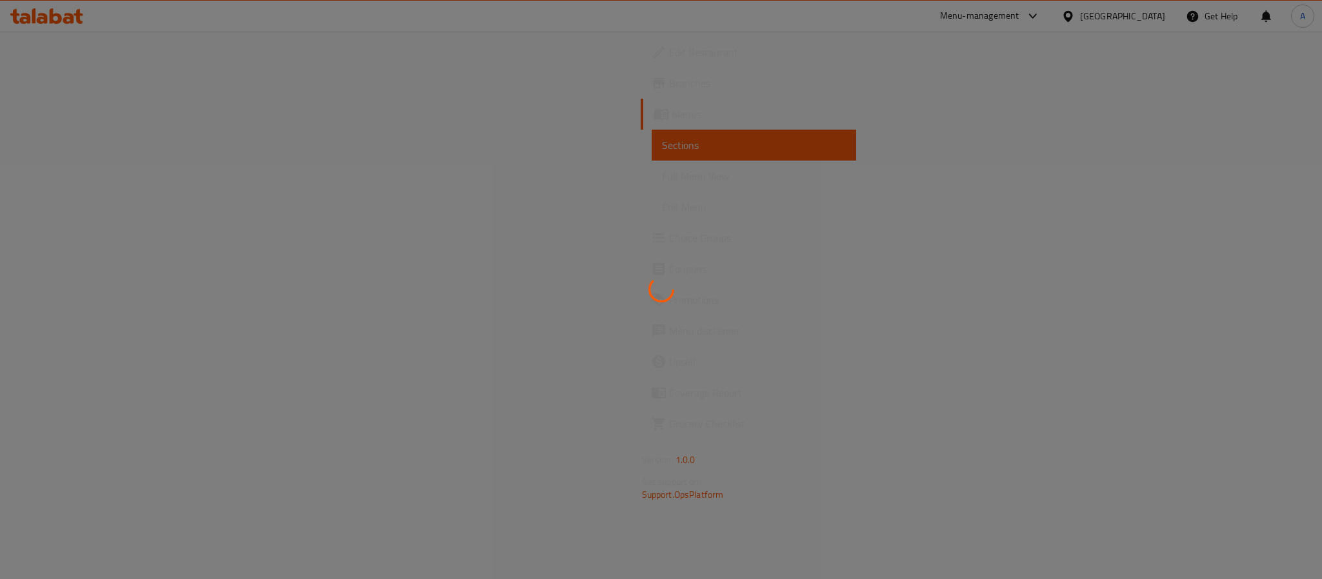
click at [932, 170] on div at bounding box center [661, 289] width 1322 height 579
click at [612, 281] on div at bounding box center [661, 289] width 1322 height 579
click at [1084, 10] on div at bounding box center [661, 289] width 1322 height 579
click at [51, 14] on div at bounding box center [661, 289] width 1322 height 579
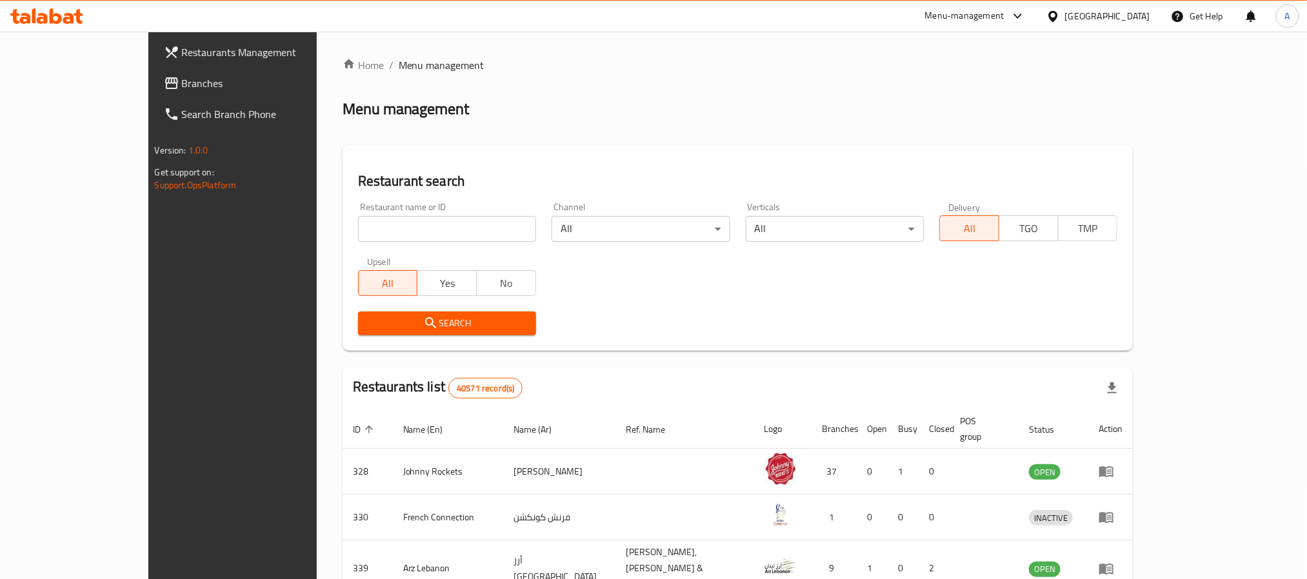
click at [182, 117] on span "Search Branch Phone" at bounding box center [269, 113] width 174 height 15
click at [358, 210] on div "Restaurant name or ID Restaurant name or ID" at bounding box center [447, 222] width 178 height 39
click at [350, 255] on div "Upsell All Yes No" at bounding box center [447, 277] width 194 height 54
click at [350, 244] on div "Restaurant name or ID Restaurant name or ID" at bounding box center [447, 222] width 194 height 55
click at [358, 236] on input "search" at bounding box center [447, 229] width 178 height 26
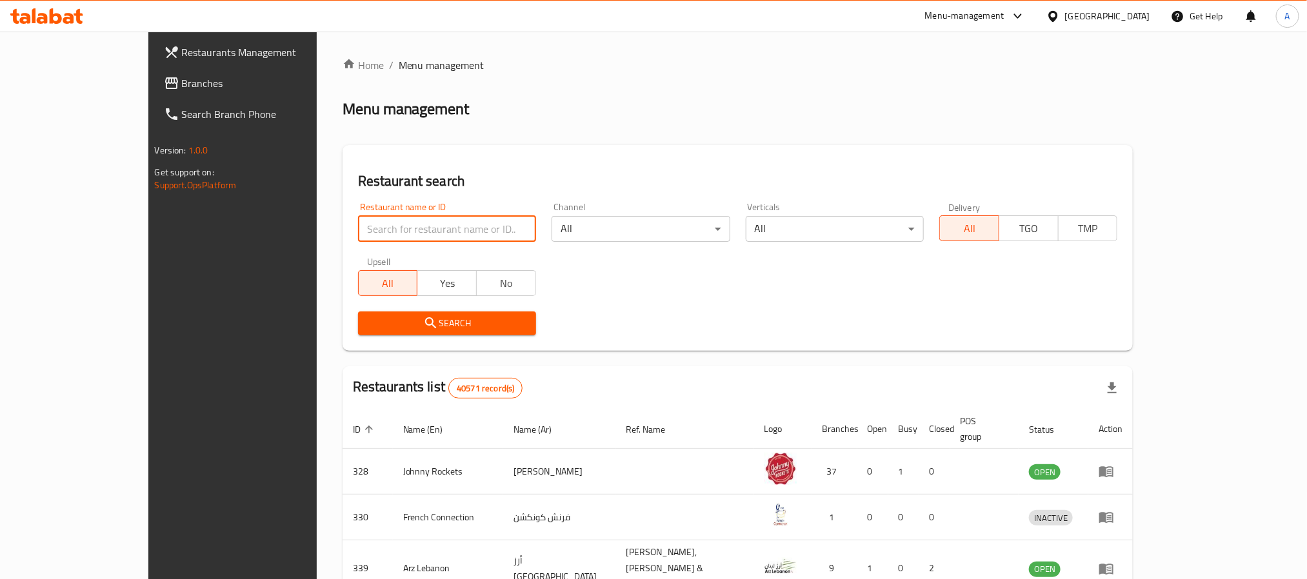
paste input "633681"
type input "633681"
click button "Search" at bounding box center [447, 324] width 178 height 24
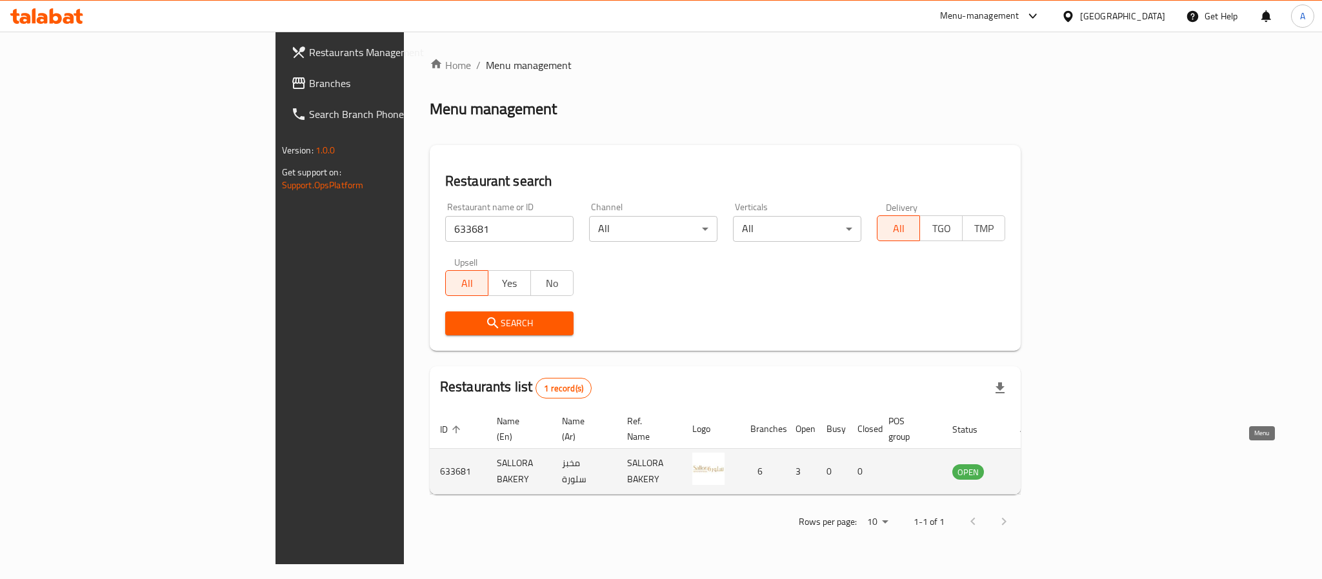
click at [1035, 467] on icon "enhanced table" at bounding box center [1028, 472] width 14 height 11
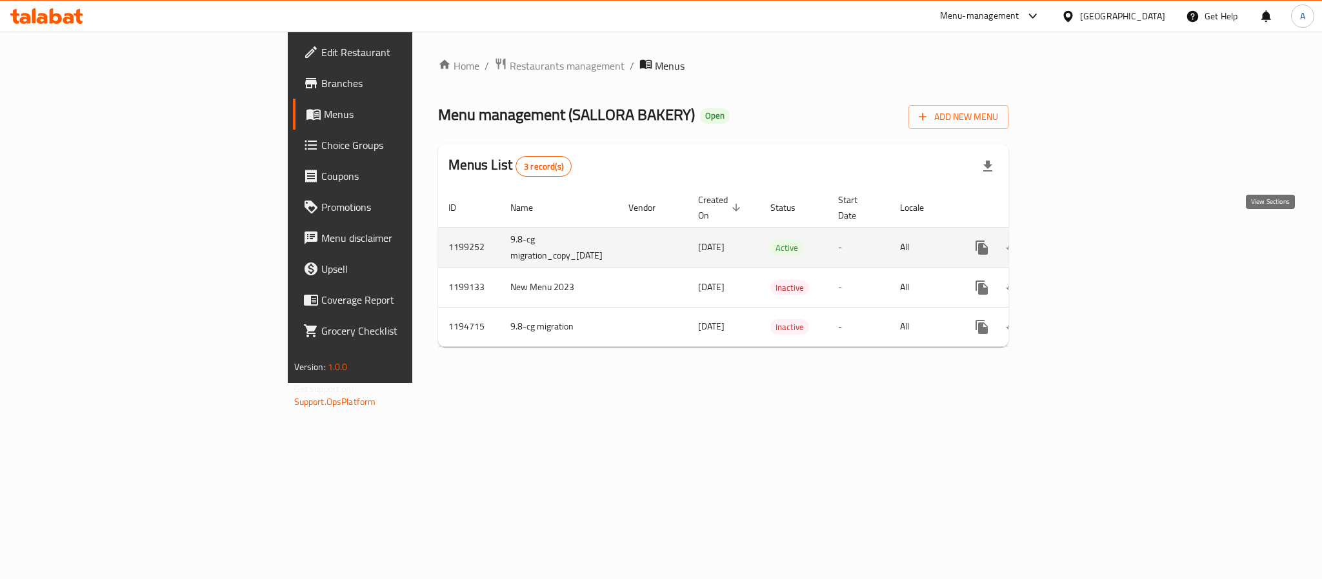
click at [1083, 240] on icon "enhanced table" at bounding box center [1074, 247] width 15 height 15
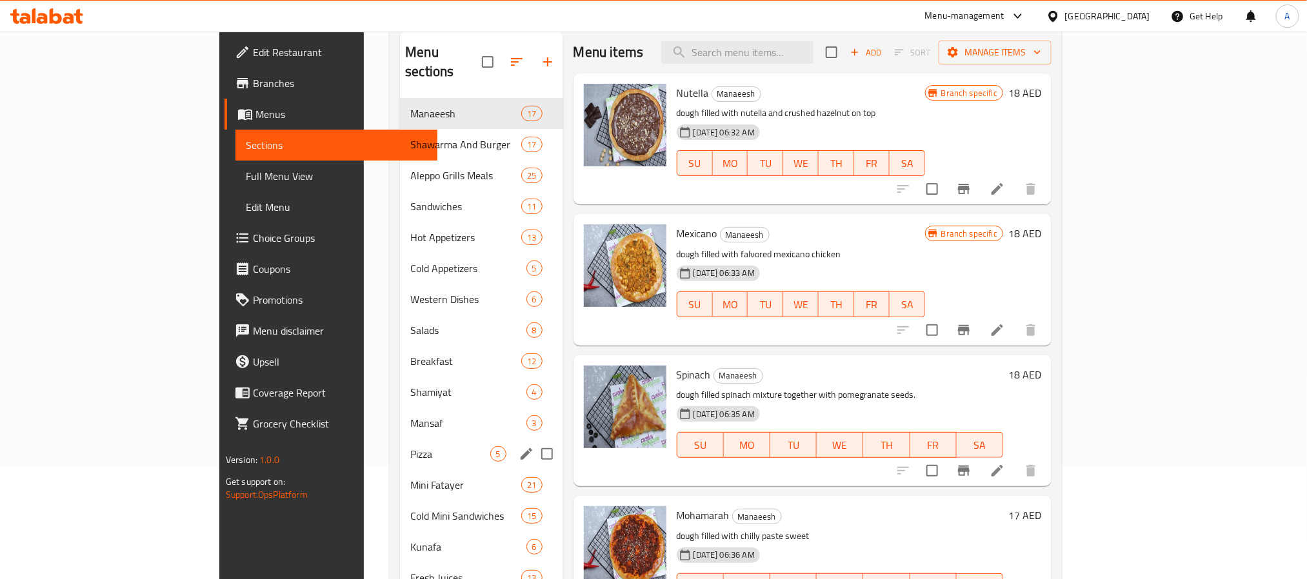
scroll to position [426, 0]
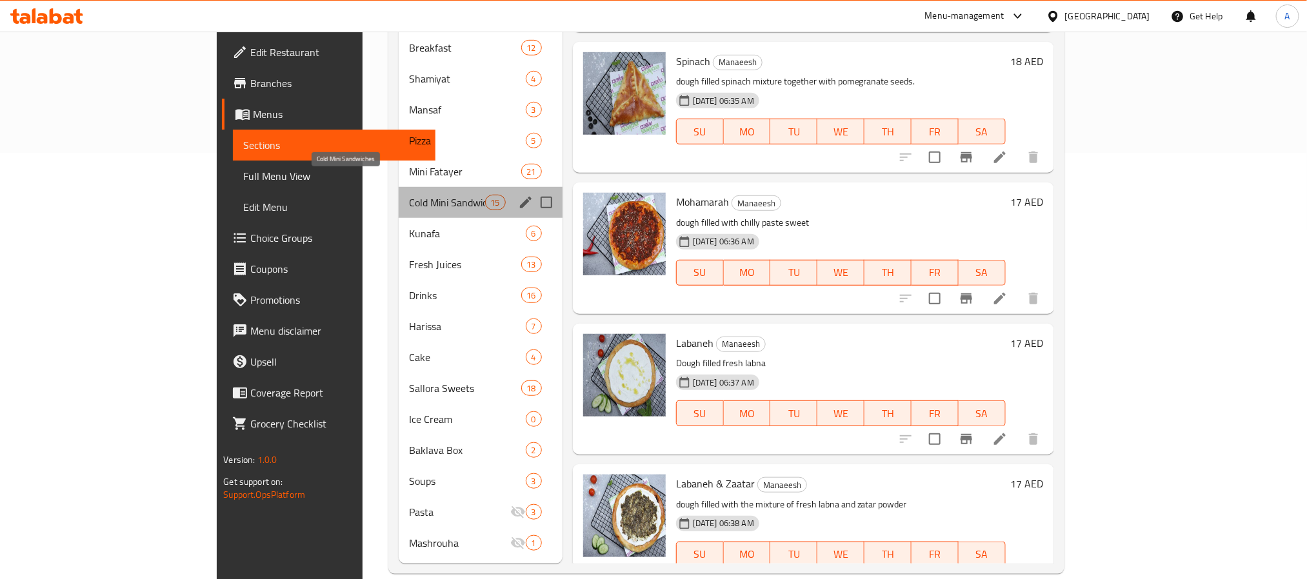
click at [409, 195] on span "Cold Mini Sandwiches" at bounding box center [447, 202] width 76 height 15
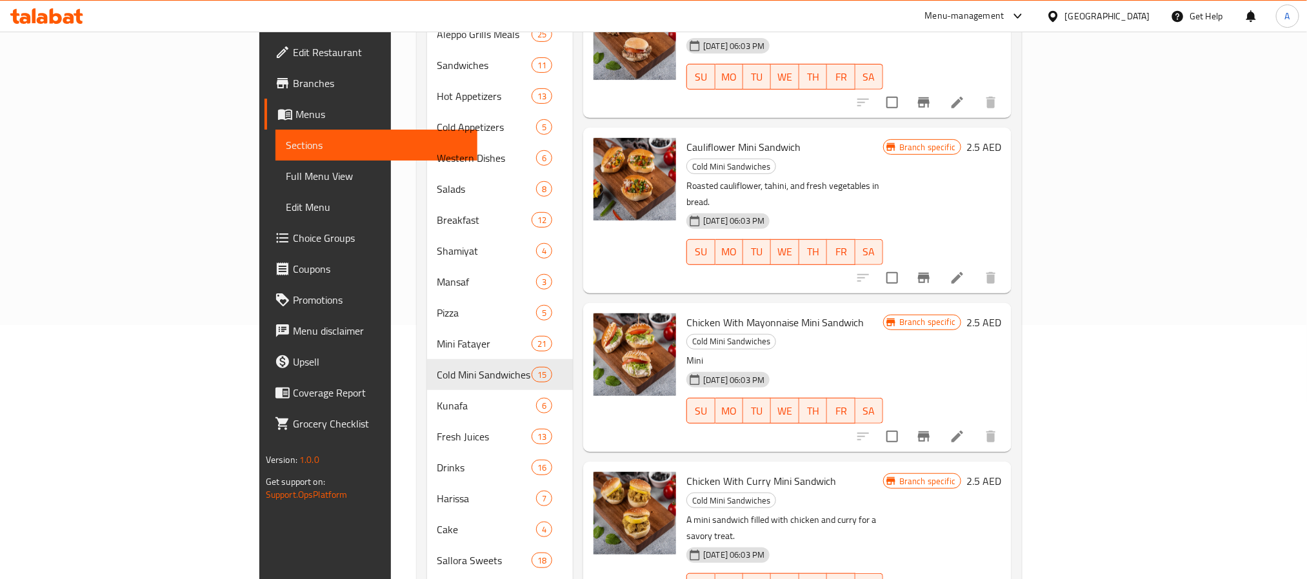
scroll to position [426, 0]
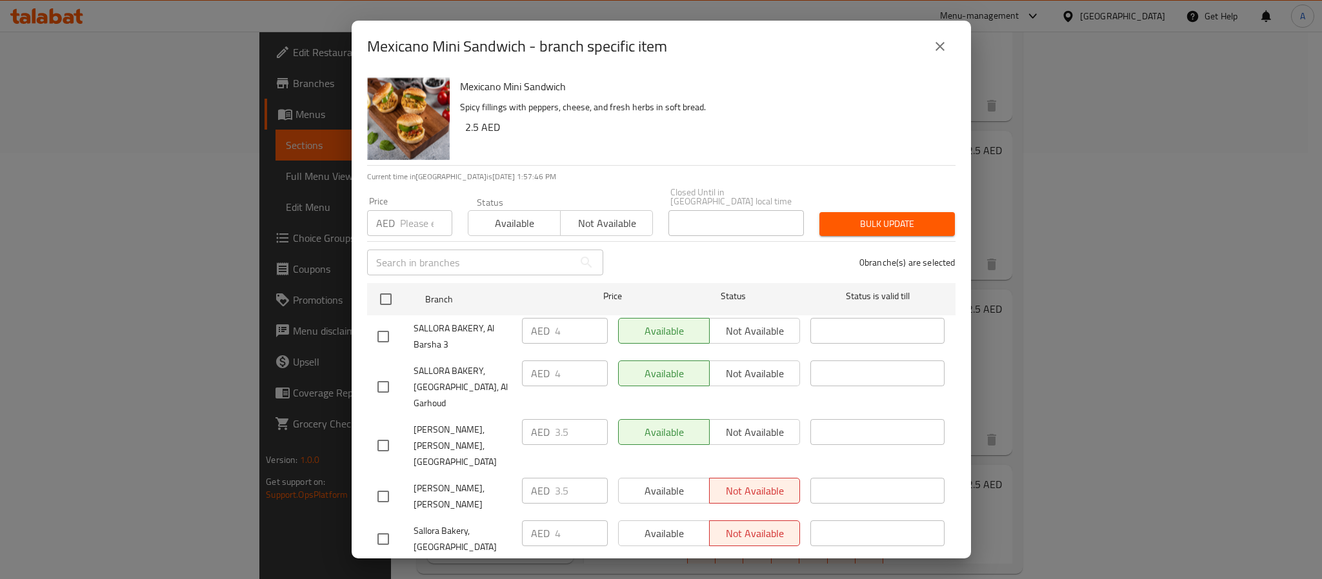
click at [1081, 196] on div "Mexicano Mini Sandwich - branch specific item Mexicano Mini Sandwich Spicy fill…" at bounding box center [661, 289] width 1322 height 579
click at [943, 43] on icon "close" at bounding box center [939, 46] width 15 height 15
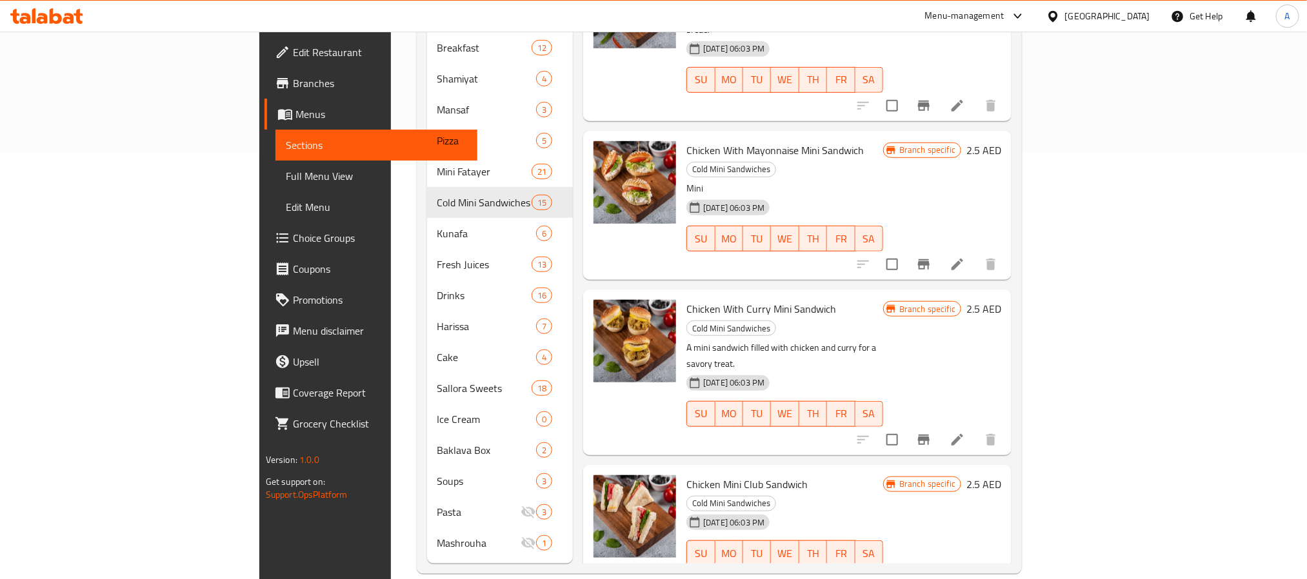
click at [888, 510] on div "04-10-2023 06:03 PM SU MO TU WE TH FR SA" at bounding box center [784, 545] width 207 height 70
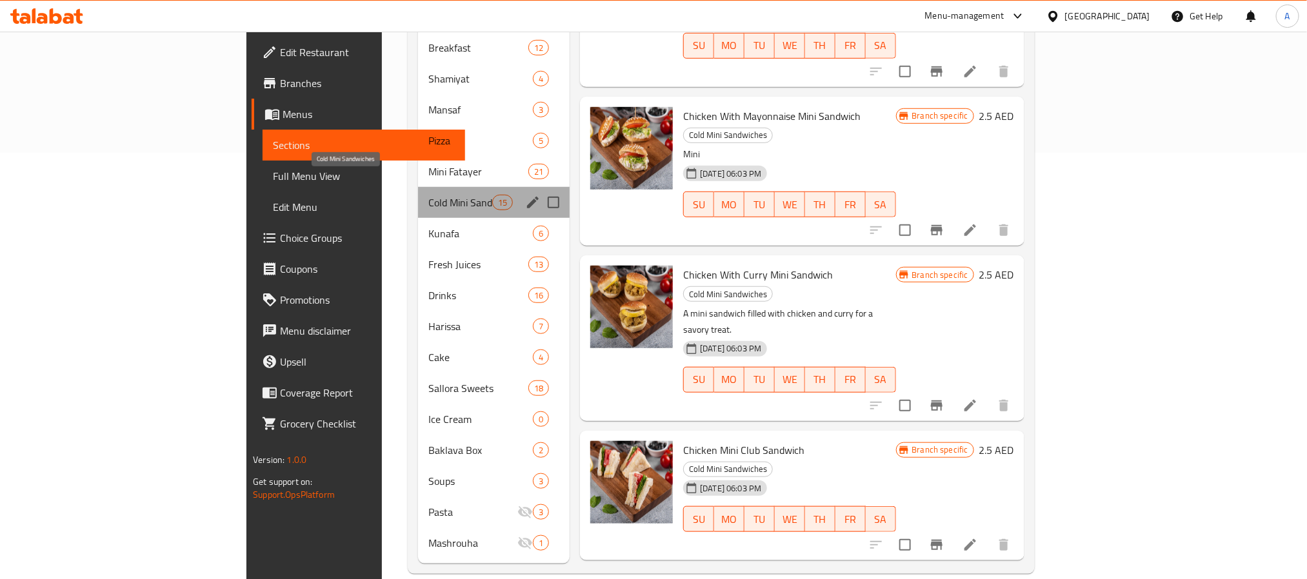
click at [428, 195] on span "Cold Mini Sandwiches" at bounding box center [460, 202] width 64 height 15
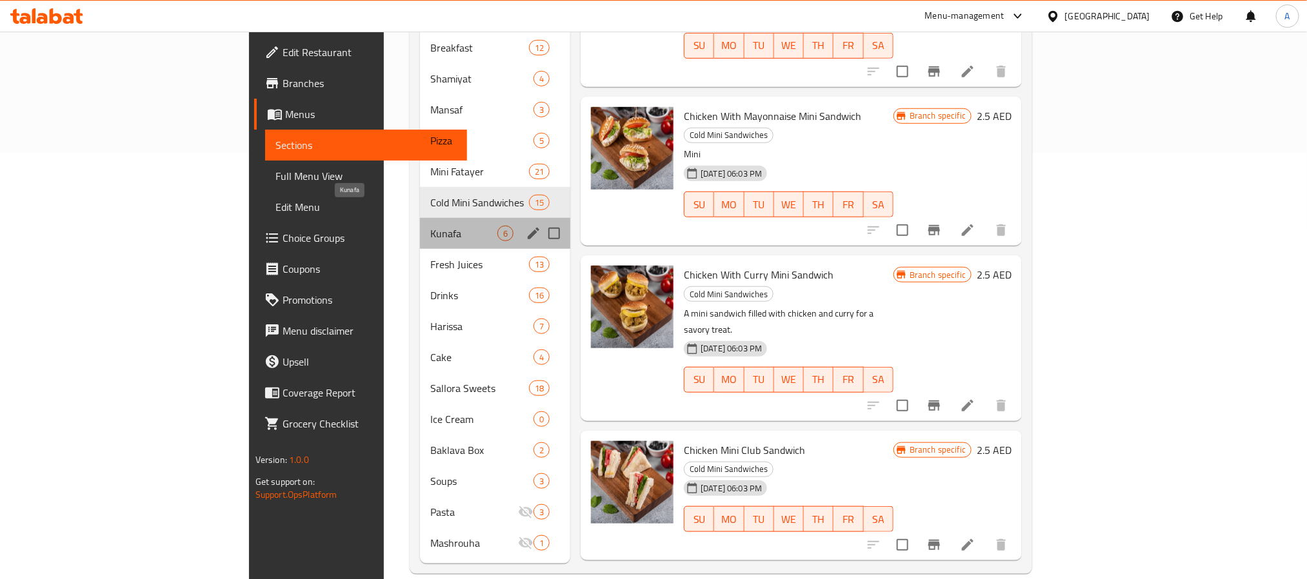
click at [430, 226] on span "Kunafa" at bounding box center [463, 233] width 67 height 15
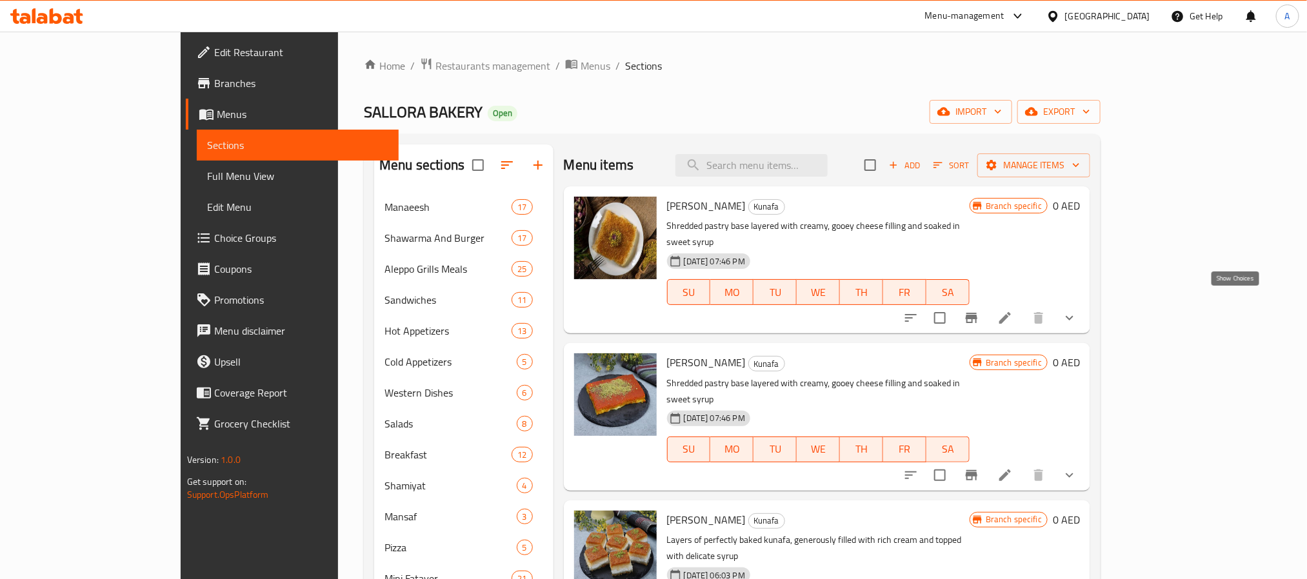
click at [1077, 310] on icon "show more" at bounding box center [1069, 317] width 15 height 15
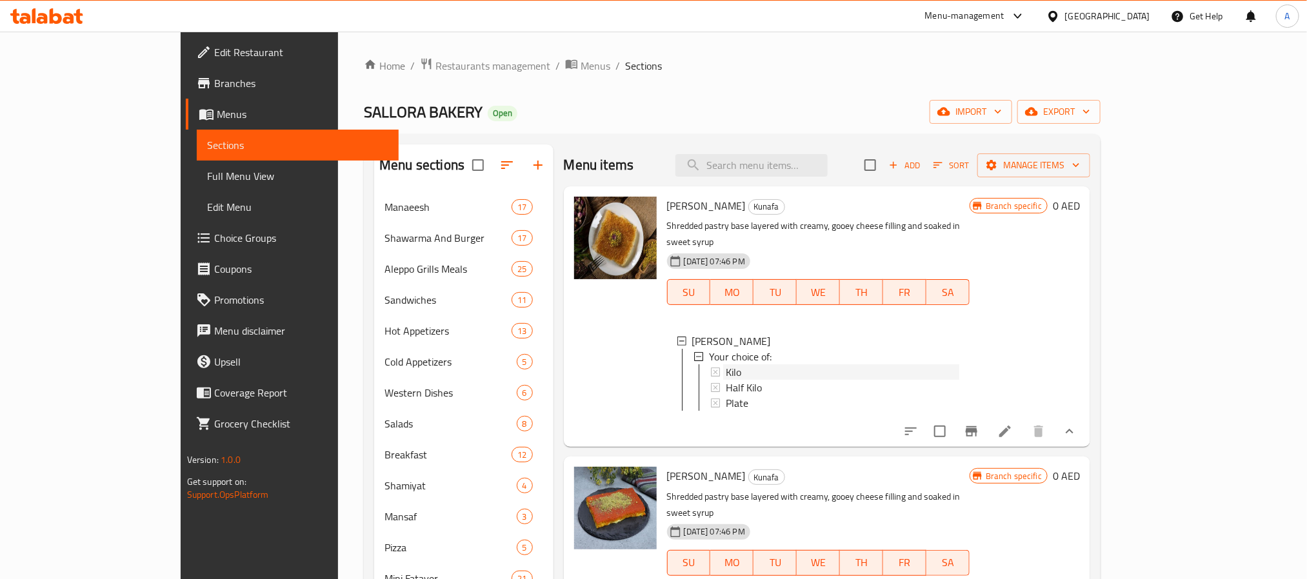
click at [726, 364] on div "Kilo" at bounding box center [843, 371] width 234 height 15
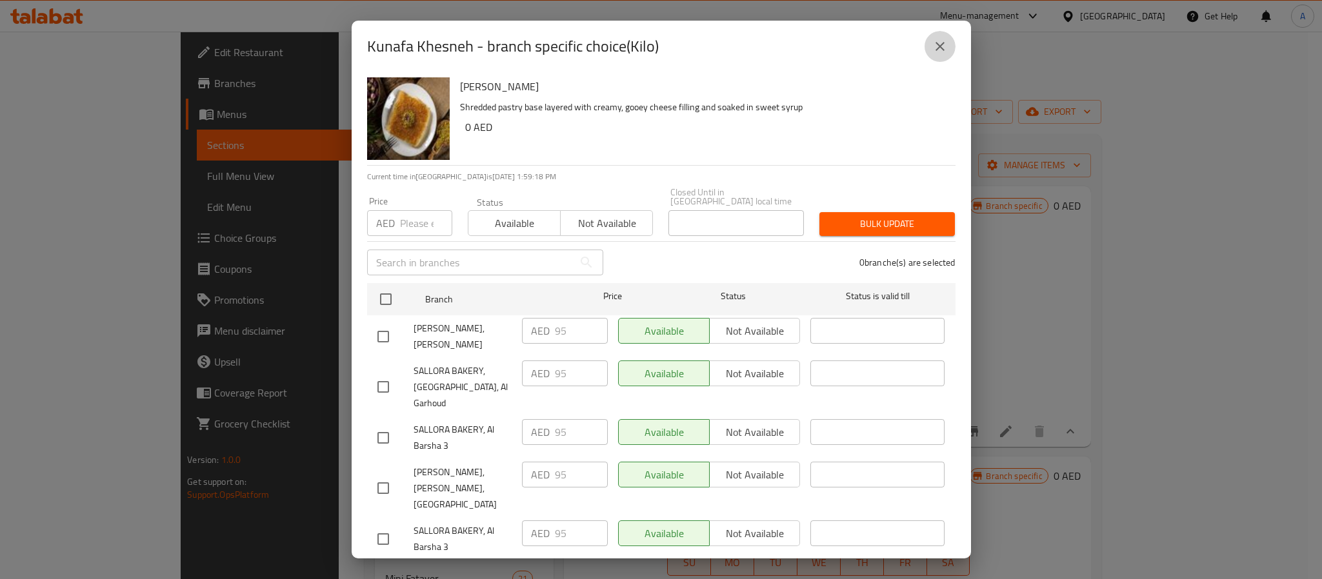
click at [941, 43] on icon "close" at bounding box center [939, 46] width 15 height 15
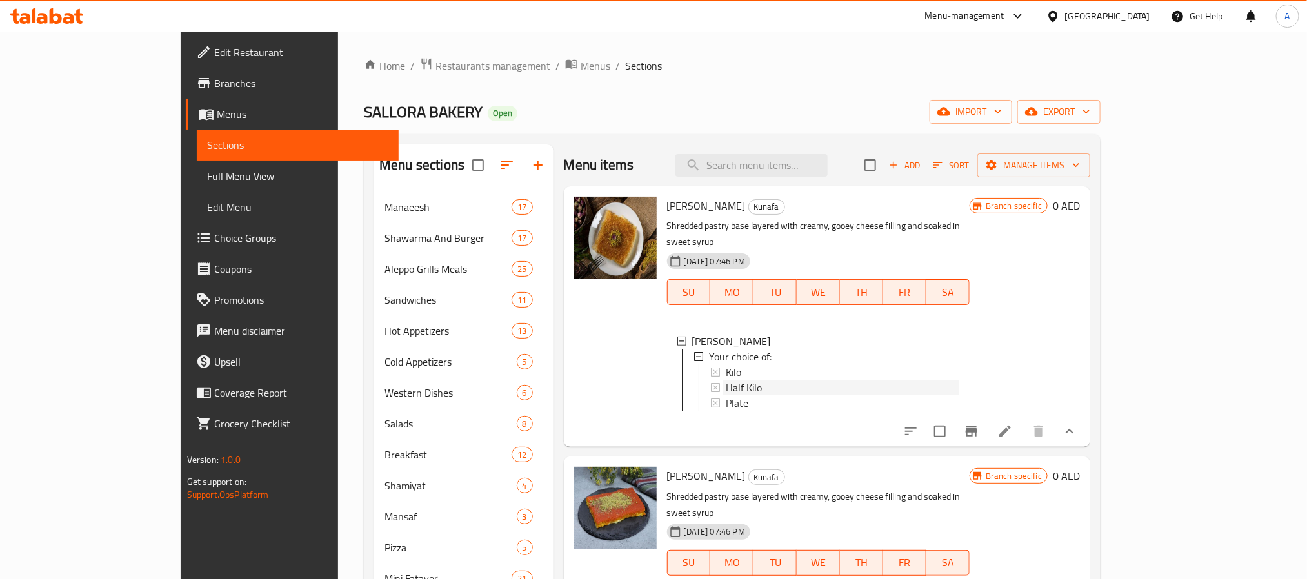
click at [726, 380] on div "Half Kilo" at bounding box center [843, 387] width 234 height 15
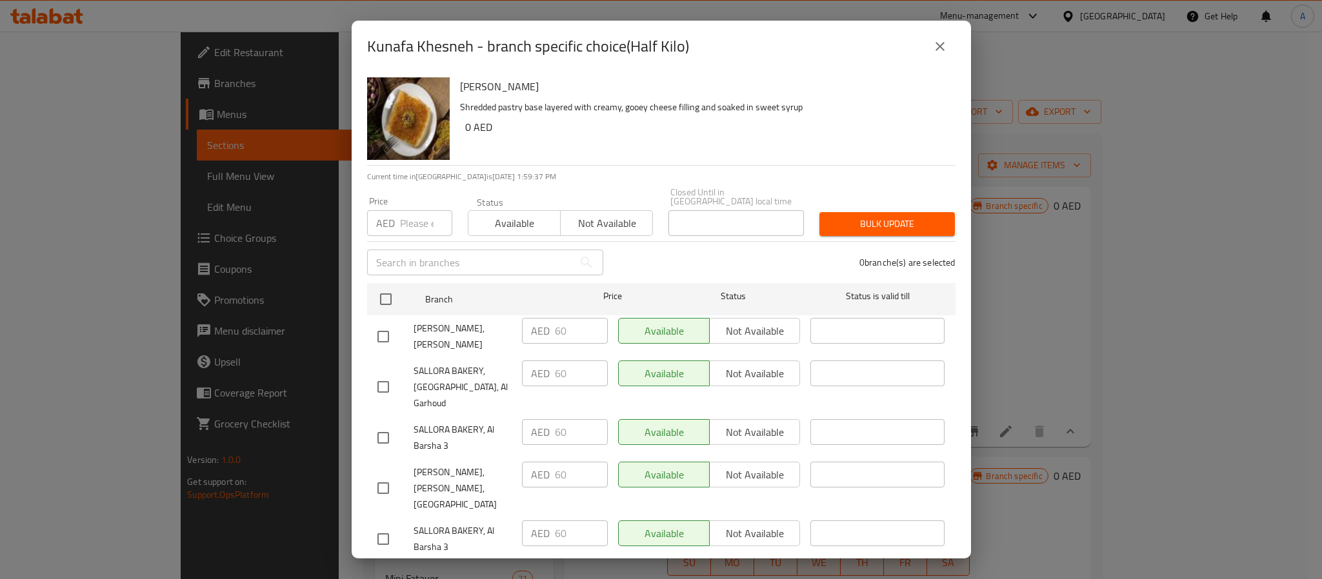
click at [948, 52] on button "close" at bounding box center [939, 46] width 31 height 31
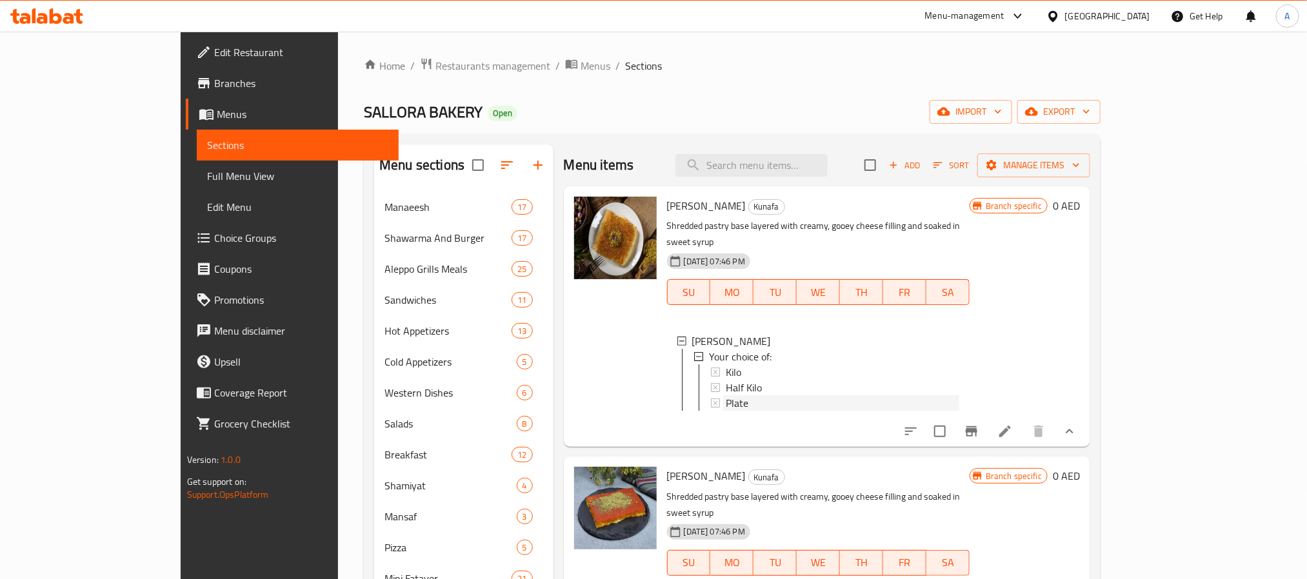
click at [726, 395] on span "Plate" at bounding box center [737, 402] width 23 height 15
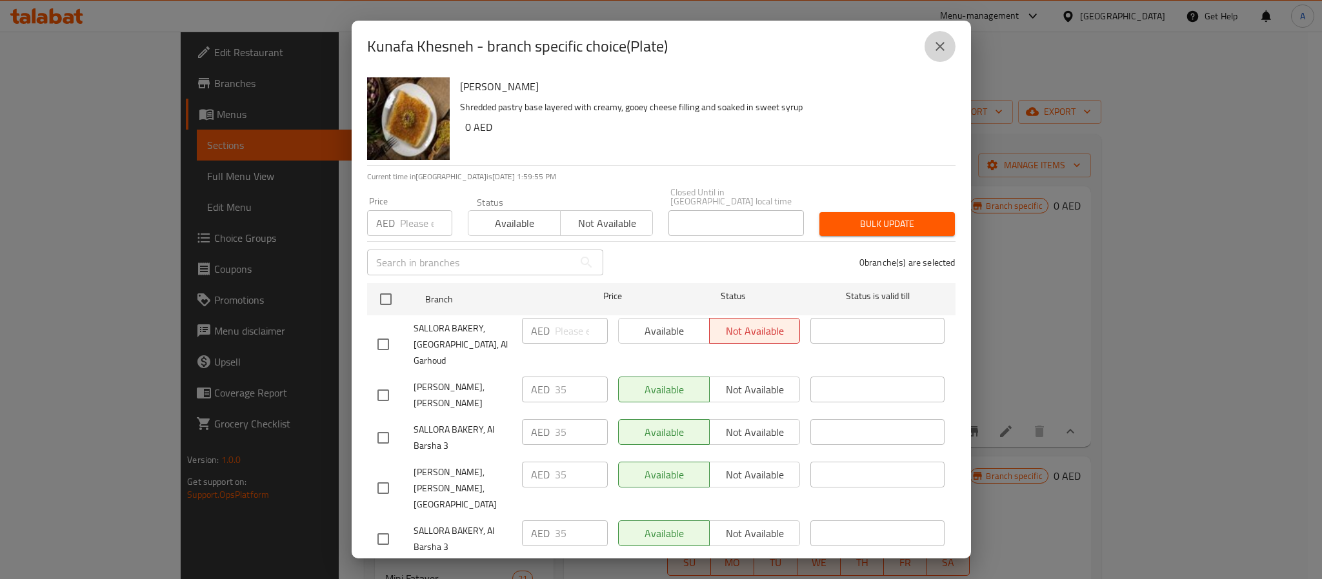
click at [943, 49] on icon "close" at bounding box center [939, 46] width 15 height 15
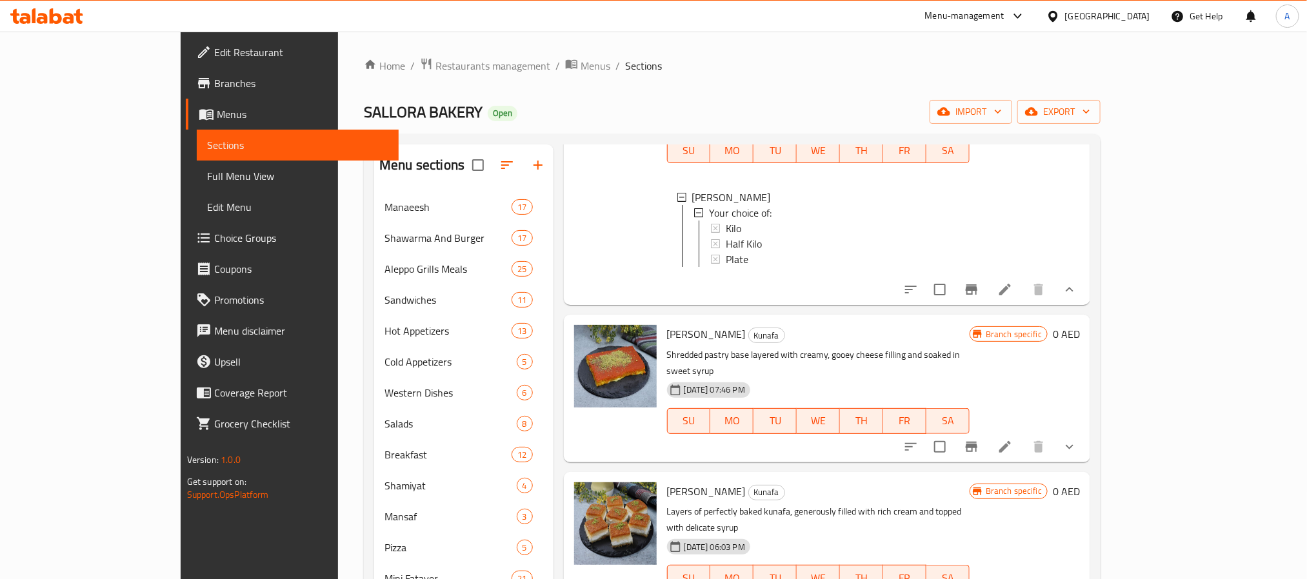
scroll to position [180, 0]
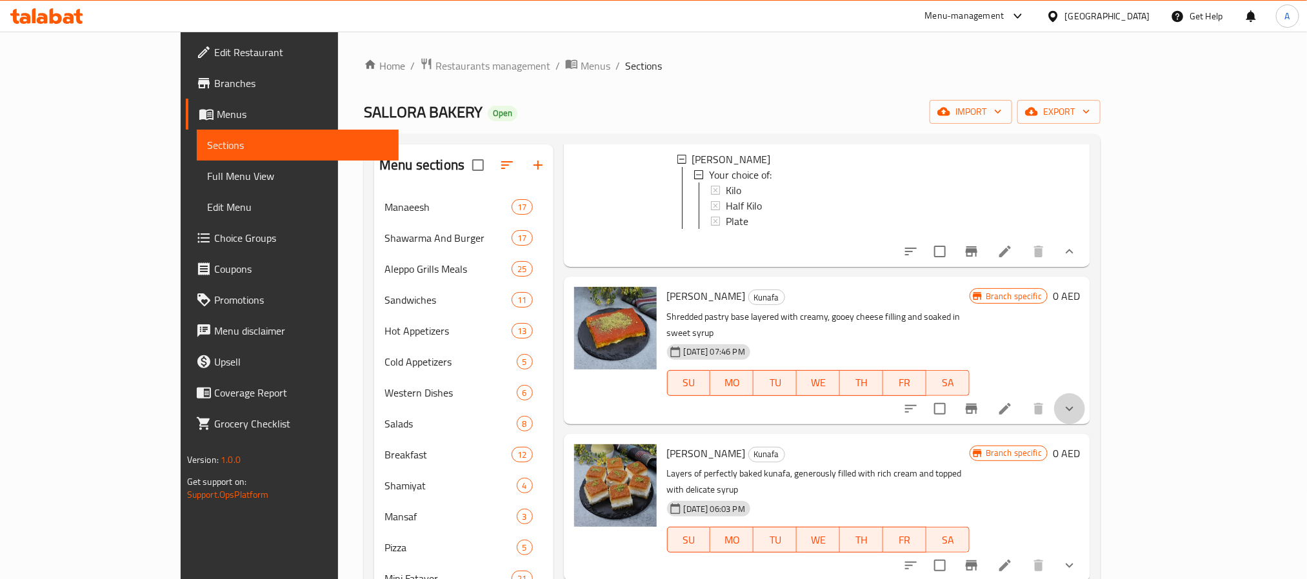
click at [1085, 394] on button "show more" at bounding box center [1069, 409] width 31 height 31
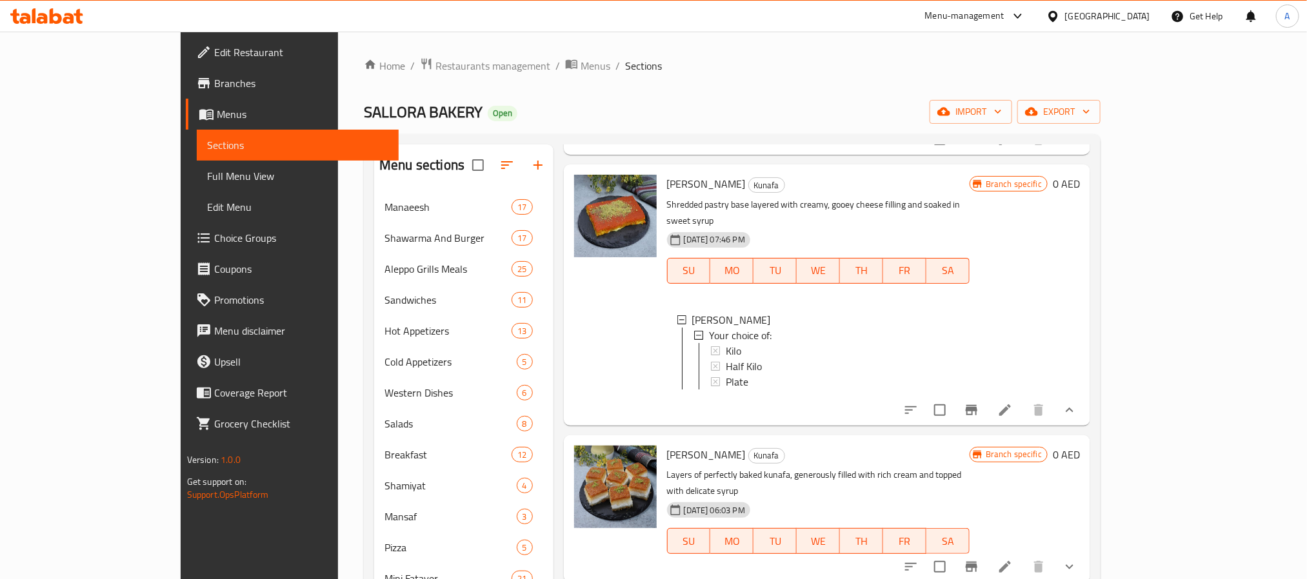
scroll to position [308, 0]
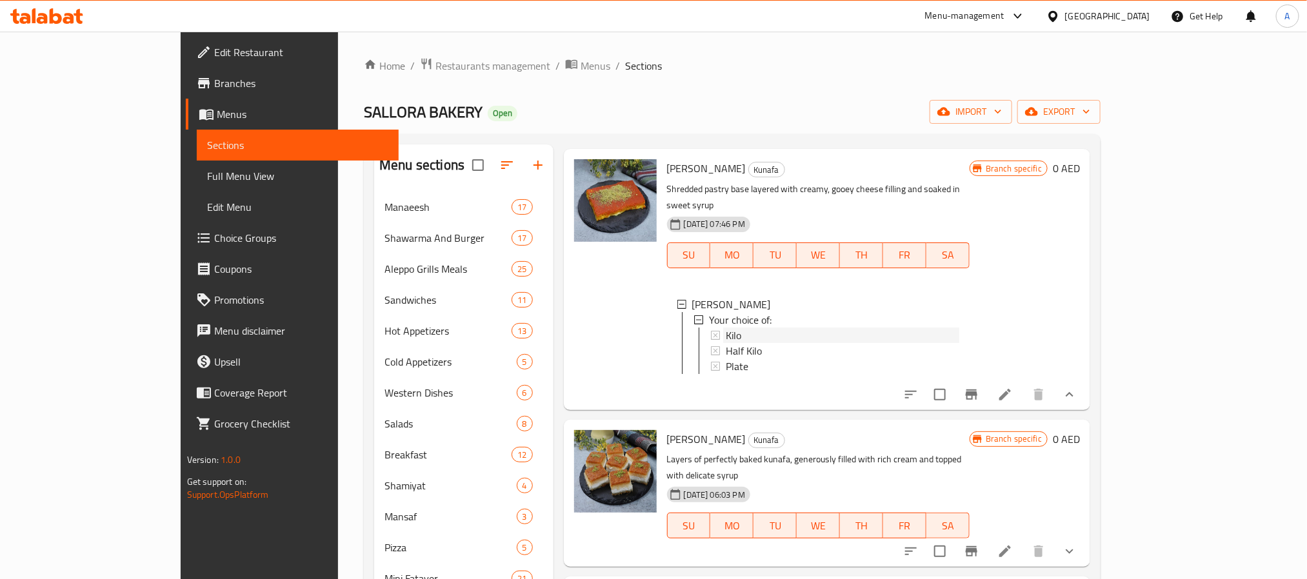
click at [726, 328] on span "Kilo" at bounding box center [733, 335] width 15 height 15
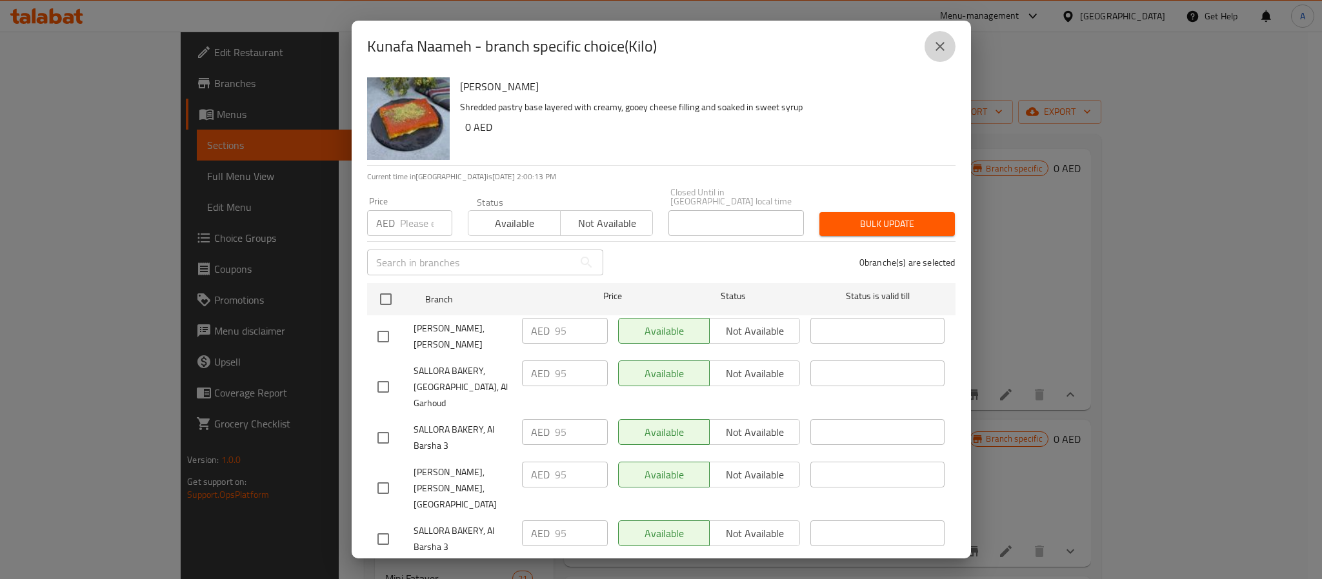
click at [935, 50] on icon "close" at bounding box center [939, 46] width 9 height 9
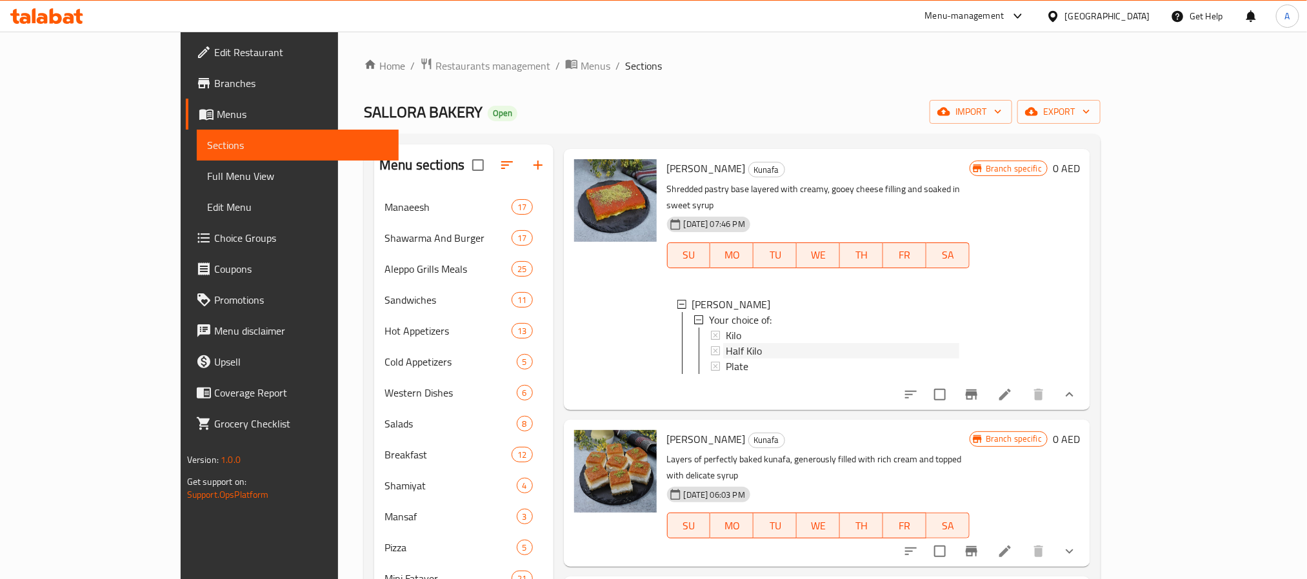
click at [732, 343] on div "Half Kilo" at bounding box center [843, 350] width 234 height 15
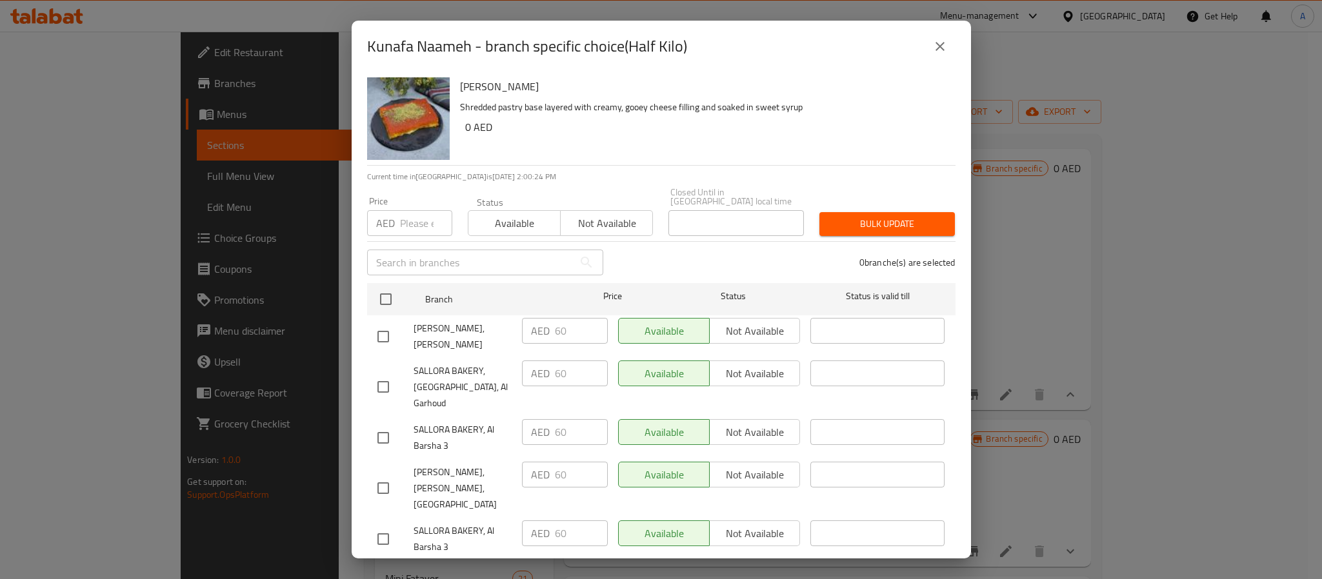
click at [948, 39] on button "close" at bounding box center [939, 46] width 31 height 31
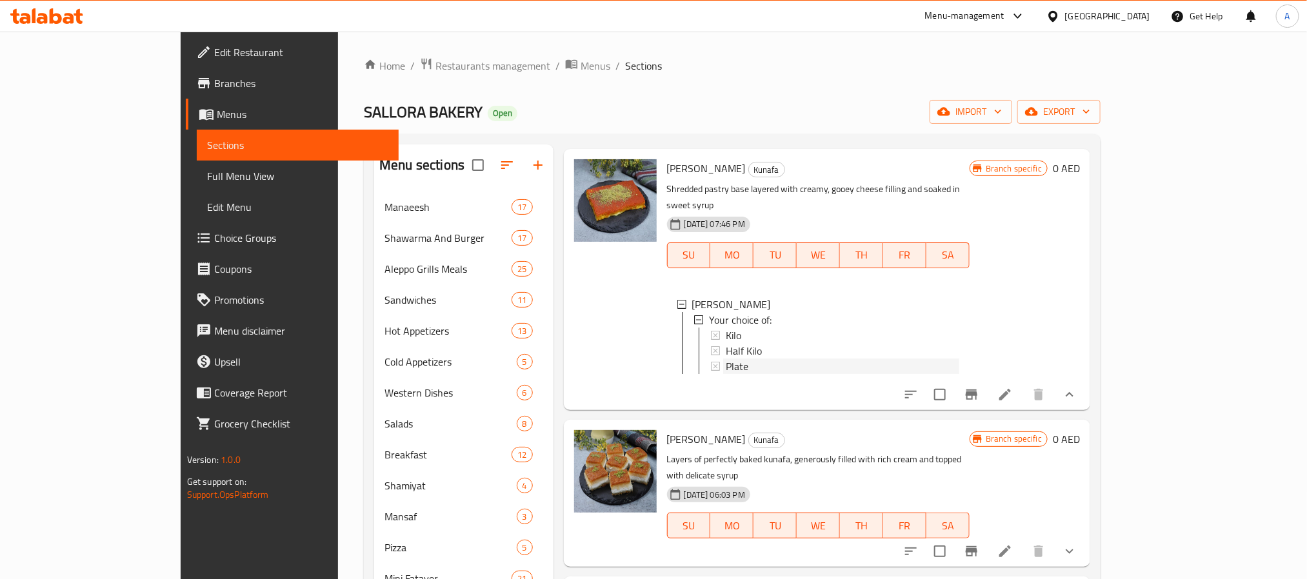
click at [740, 359] on div "Plate" at bounding box center [843, 366] width 234 height 15
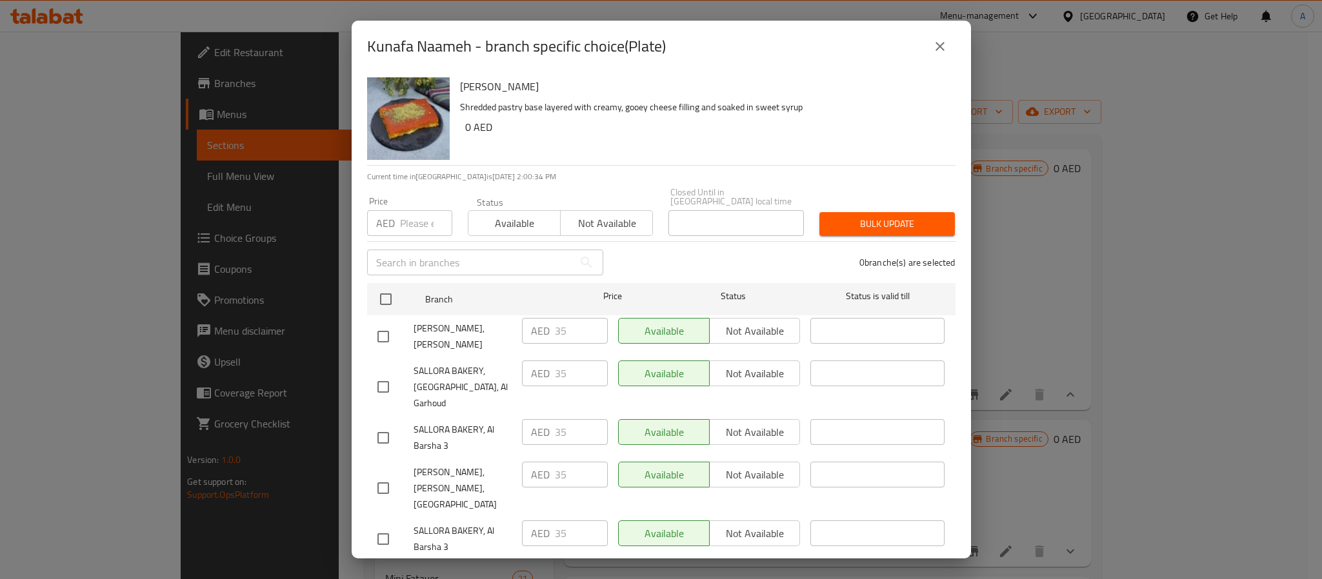
click at [931, 49] on button "close" at bounding box center [939, 46] width 31 height 31
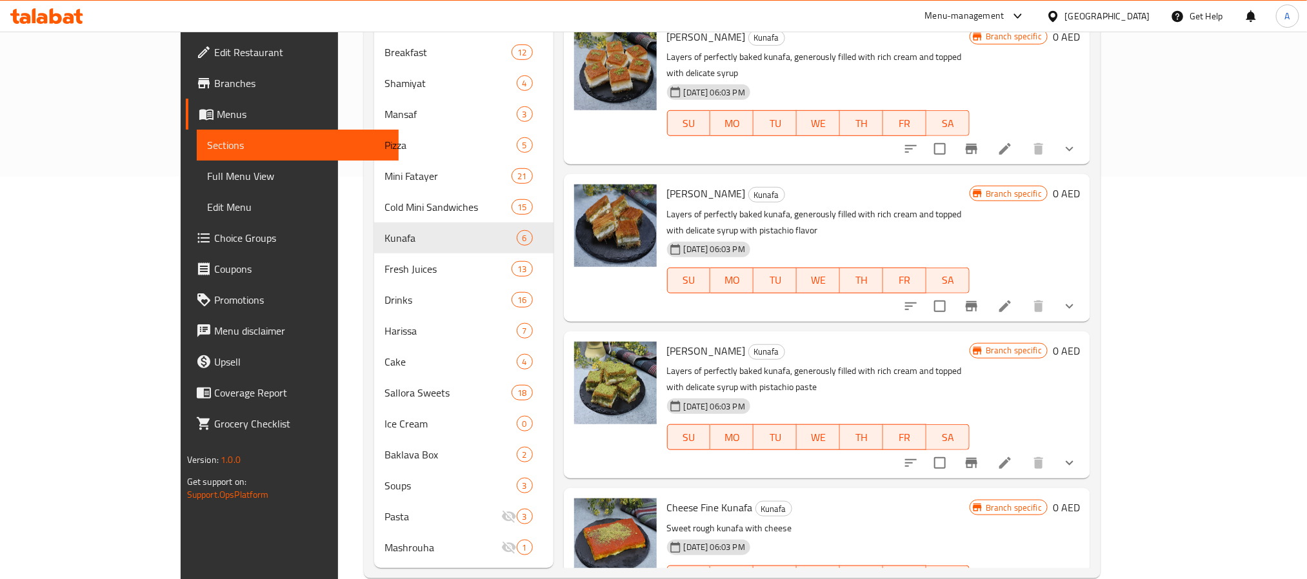
scroll to position [426, 0]
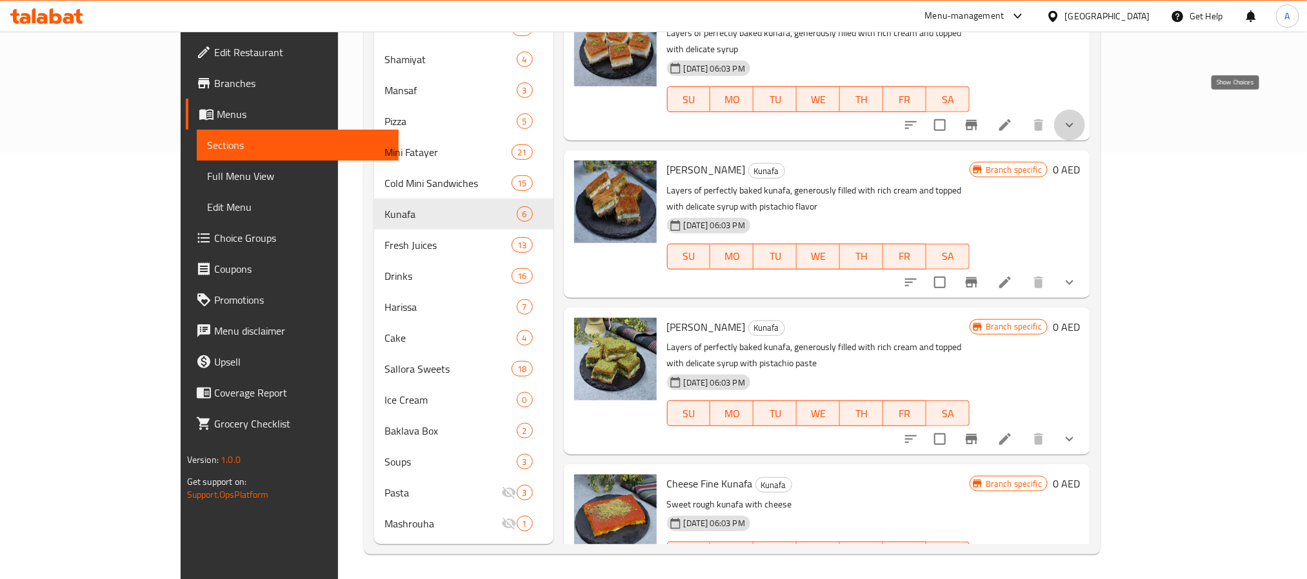
click at [1077, 117] on icon "show more" at bounding box center [1069, 124] width 15 height 15
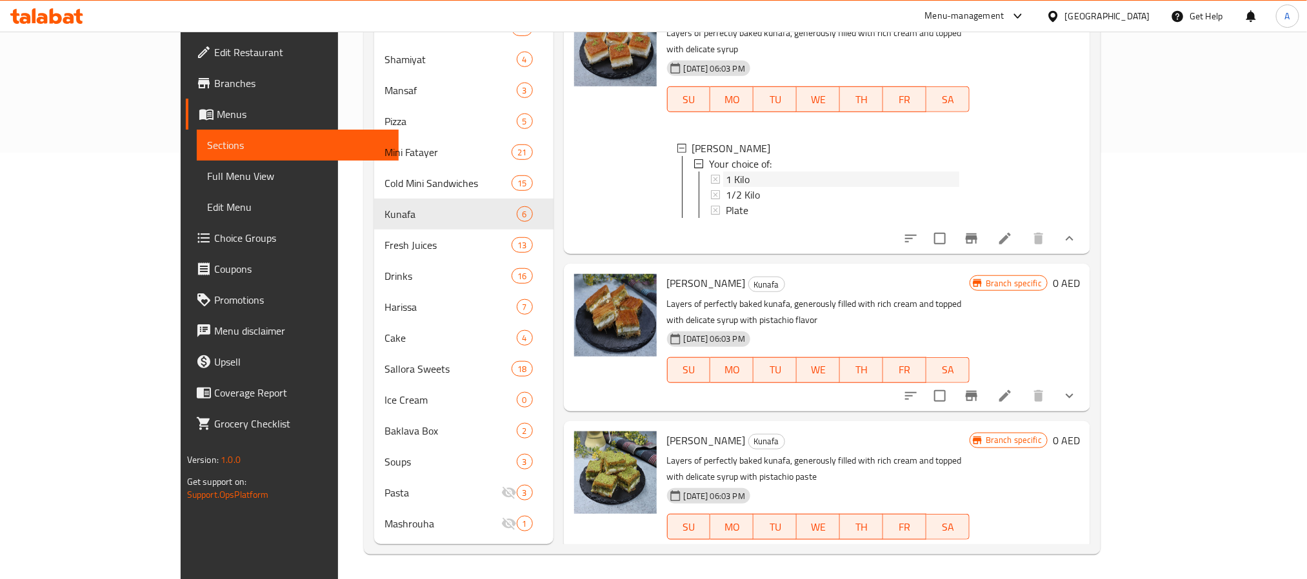
click at [765, 172] on div "1 Kilo" at bounding box center [843, 179] width 234 height 15
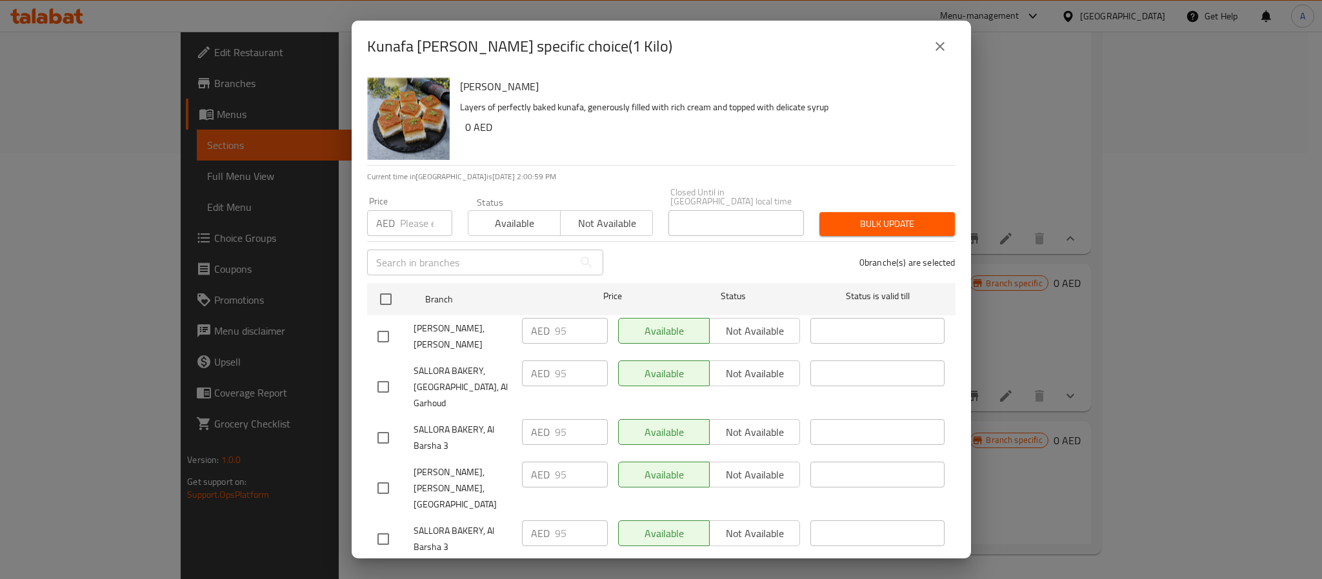
click at [939, 45] on icon "close" at bounding box center [939, 46] width 15 height 15
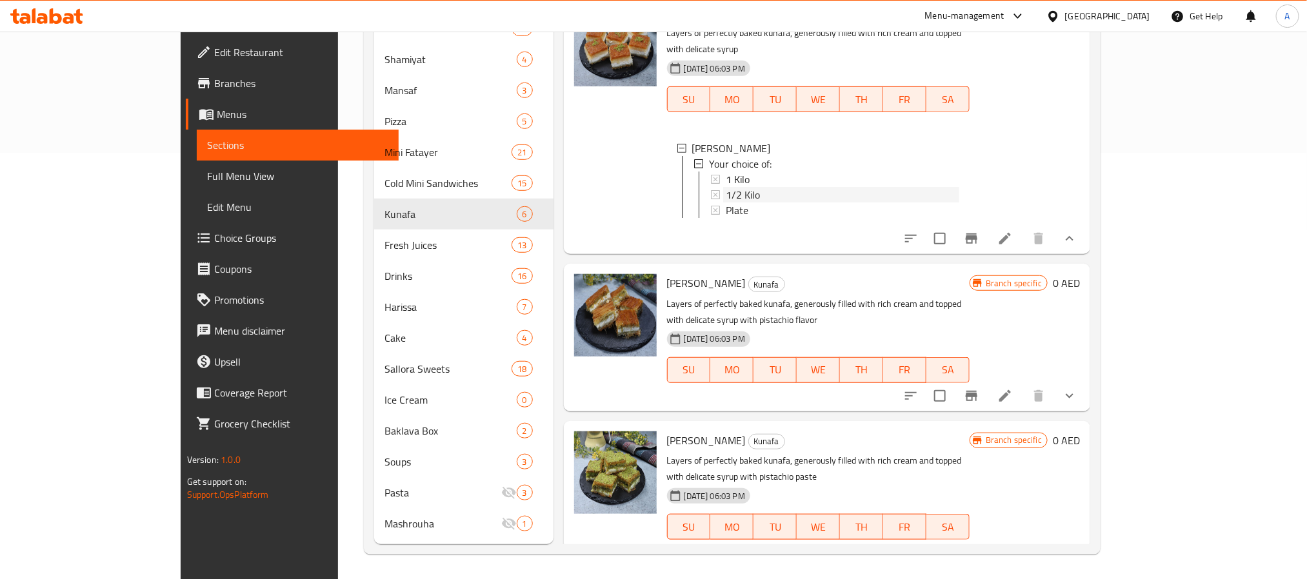
click at [726, 187] on div "1/2 Kilo" at bounding box center [843, 194] width 234 height 15
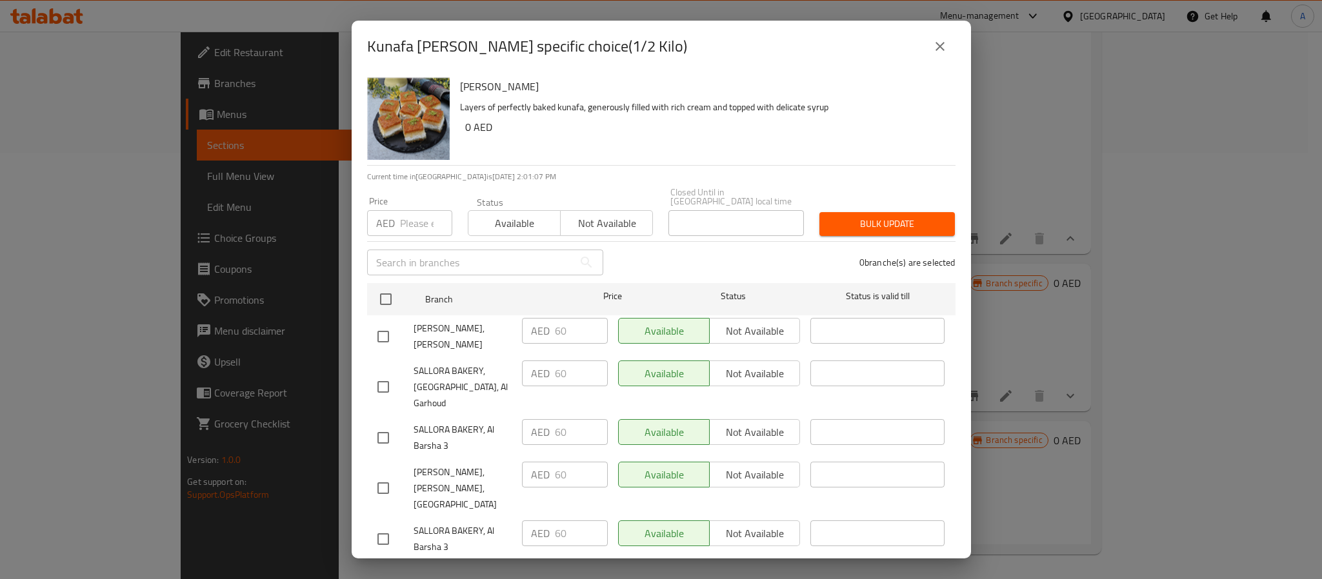
click at [943, 45] on icon "close" at bounding box center [939, 46] width 15 height 15
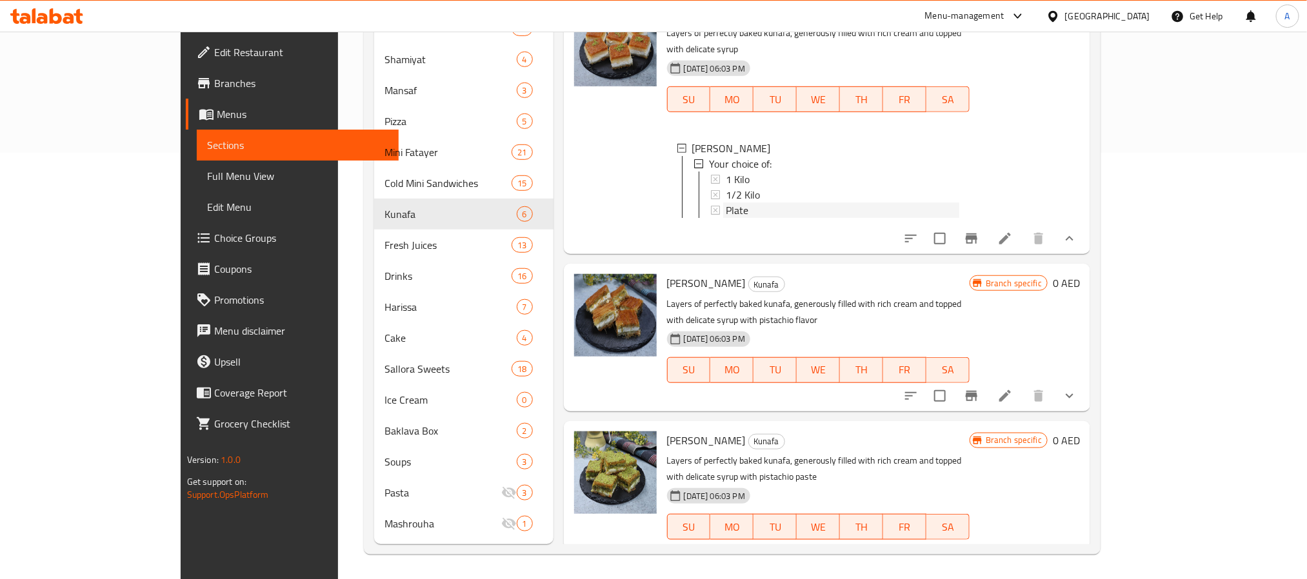
click at [728, 203] on div "Plate" at bounding box center [843, 210] width 234 height 15
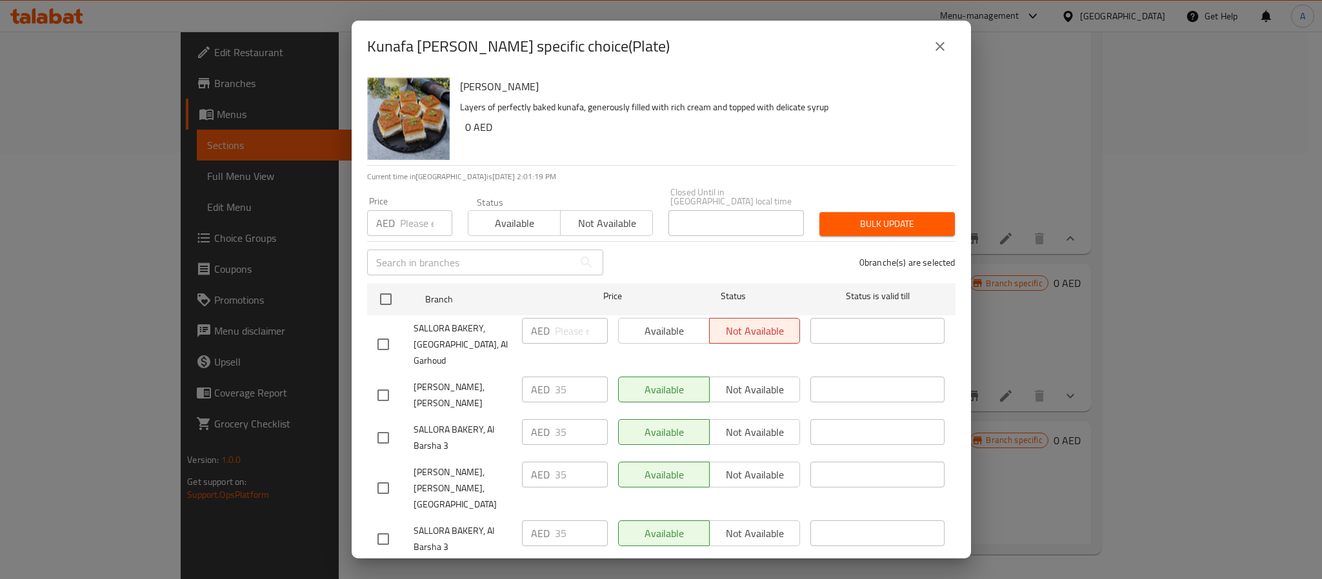
click at [939, 43] on icon "close" at bounding box center [939, 46] width 15 height 15
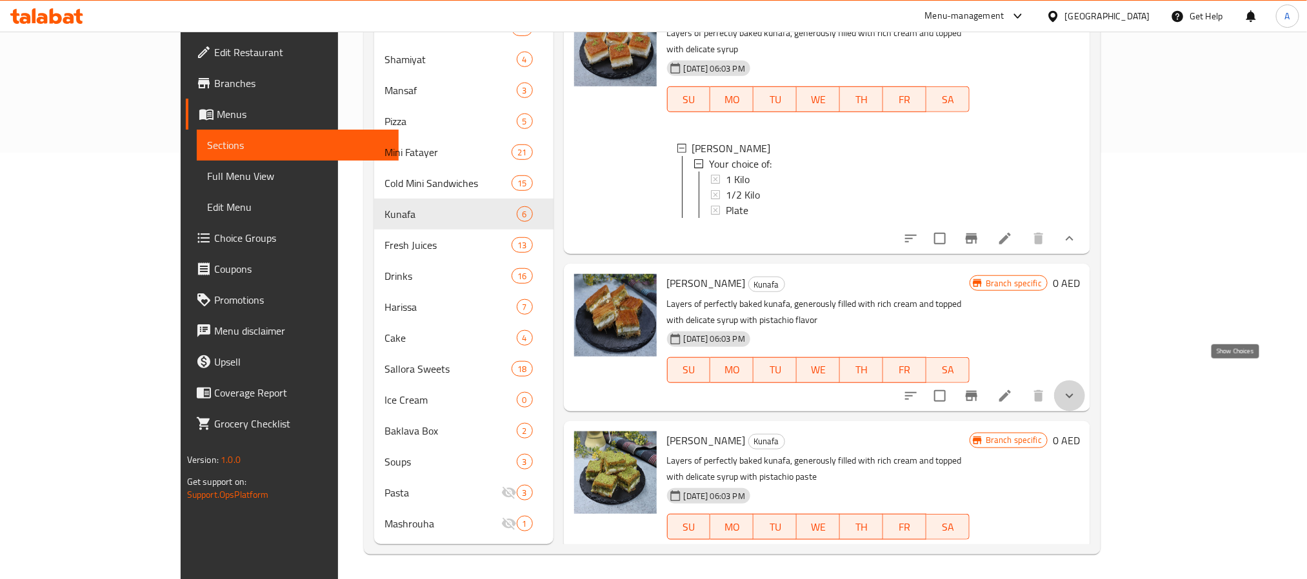
click at [1077, 388] on icon "show more" at bounding box center [1069, 395] width 15 height 15
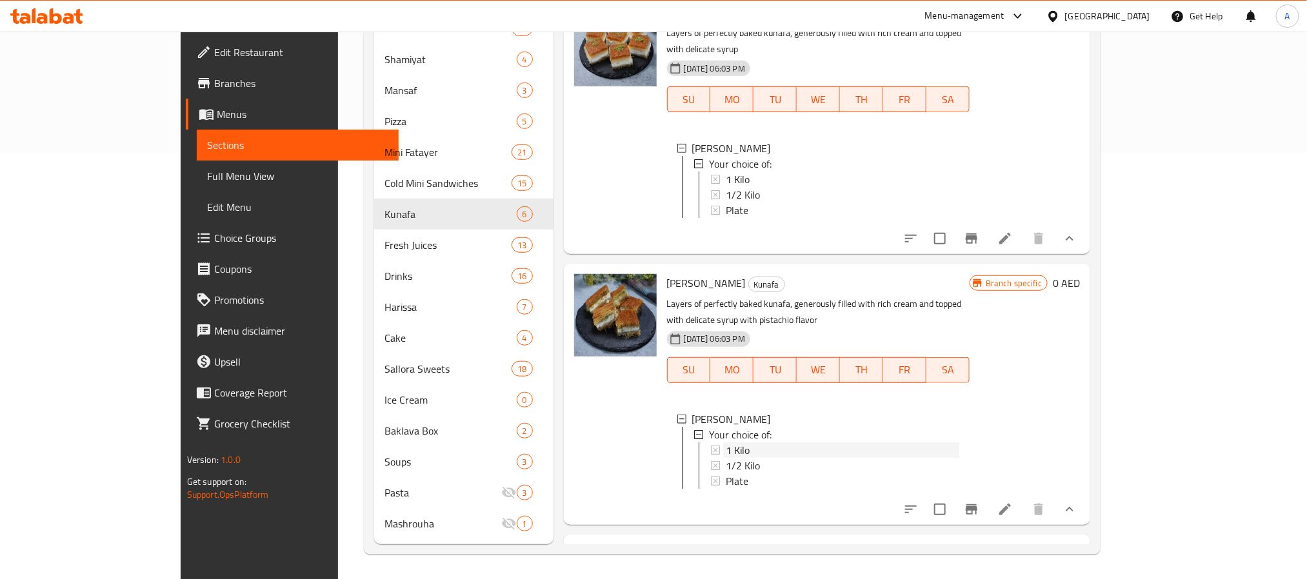
click at [726, 443] on span "1 Kilo" at bounding box center [738, 450] width 24 height 15
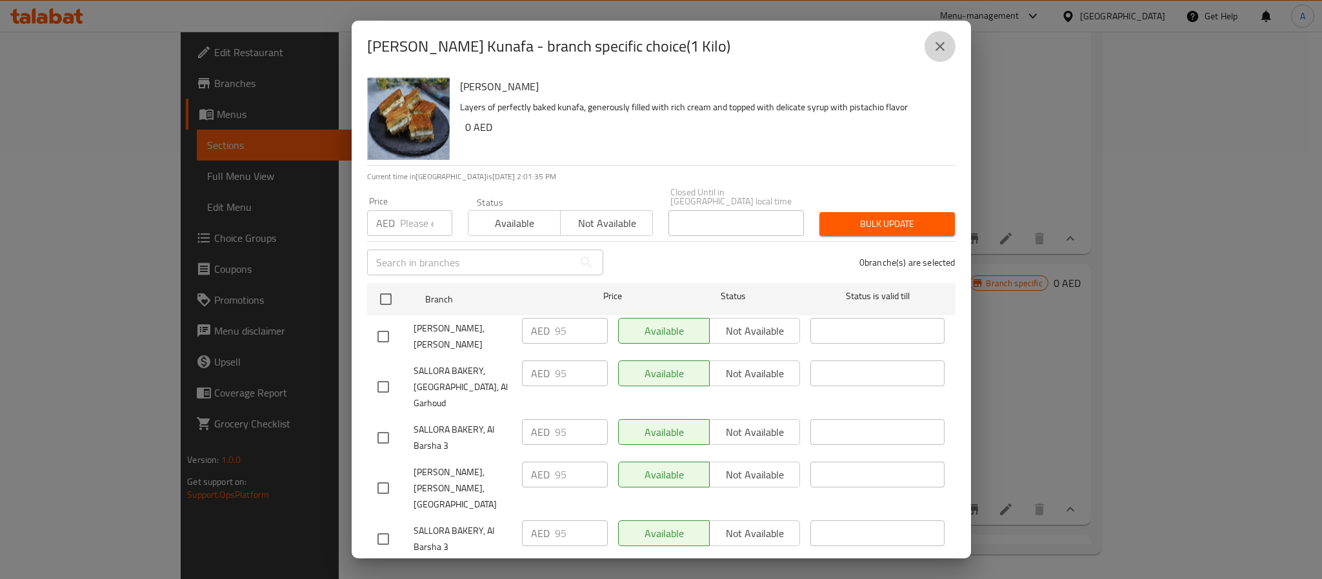
click at [939, 35] on button "close" at bounding box center [939, 46] width 31 height 31
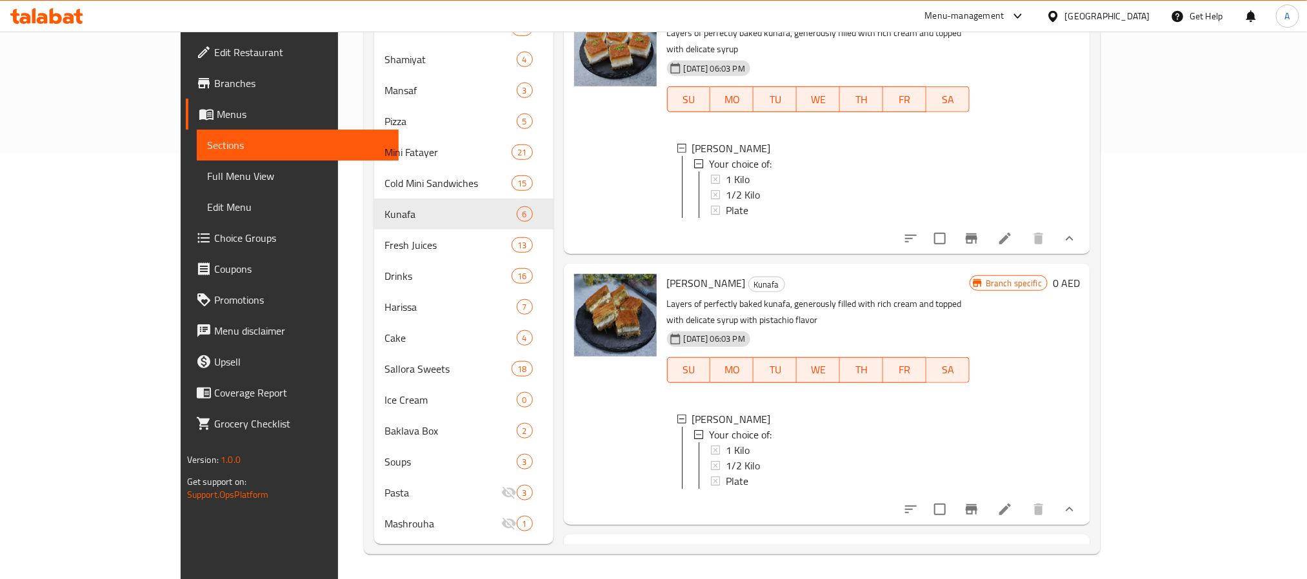
click at [726, 443] on div "1 Kilo" at bounding box center [843, 450] width 234 height 15
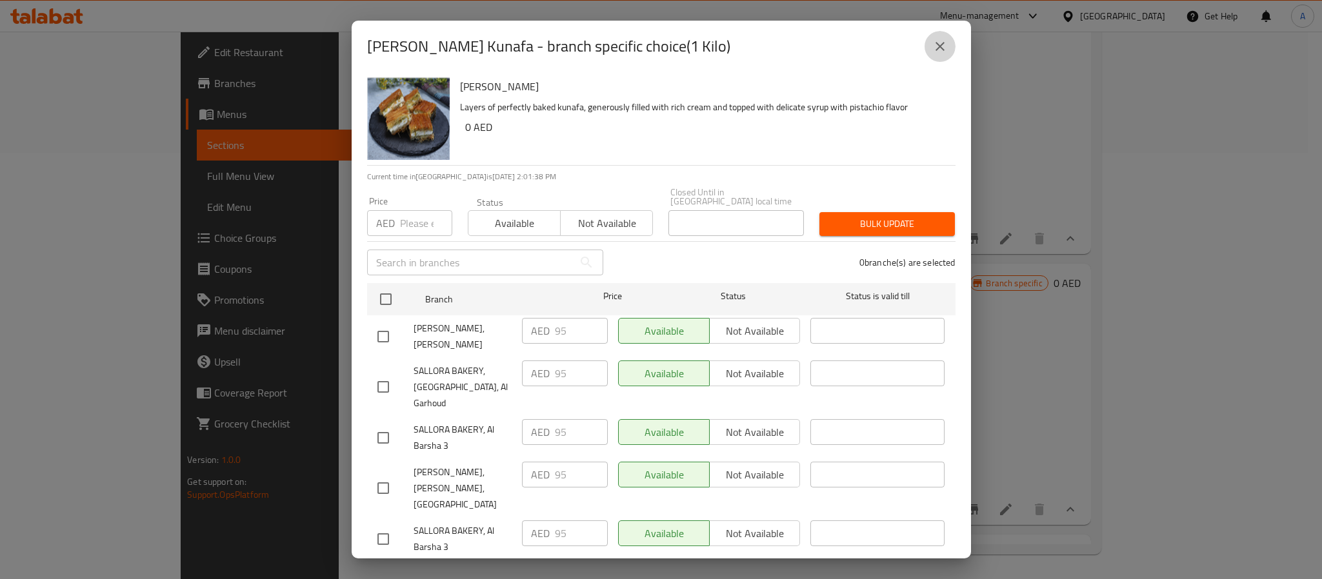
click at [932, 34] on button "close" at bounding box center [939, 46] width 31 height 31
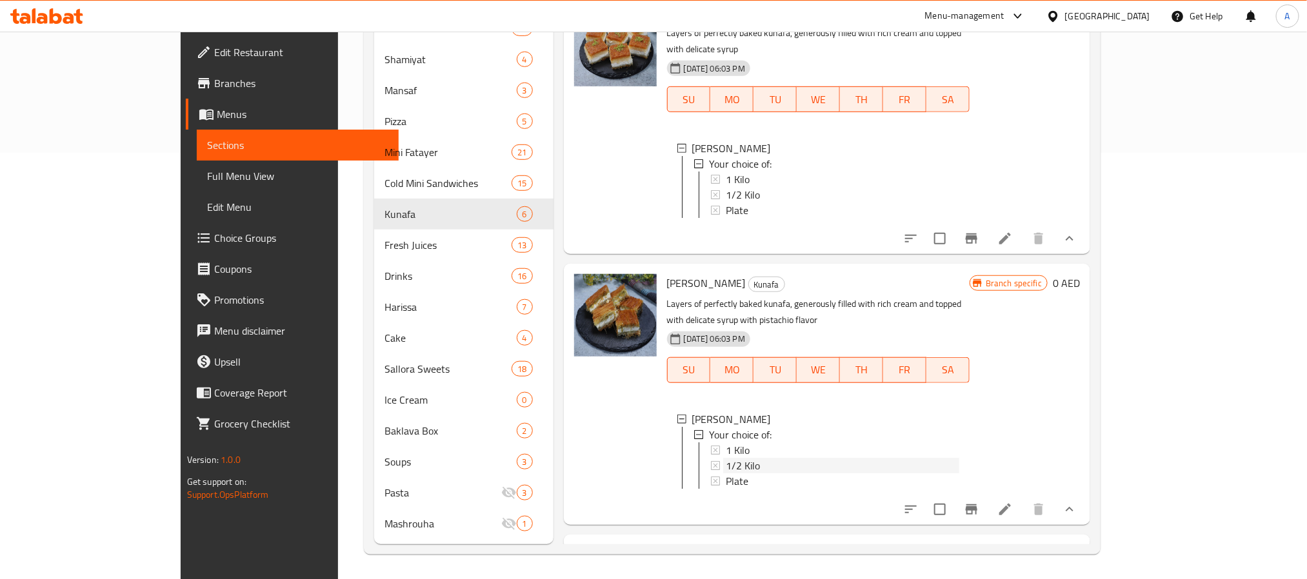
click at [726, 458] on span "1/2 Kilo" at bounding box center [743, 465] width 34 height 15
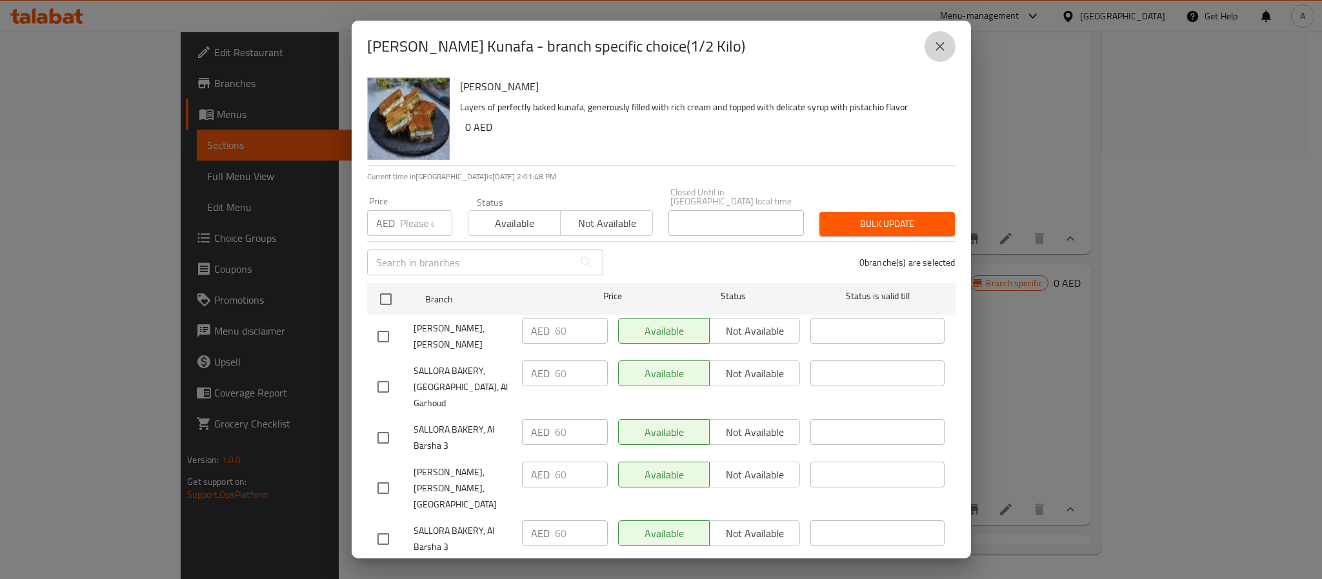
click at [946, 45] on icon "close" at bounding box center [939, 46] width 15 height 15
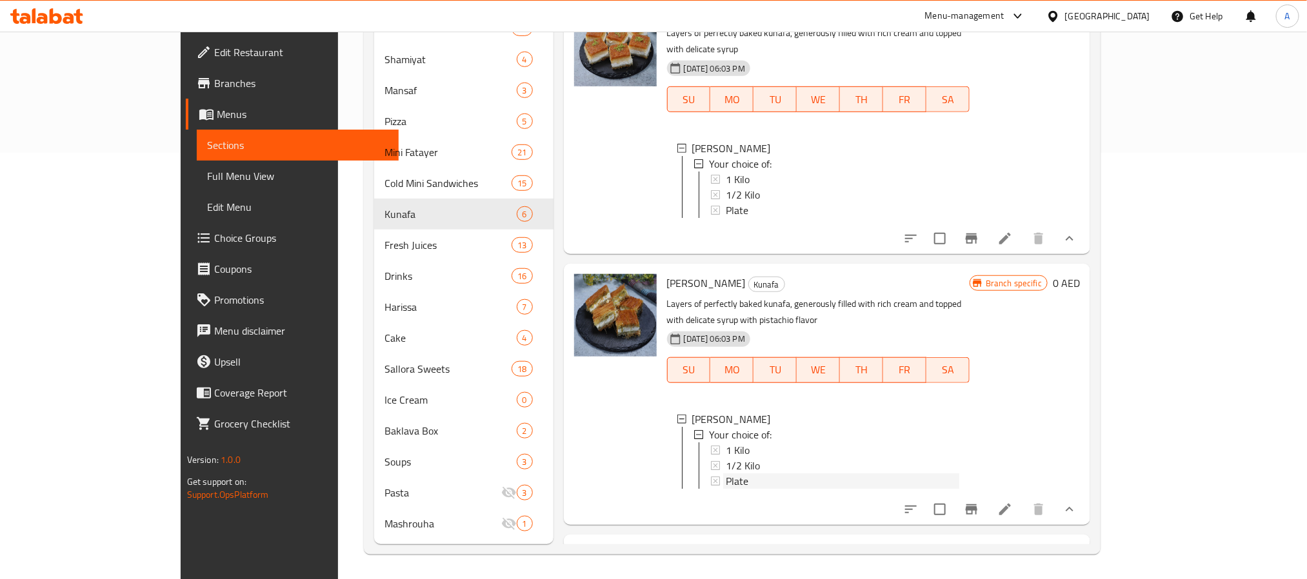
click at [742, 474] on div "Plate" at bounding box center [843, 481] width 234 height 15
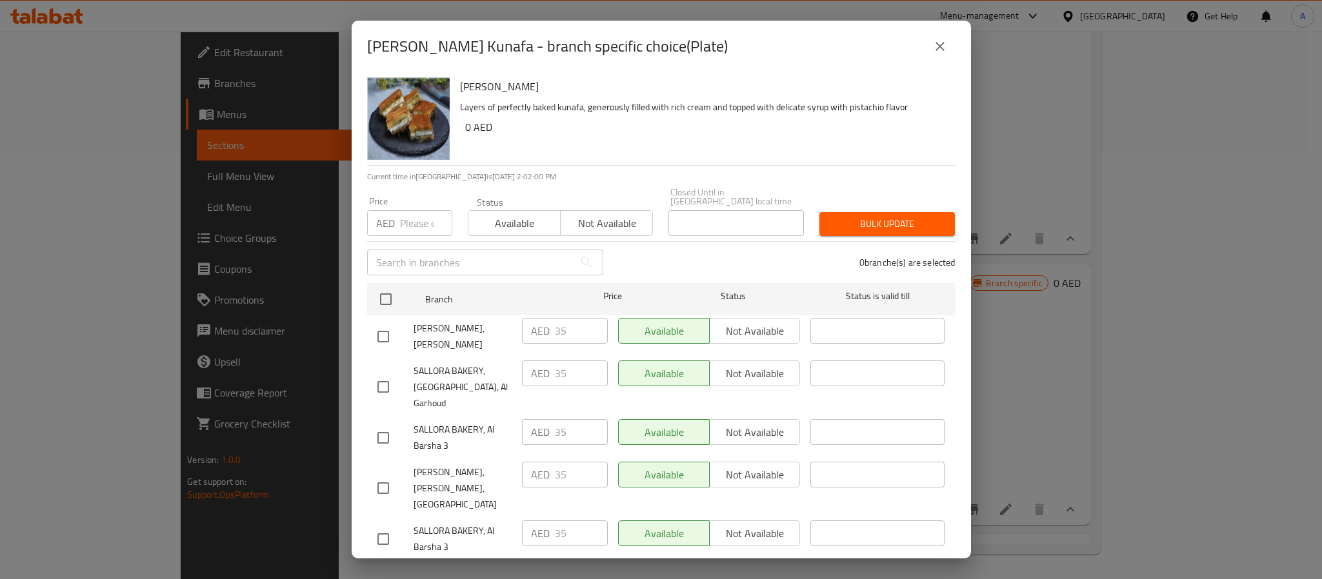
click at [947, 41] on button "close" at bounding box center [939, 46] width 31 height 31
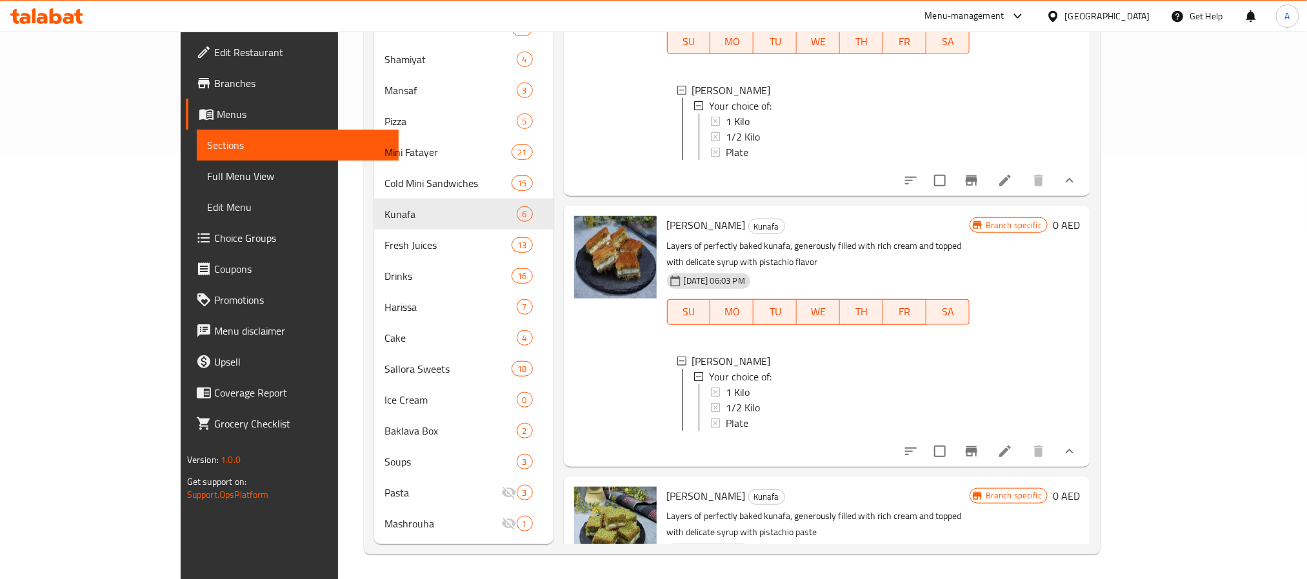
scroll to position [564, 0]
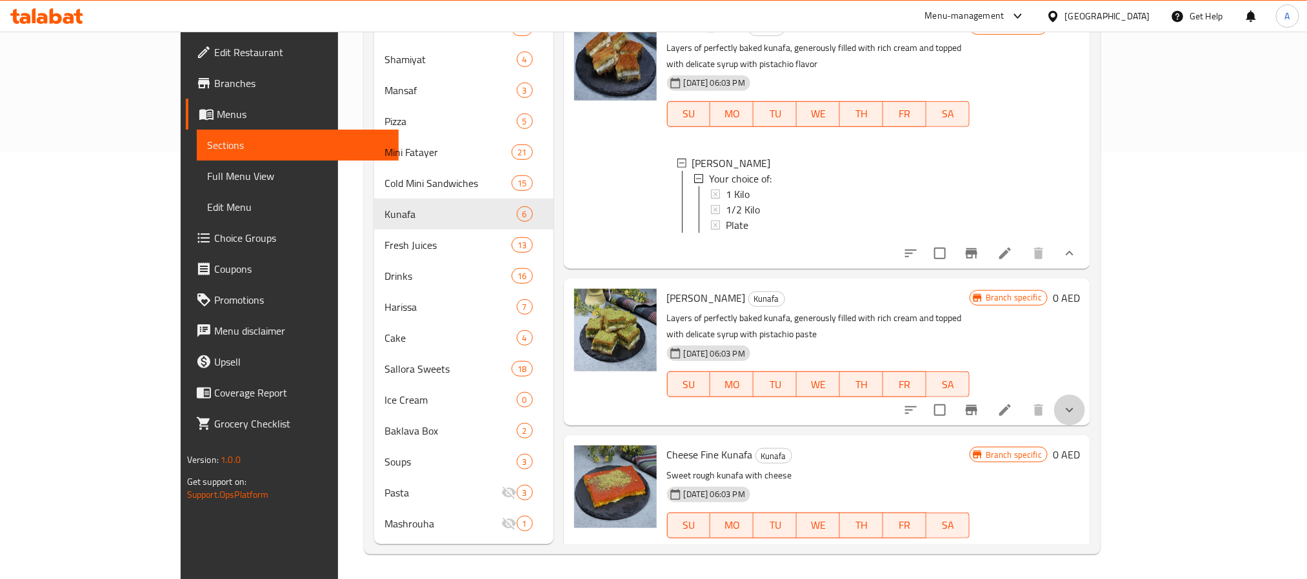
click at [1085, 395] on button "show more" at bounding box center [1069, 410] width 31 height 31
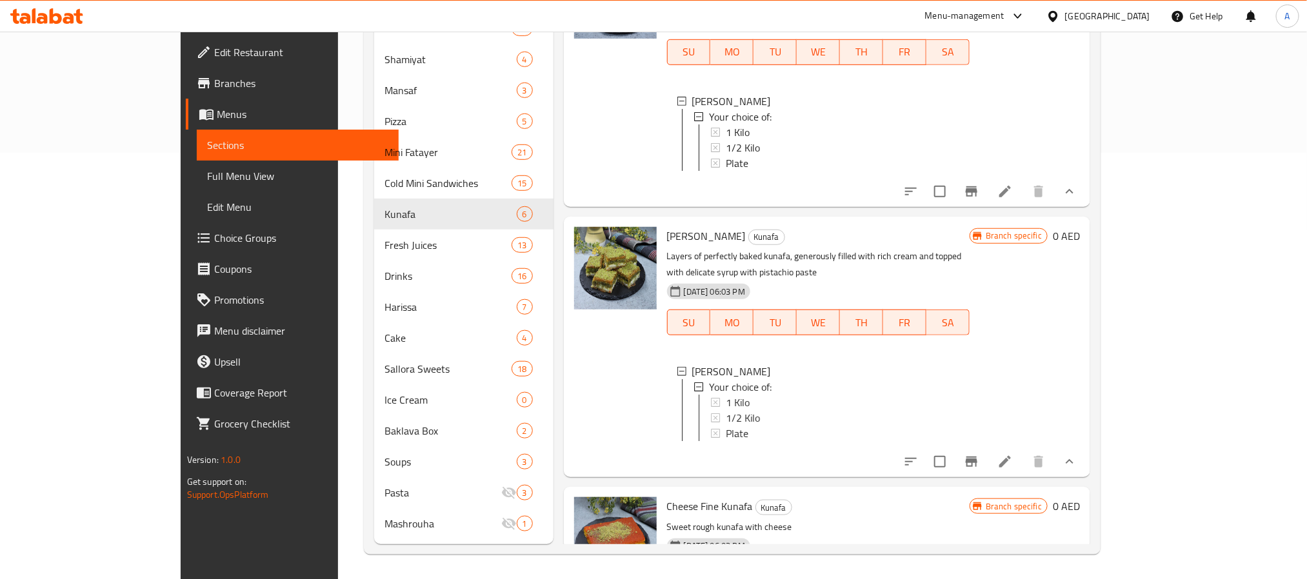
scroll to position [692, 0]
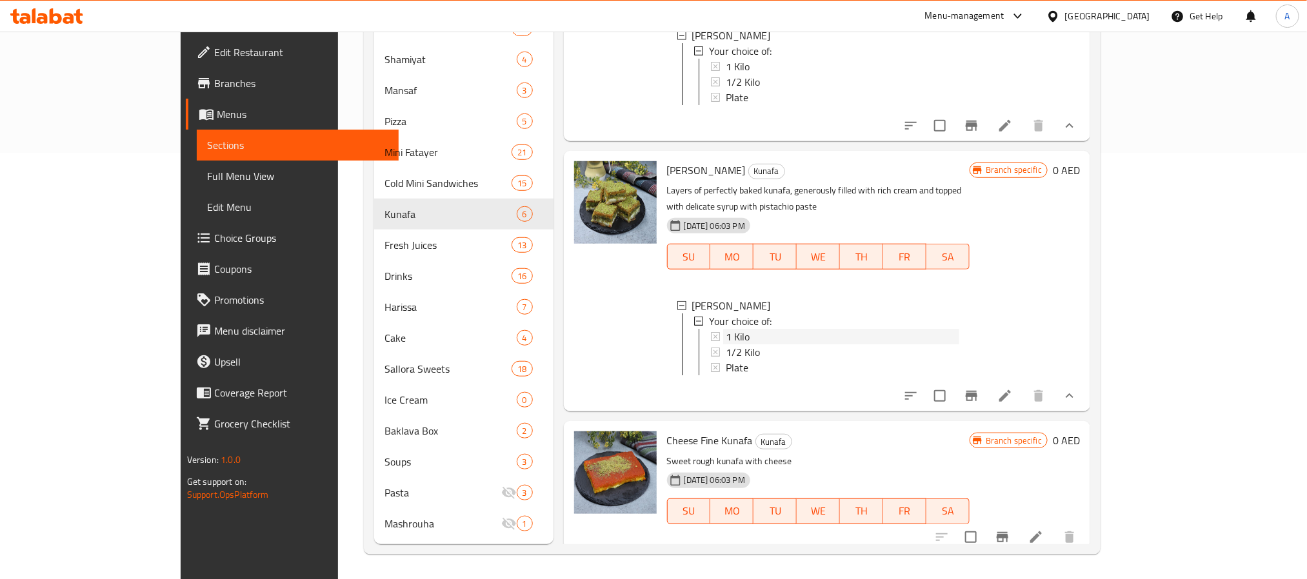
click at [726, 329] on span "1 Kilo" at bounding box center [738, 336] width 24 height 15
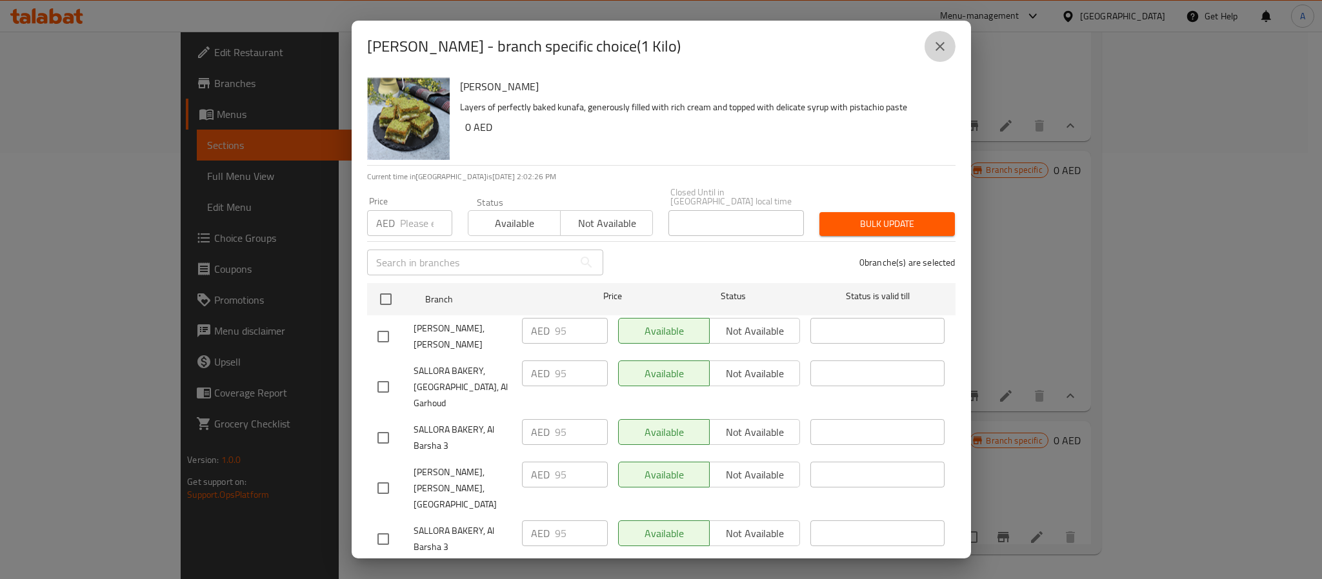
click at [948, 37] on button "close" at bounding box center [939, 46] width 31 height 31
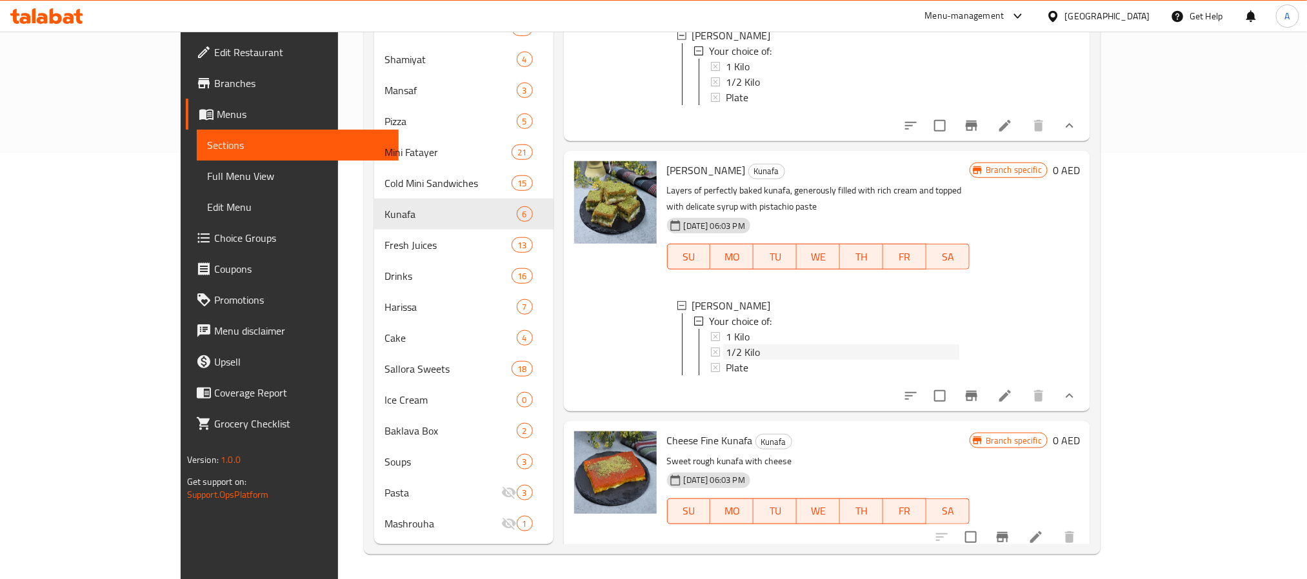
click at [726, 345] on span "1/2 Kilo" at bounding box center [743, 352] width 34 height 15
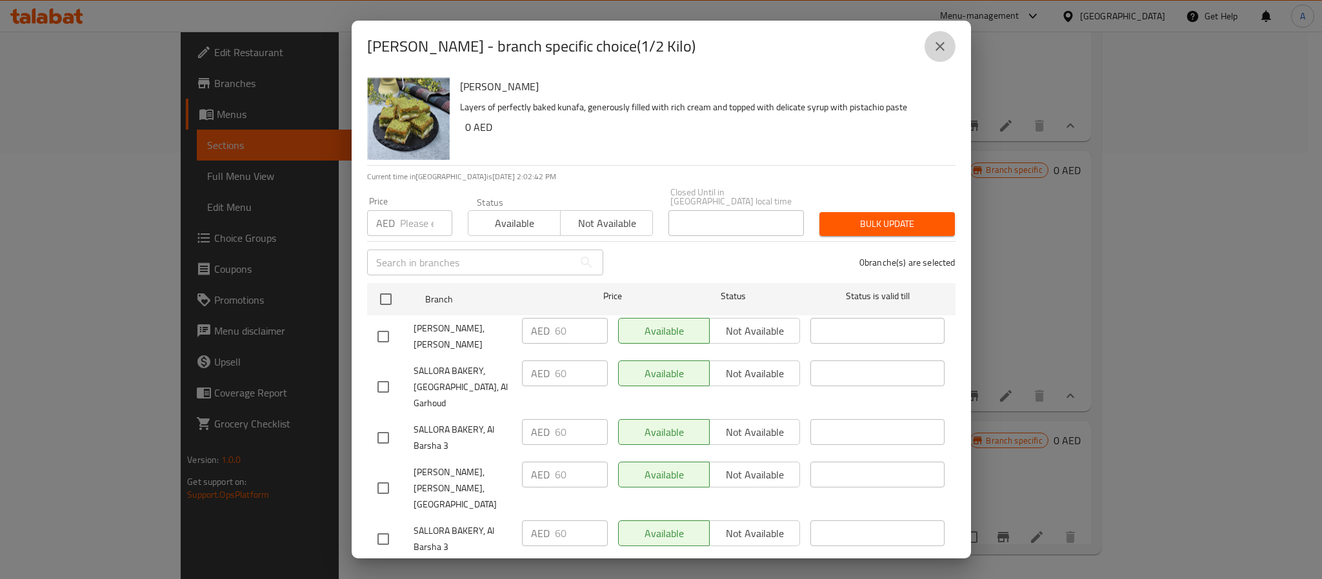
click at [941, 43] on icon "close" at bounding box center [939, 46] width 15 height 15
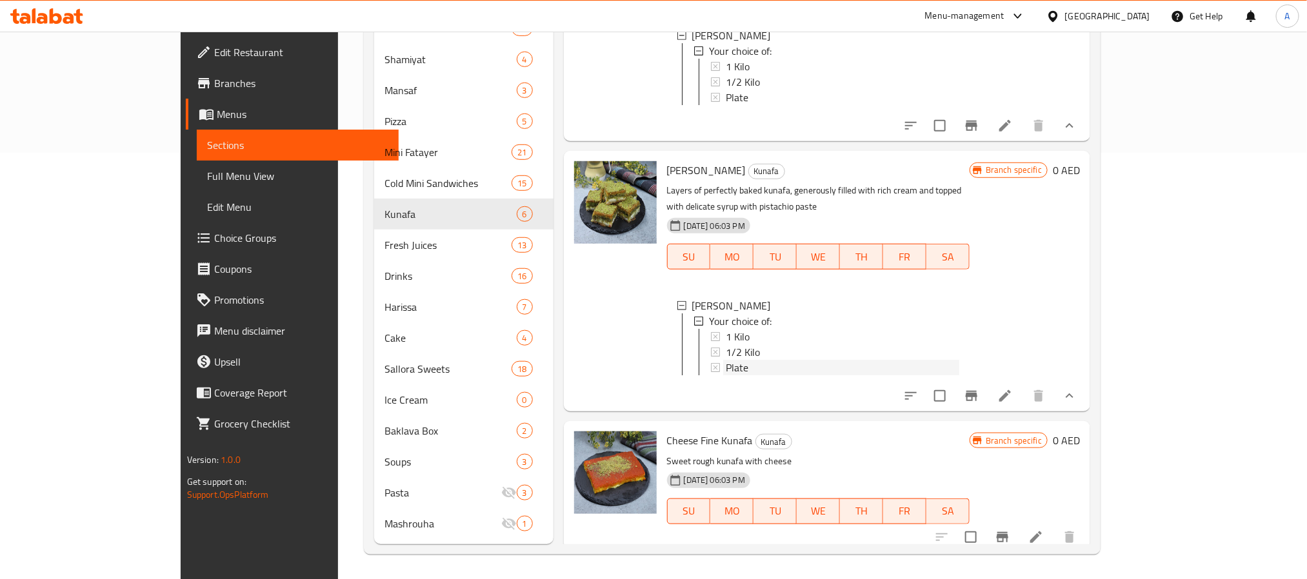
click at [740, 360] on div "Plate" at bounding box center [843, 367] width 234 height 15
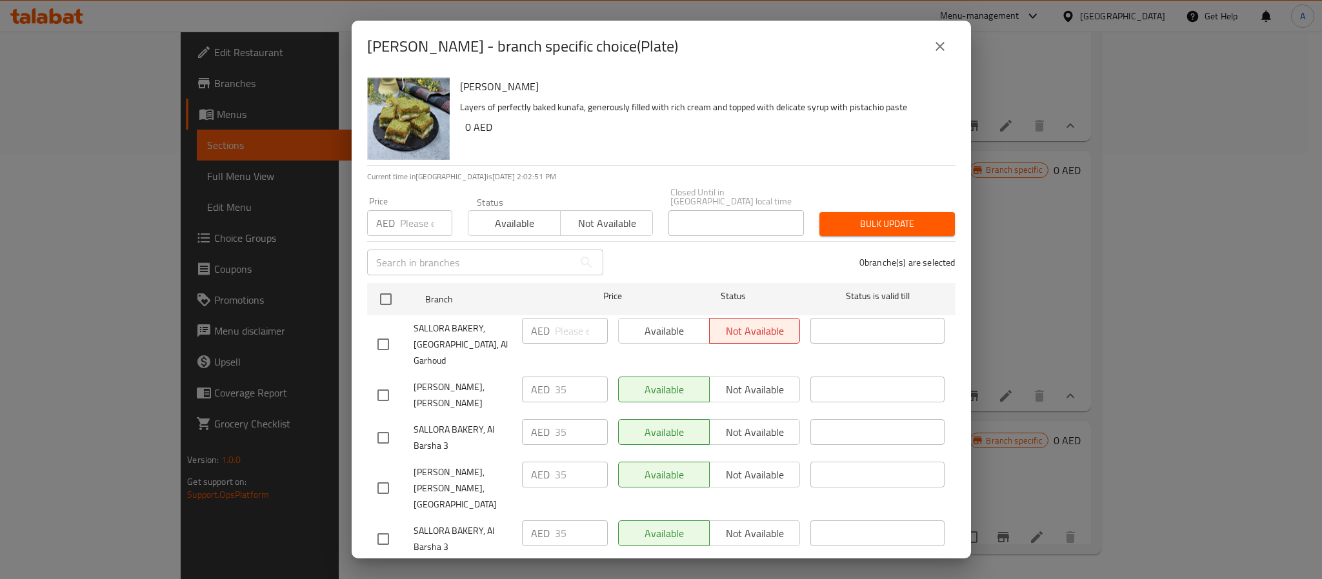
click at [941, 50] on icon "close" at bounding box center [939, 46] width 15 height 15
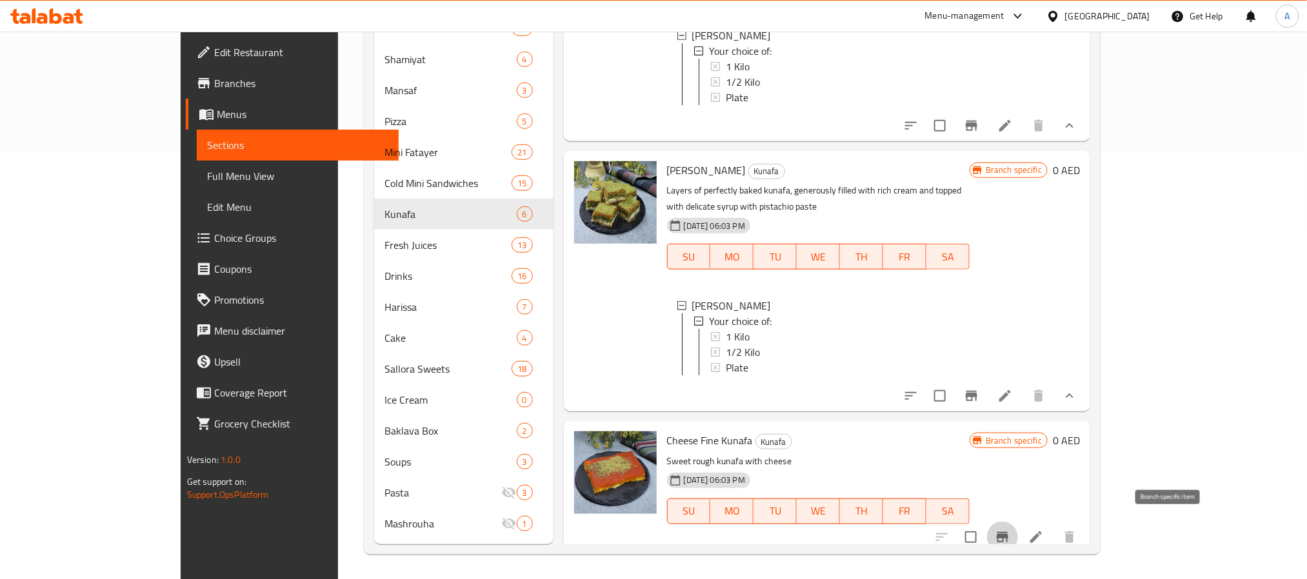
click at [1008, 533] on icon "Branch-specific-item" at bounding box center [1003, 537] width 12 height 10
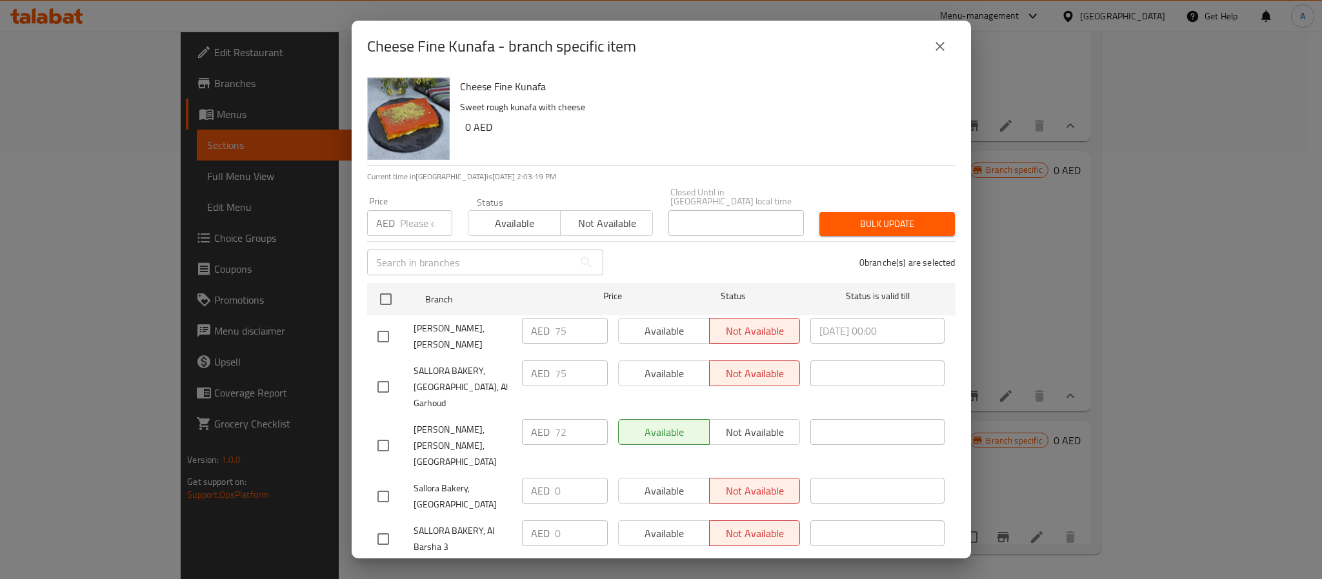
click at [937, 45] on icon "close" at bounding box center [939, 46] width 15 height 15
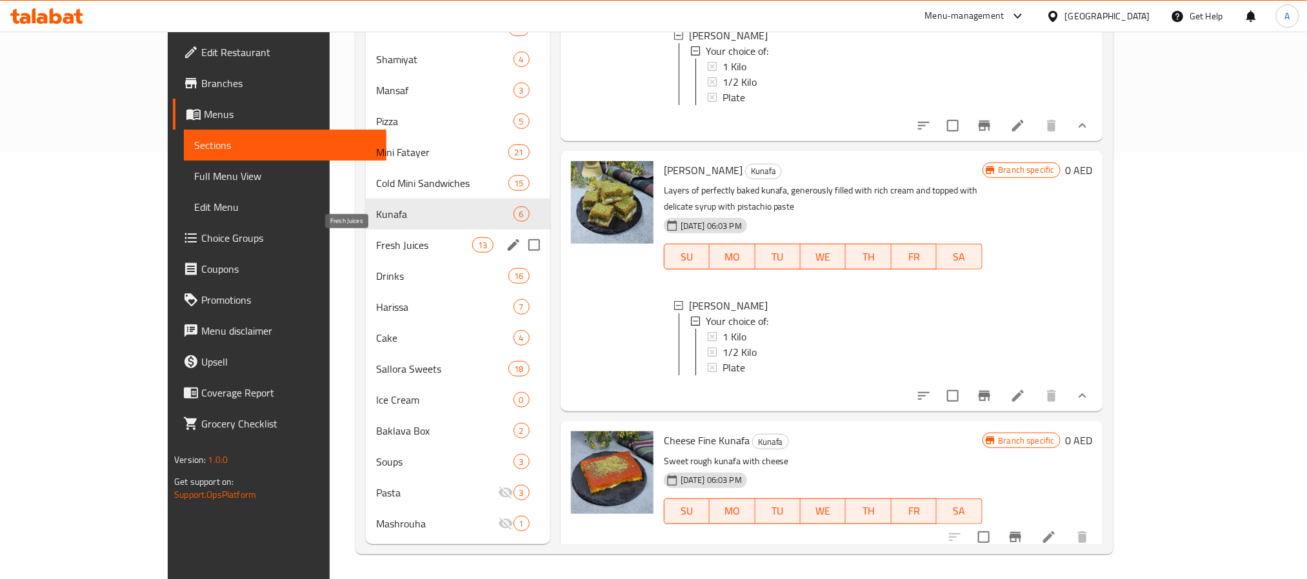
click at [376, 244] on span "Fresh Juices" at bounding box center [424, 244] width 96 height 15
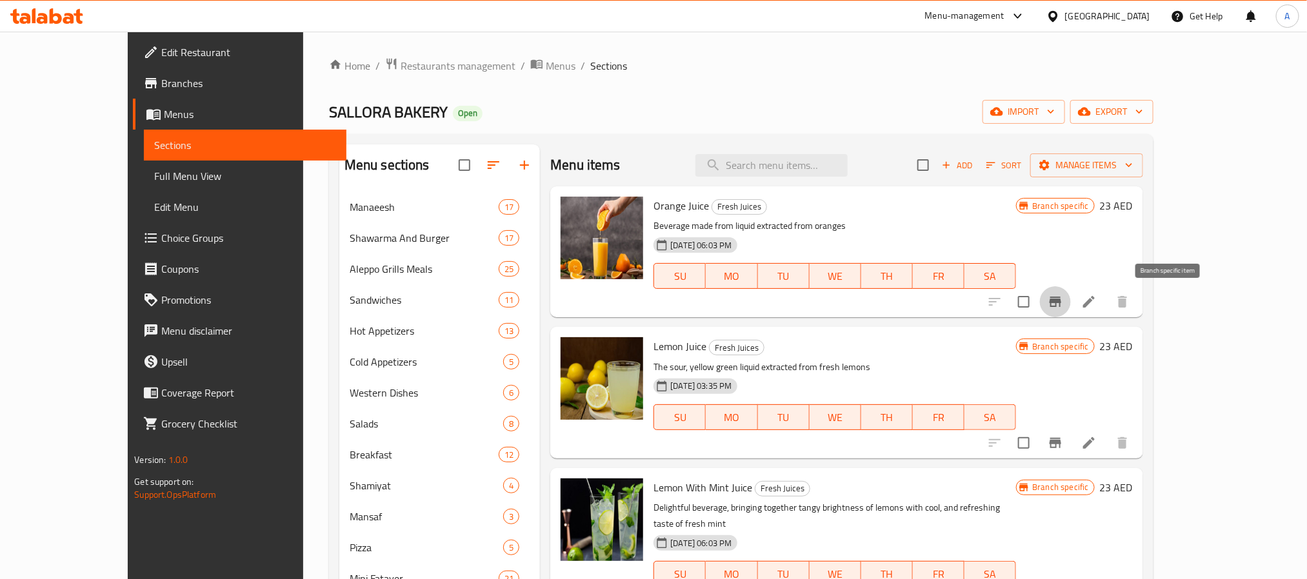
click at [1061, 300] on icon "Branch-specific-item" at bounding box center [1056, 302] width 12 height 10
click at [1061, 438] on icon "Branch-specific-item" at bounding box center [1056, 443] width 12 height 10
click at [654, 347] on span "Lemon Juice" at bounding box center [680, 346] width 53 height 19
drag, startPoint x: 637, startPoint y: 347, endPoint x: 664, endPoint y: 345, distance: 27.2
click at [664, 345] on span "Lemon Juice" at bounding box center [680, 346] width 53 height 19
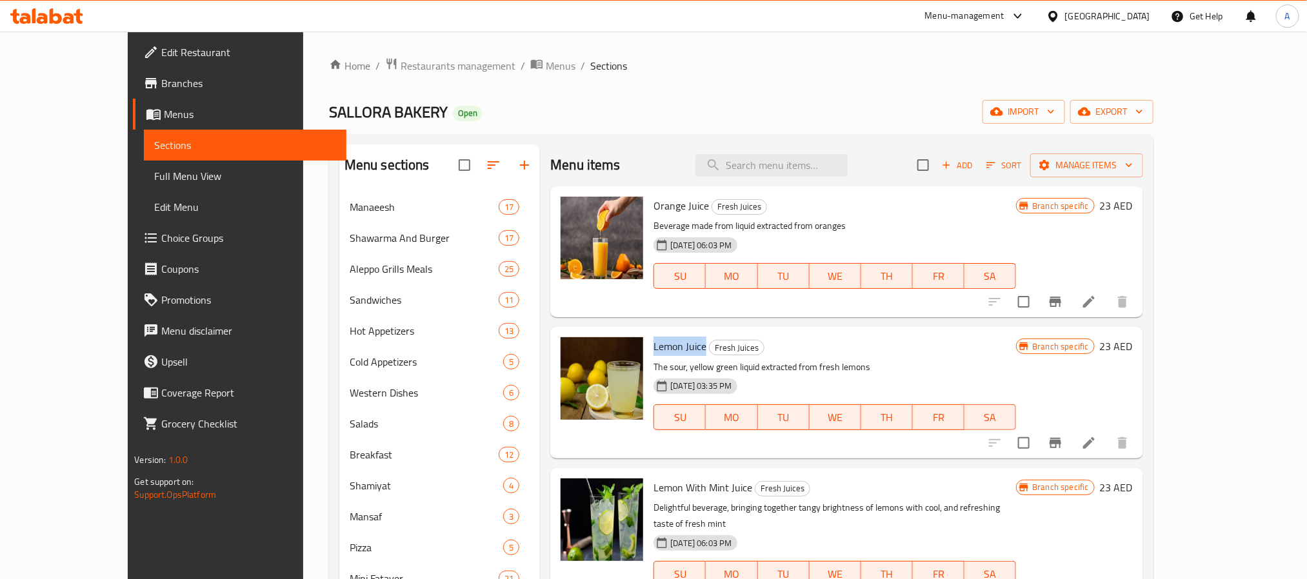
copy span "Lemon Juice"
click at [703, 494] on span "Lemon With Mint Juice" at bounding box center [703, 487] width 99 height 19
copy h6 "Lemon With Mint Juice"
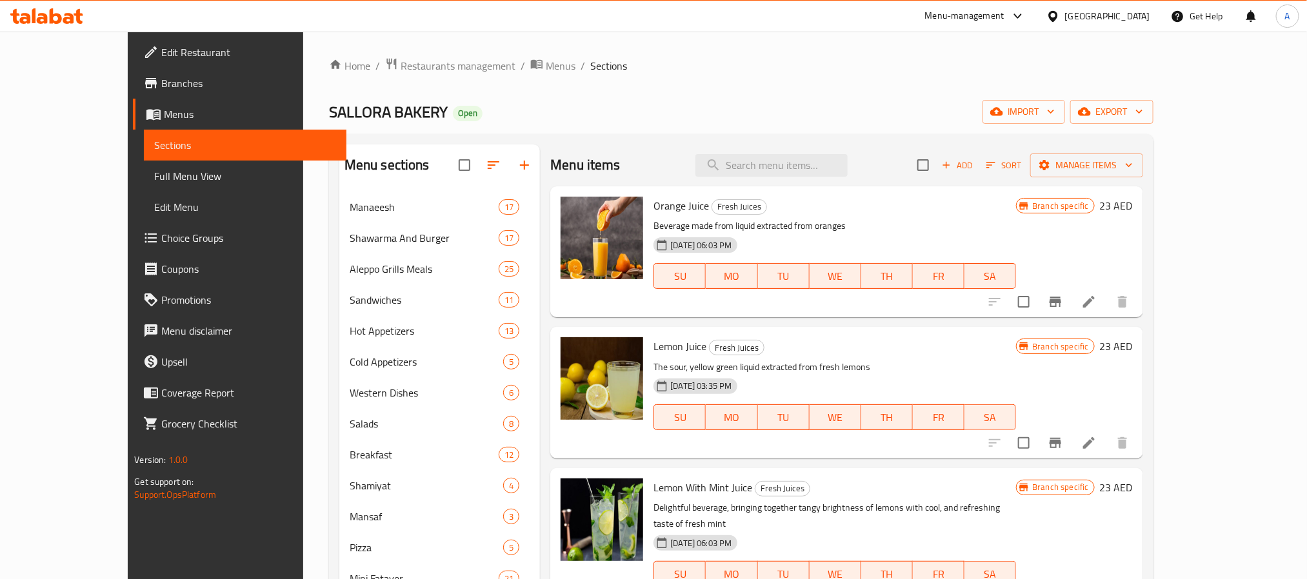
click at [1086, 9] on div "[GEOGRAPHIC_DATA]" at bounding box center [1107, 16] width 85 height 14
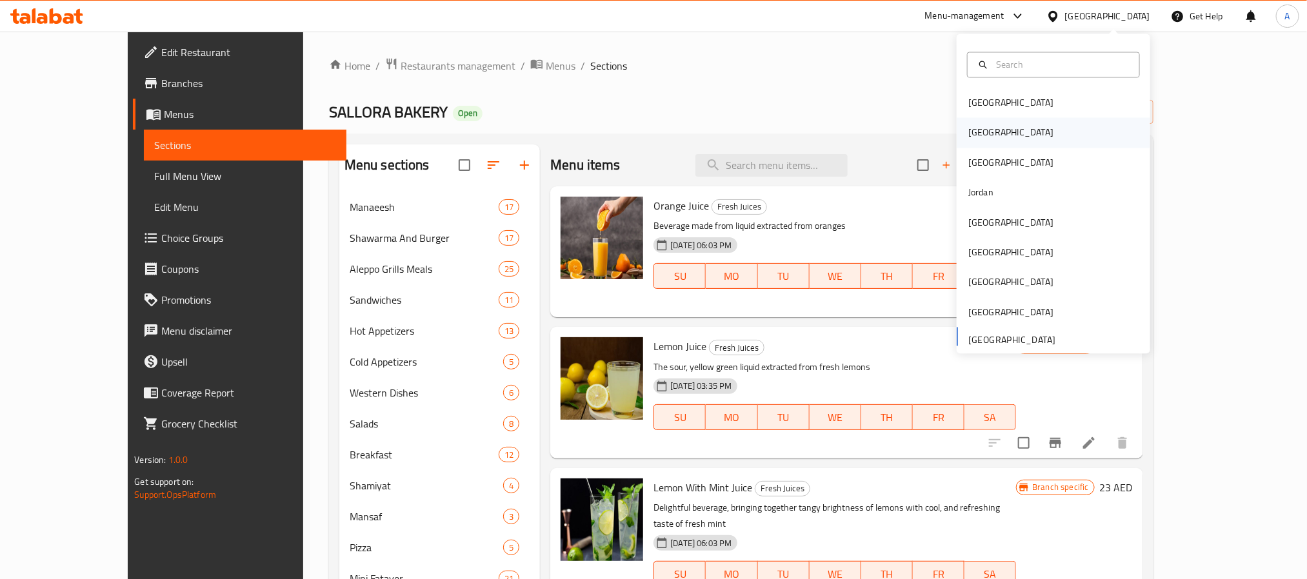
click at [997, 132] on div "Egypt" at bounding box center [1054, 133] width 194 height 30
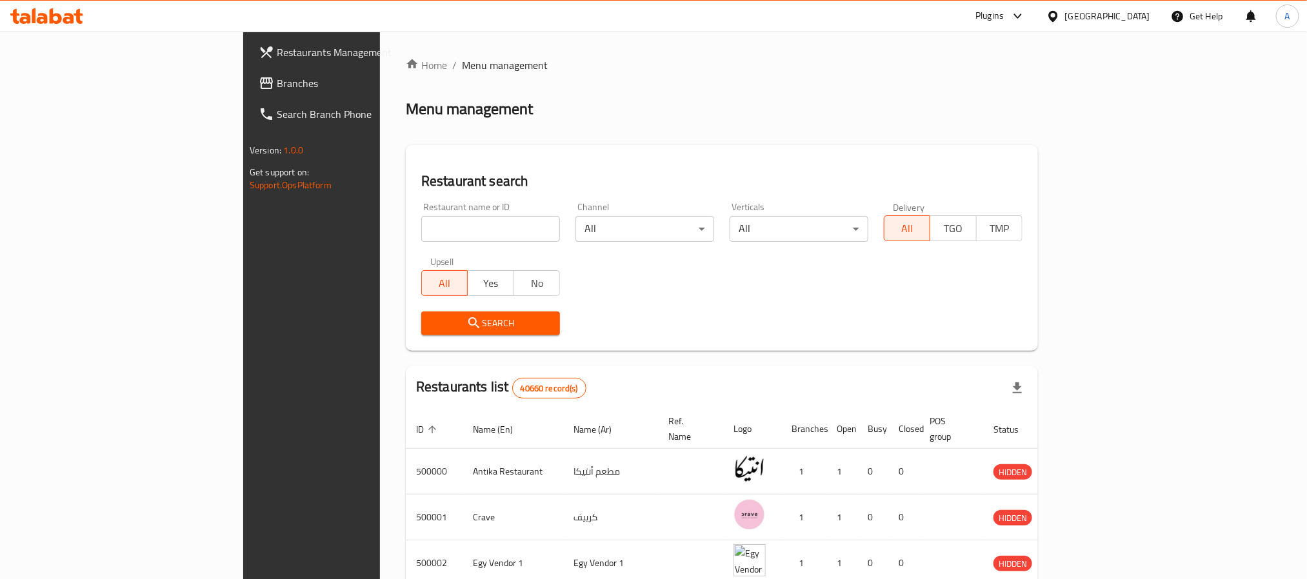
click at [277, 76] on span "Branches" at bounding box center [364, 82] width 174 height 15
